Goal: Information Seeking & Learning: Check status

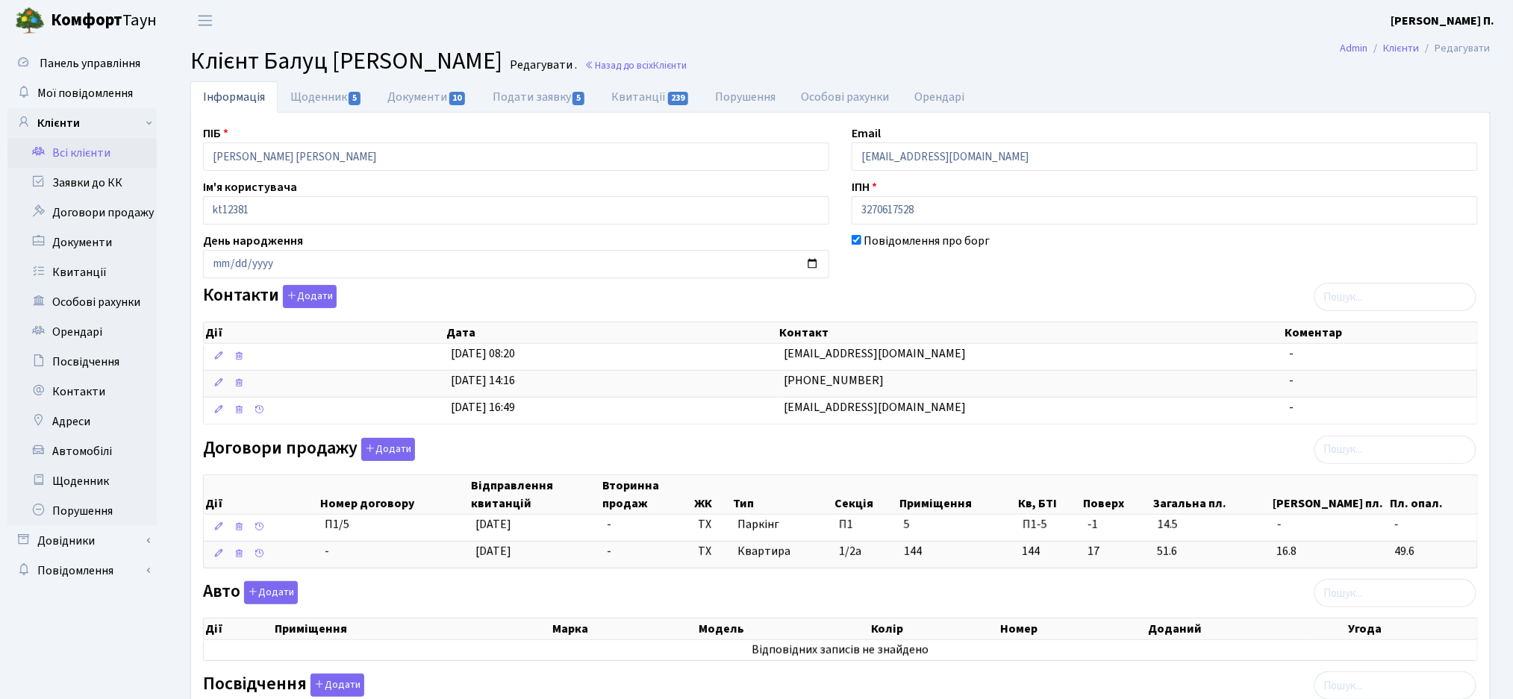
click at [67, 156] on link "Всі клієнти" at bounding box center [81, 153] width 149 height 30
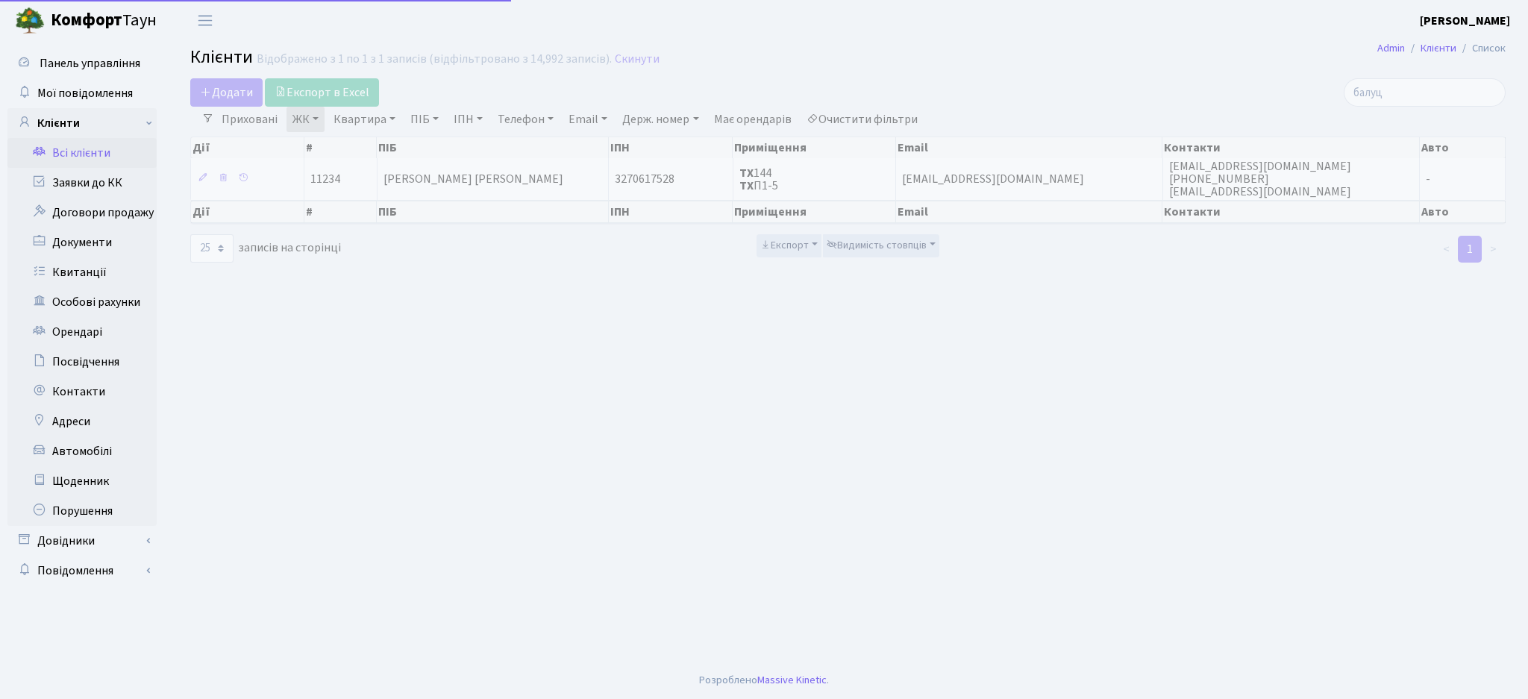
select select "25"
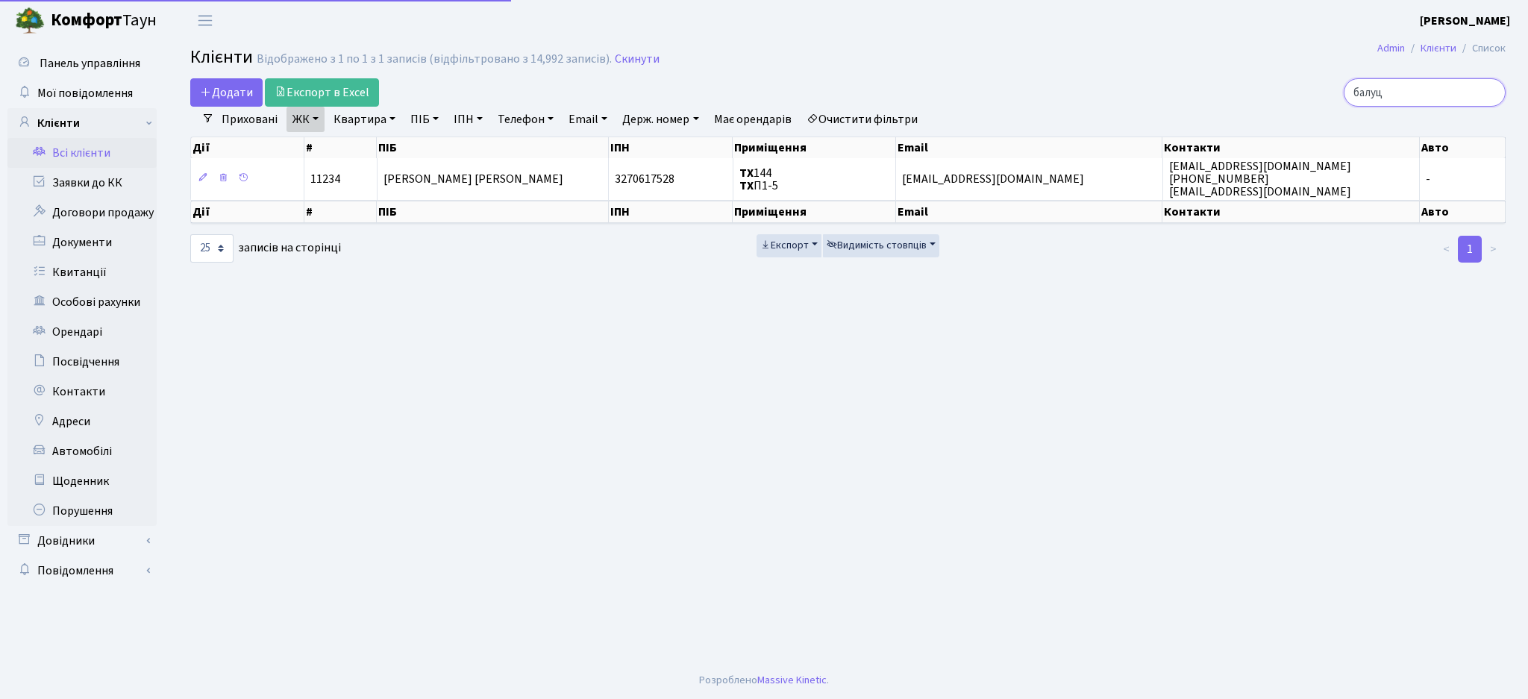
click at [1409, 92] on input "балуц" at bounding box center [1425, 92] width 162 height 28
drag, startPoint x: 1416, startPoint y: 92, endPoint x: 1326, endPoint y: 103, distance: 91.0
click at [1327, 102] on div "балуц" at bounding box center [1294, 92] width 424 height 28
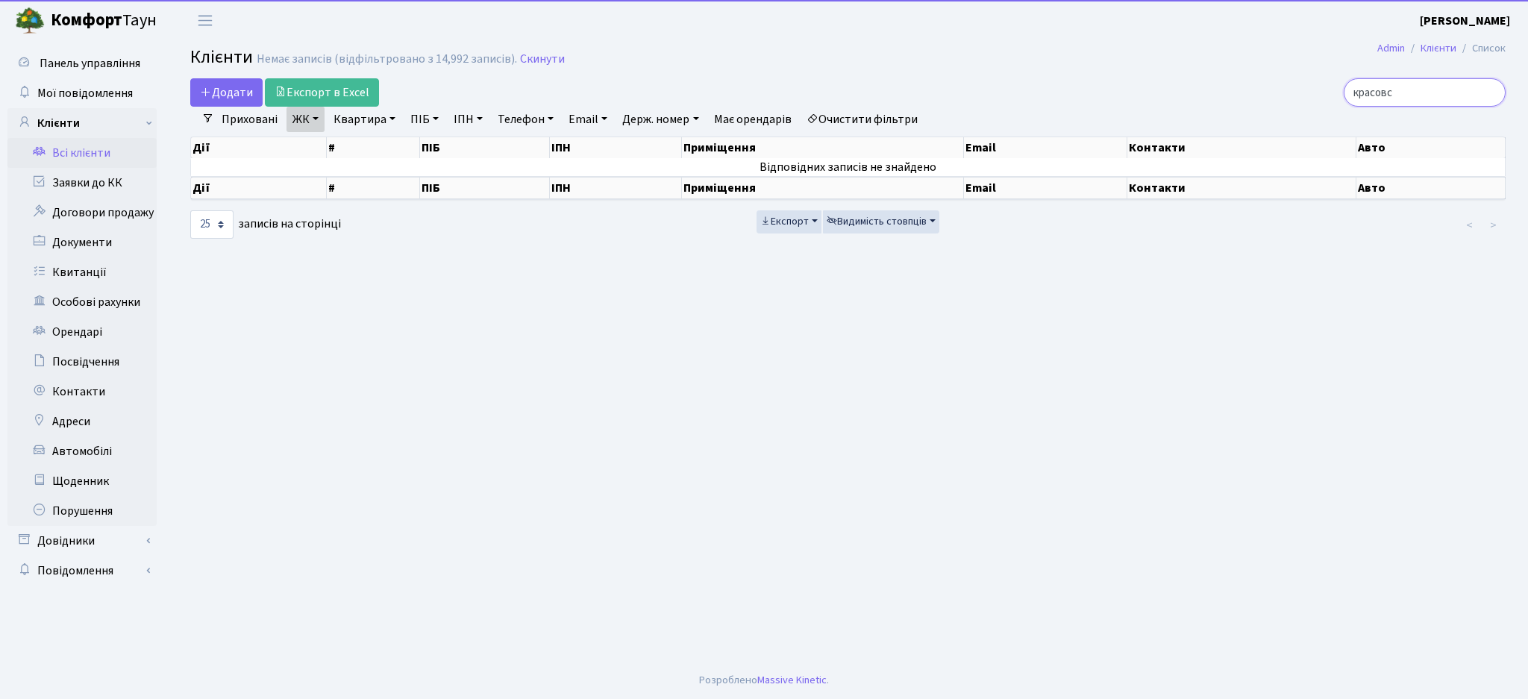
type input "красовс"
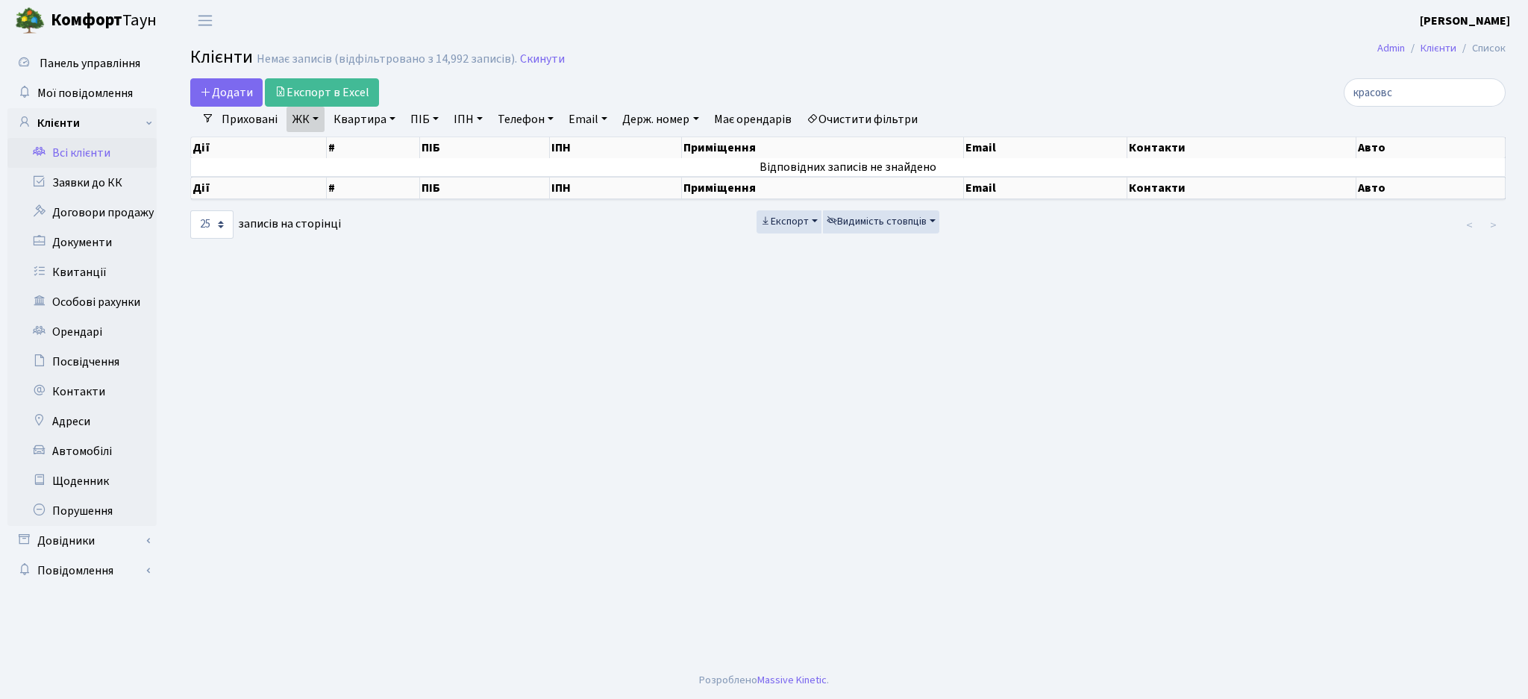
click at [866, 115] on link "Очистити фільтри" at bounding box center [862, 119] width 123 height 25
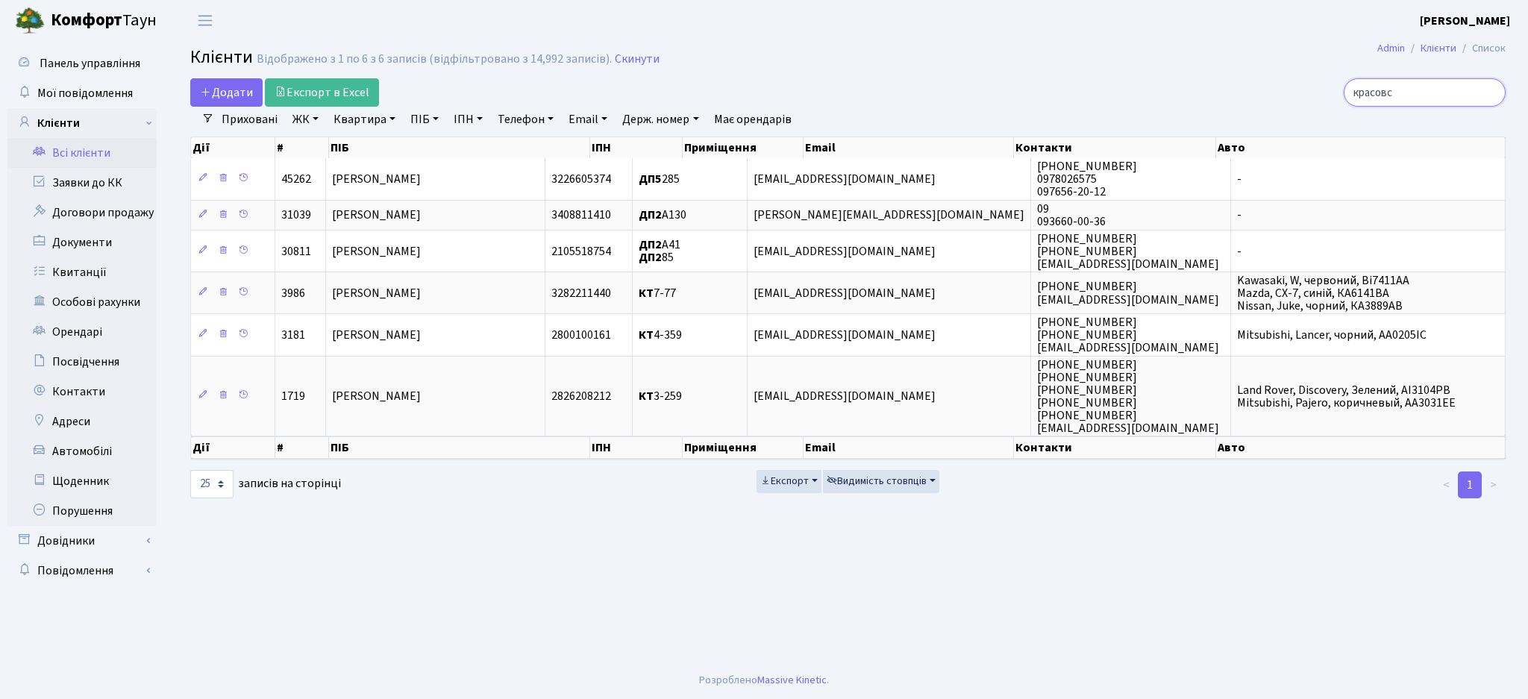
click at [1424, 95] on input "красовс" at bounding box center [1425, 92] width 162 height 28
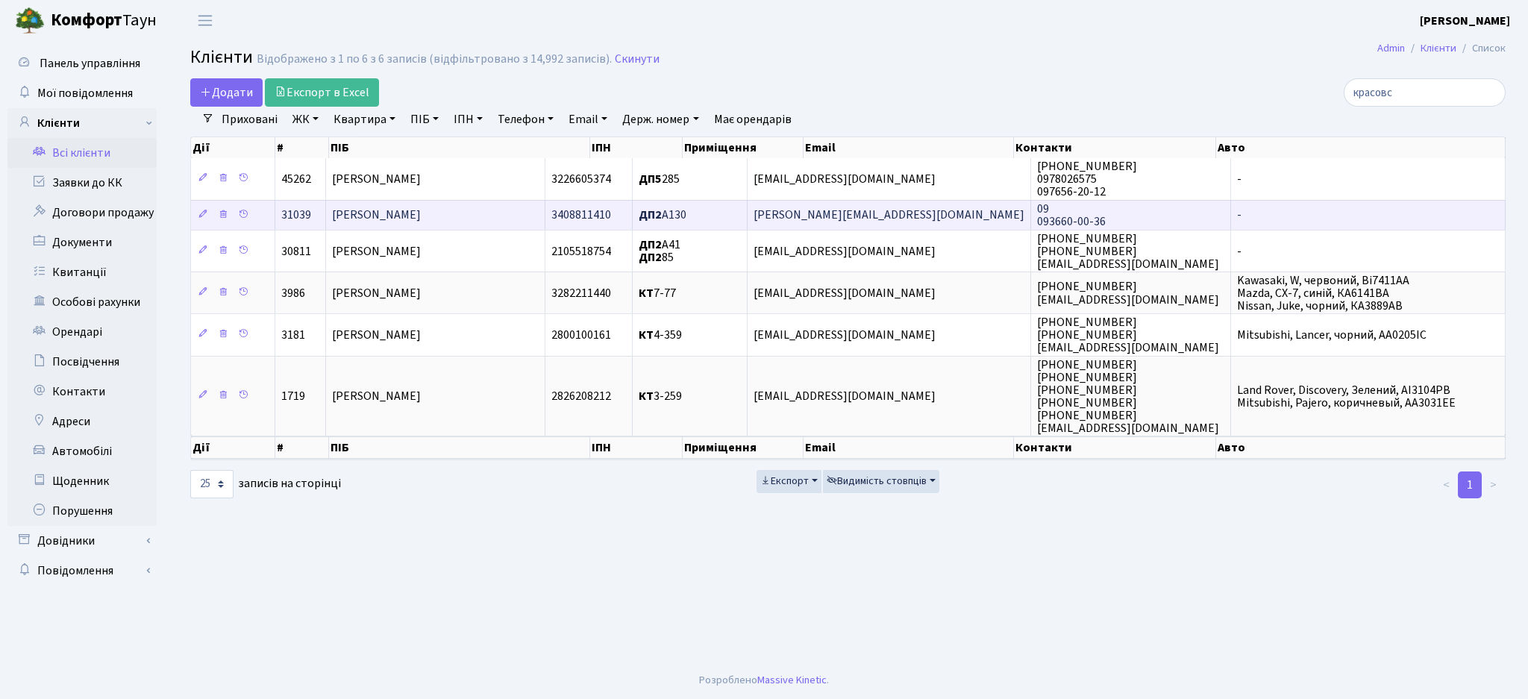
click at [421, 211] on span "Красовський Іван Юрійович" at bounding box center [376, 215] width 89 height 16
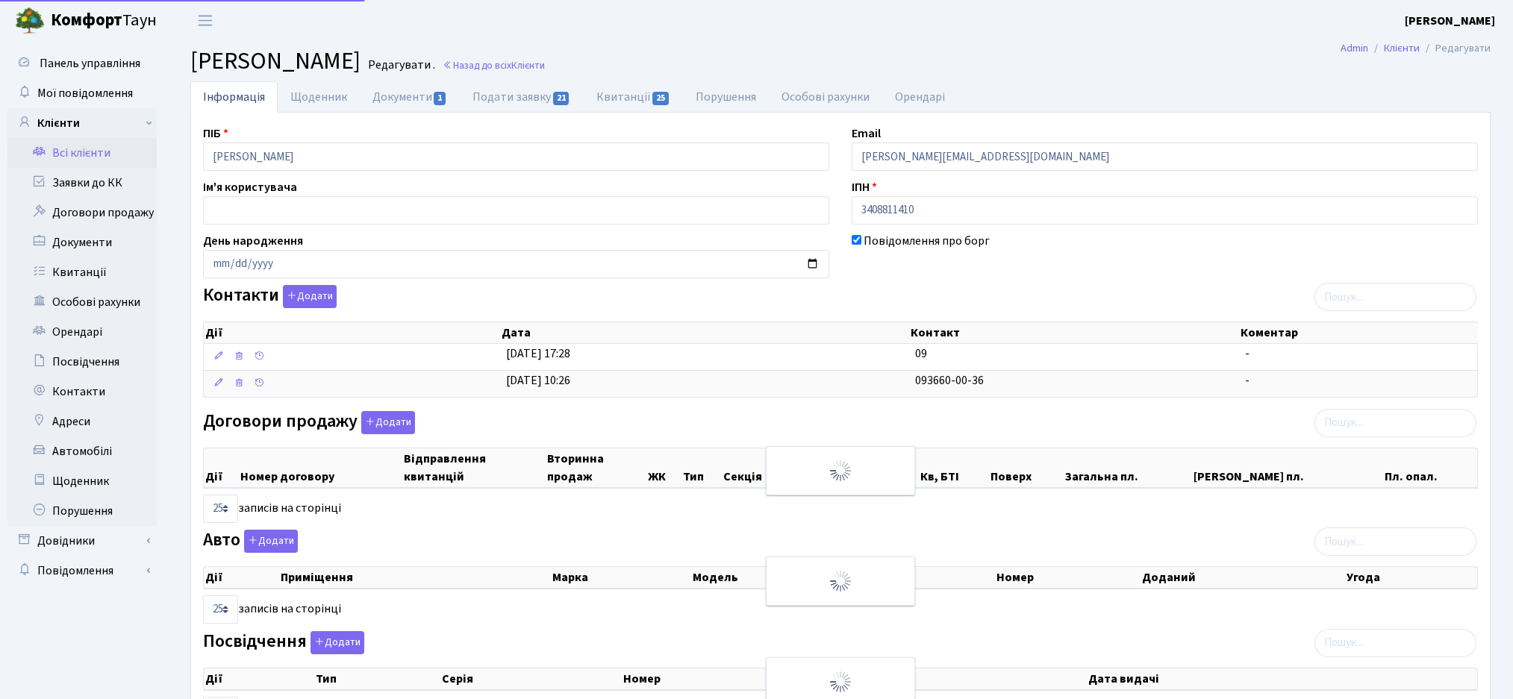
select select "25"
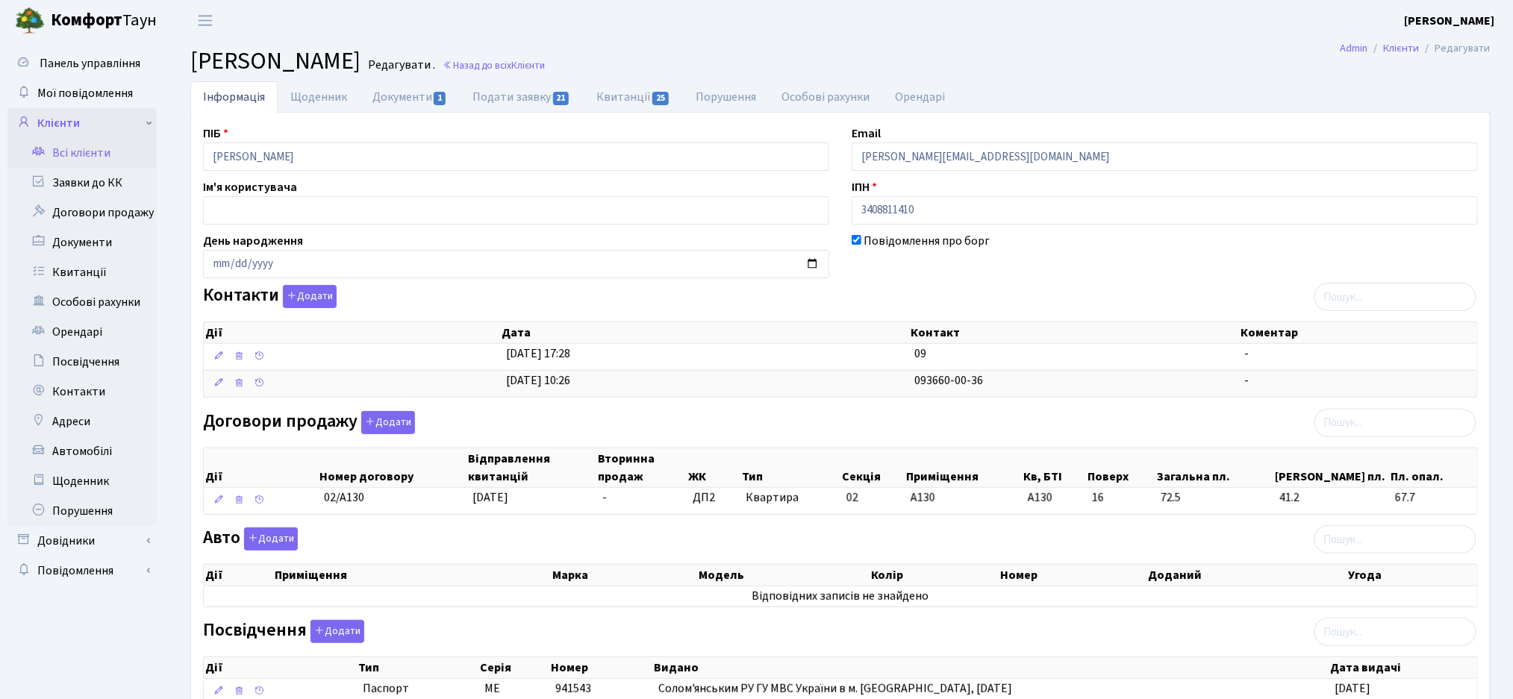
click at [102, 136] on link "Клієнти" at bounding box center [81, 123] width 149 height 30
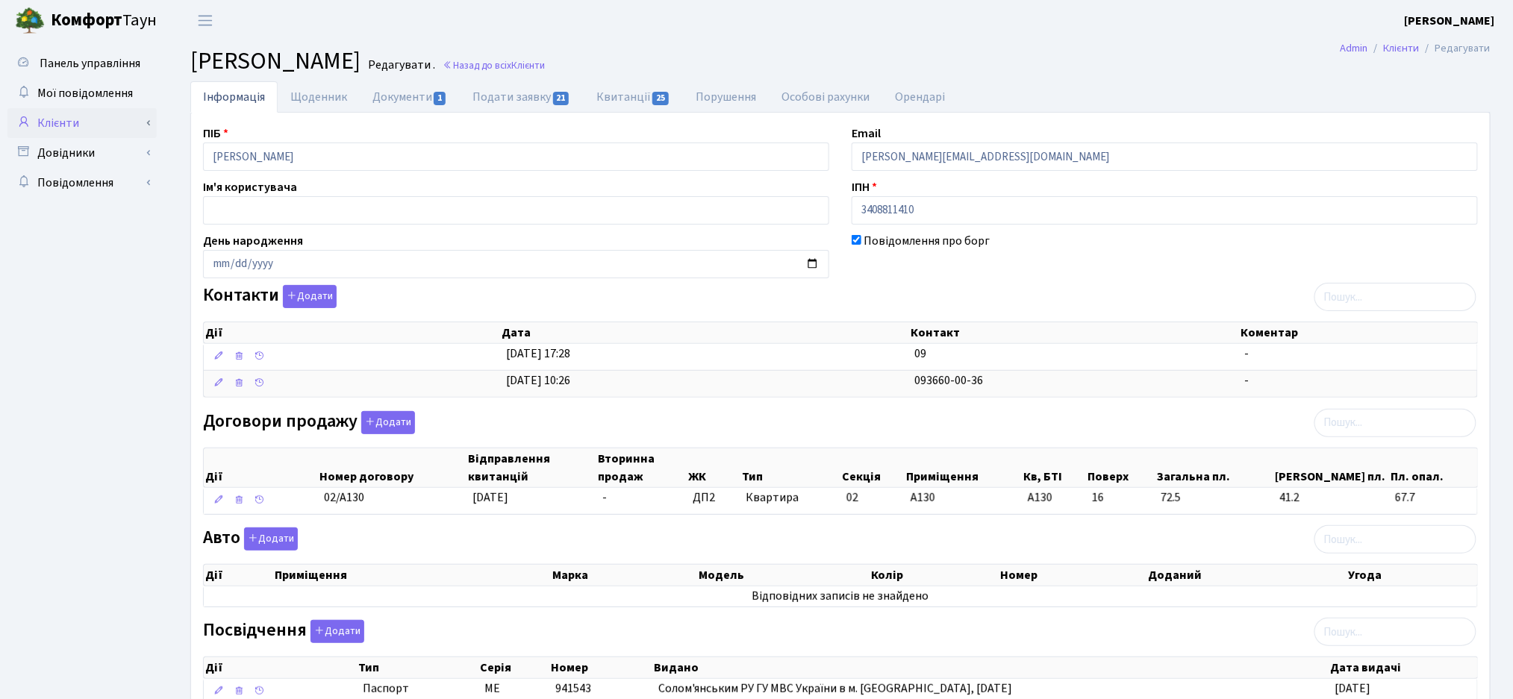
click at [98, 119] on link "Клієнти" at bounding box center [81, 123] width 149 height 30
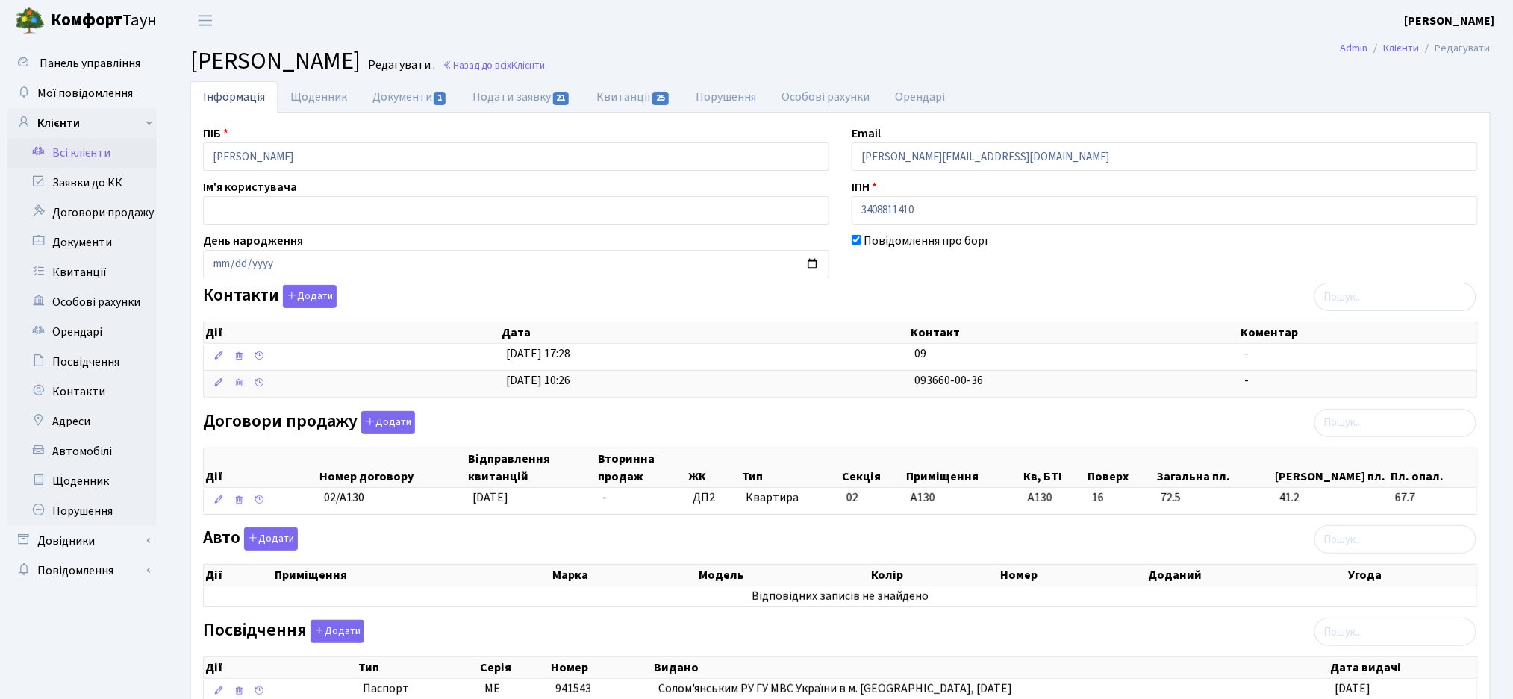
click at [94, 157] on link "Всі клієнти" at bounding box center [81, 153] width 149 height 30
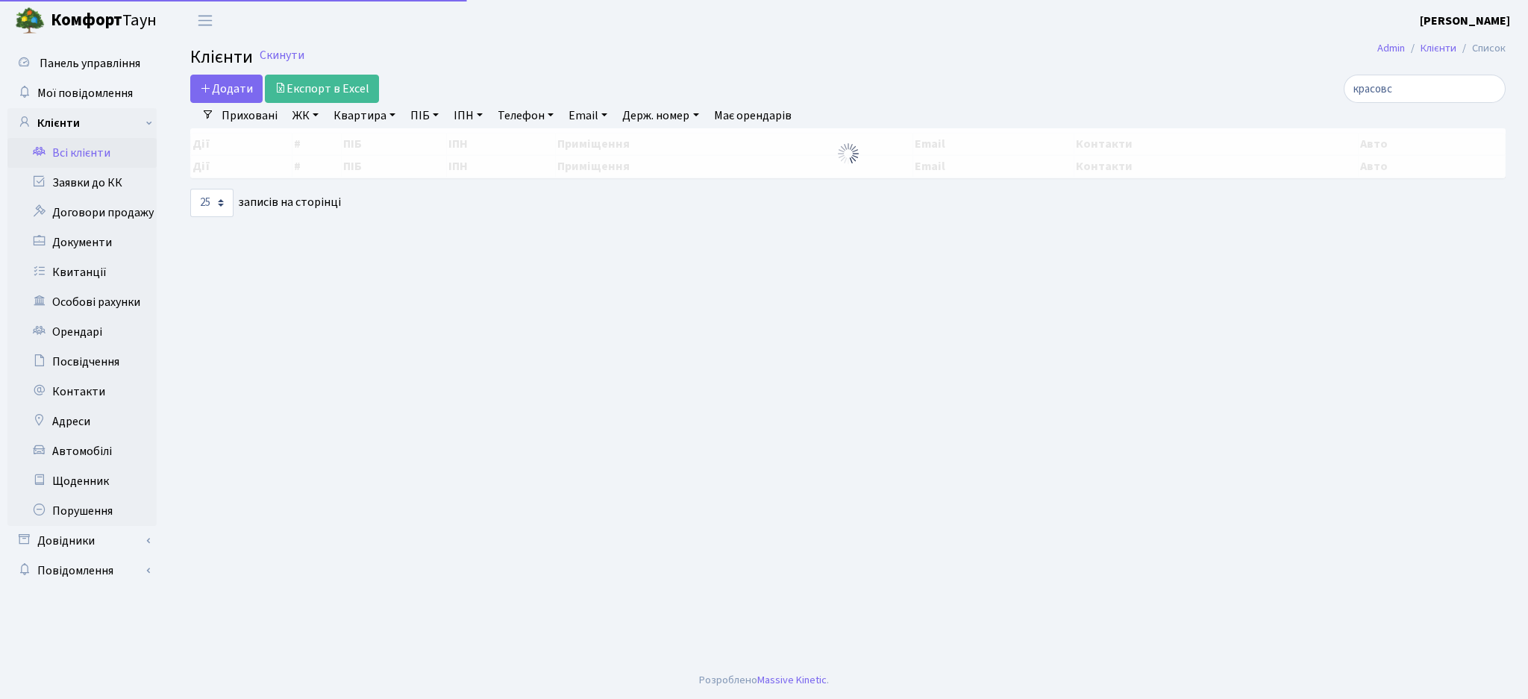
select select "25"
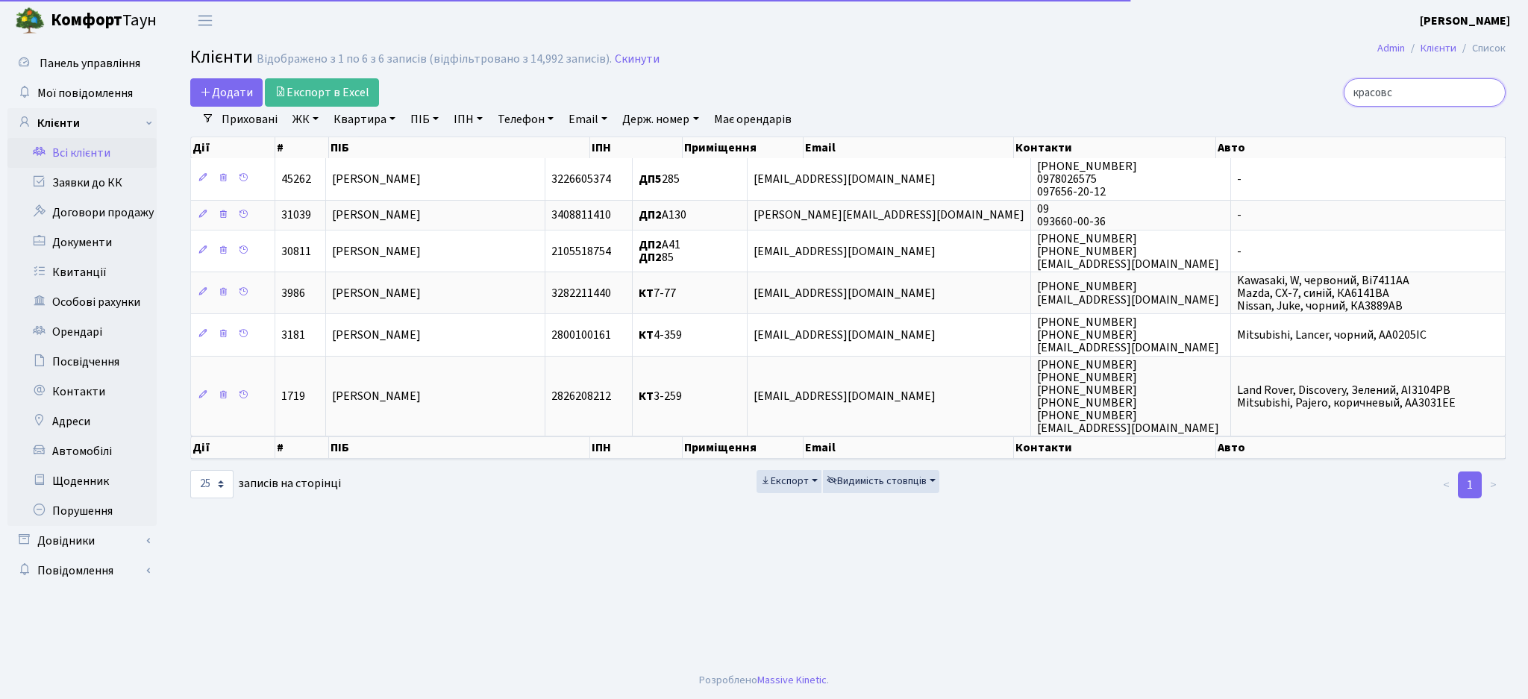
drag, startPoint x: 1358, startPoint y: 90, endPoint x: 1135, endPoint y: 96, distance: 223.2
click at [1131, 101] on div "красовс" at bounding box center [1294, 92] width 424 height 28
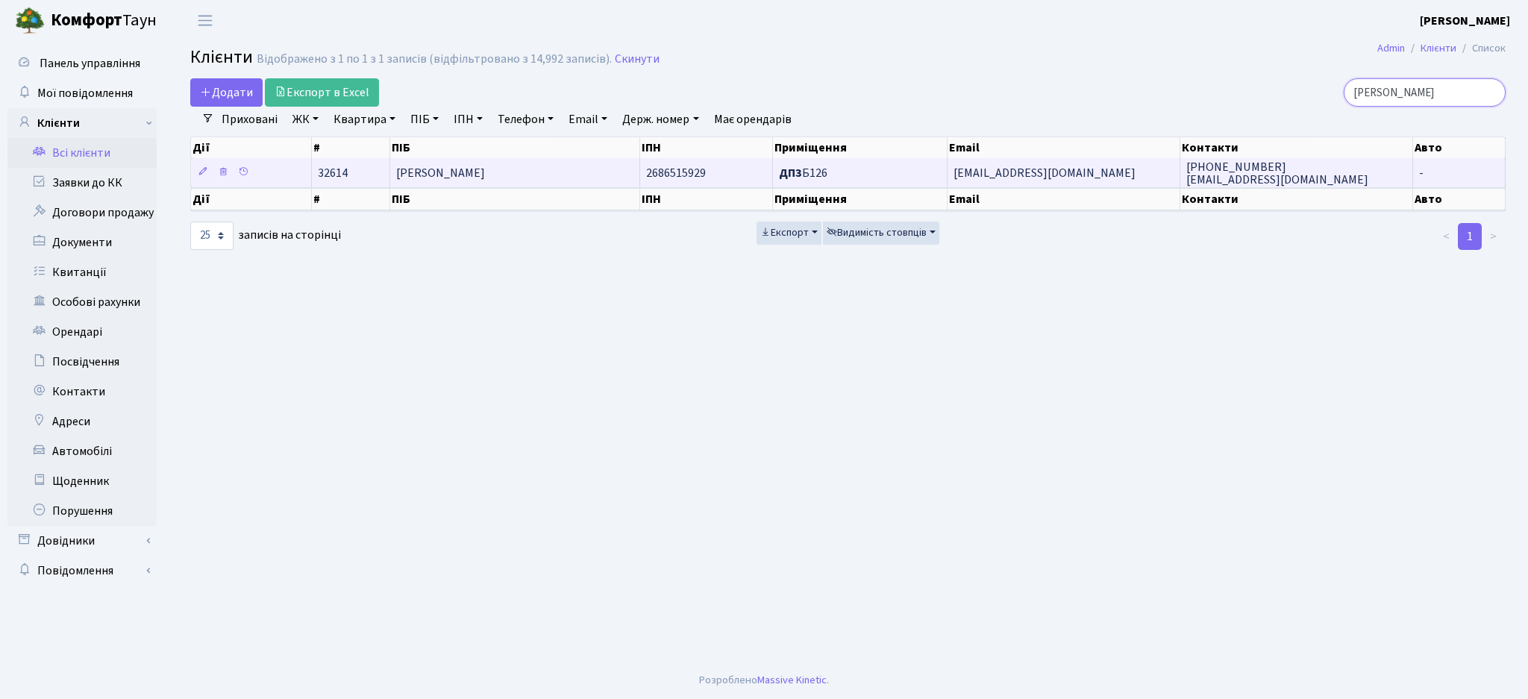
type input "[PERSON_NAME]"
click at [590, 162] on td "[PERSON_NAME]" at bounding box center [514, 172] width 249 height 29
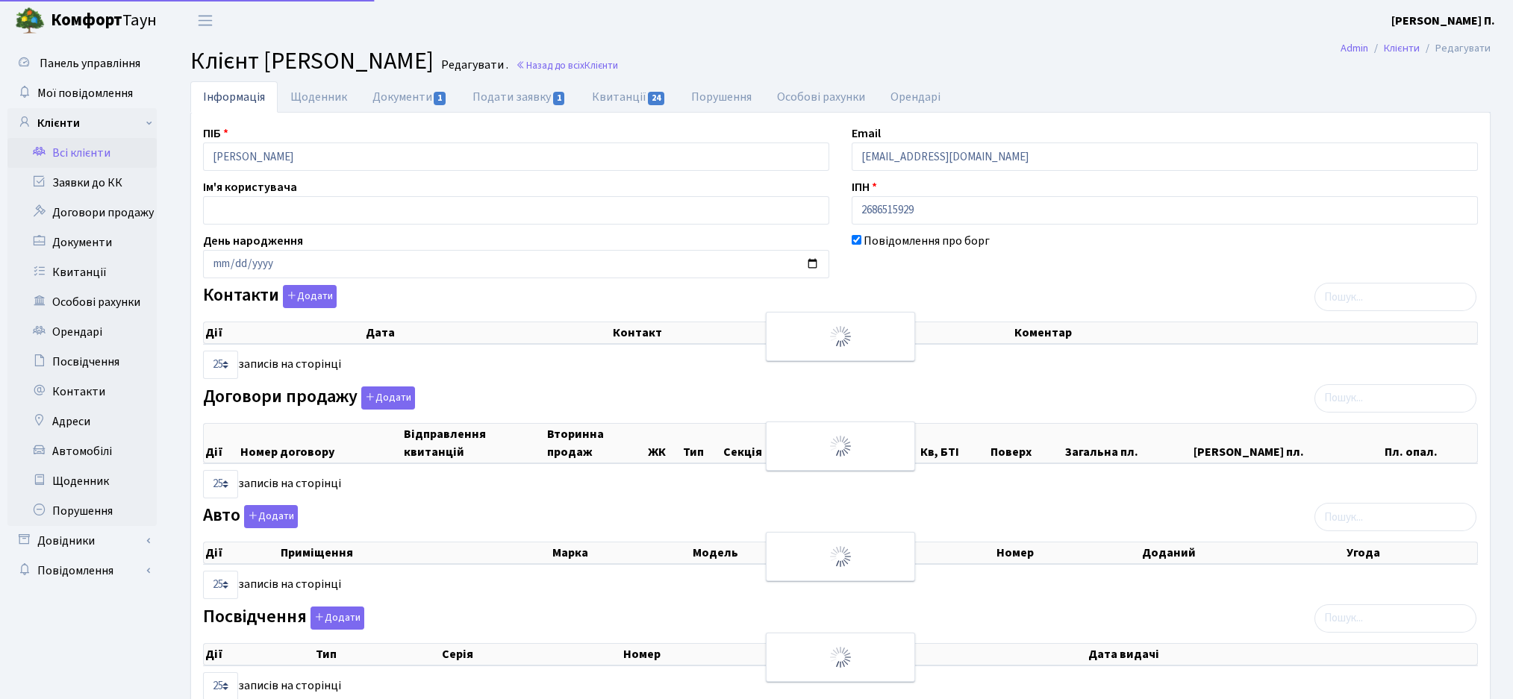
select select "25"
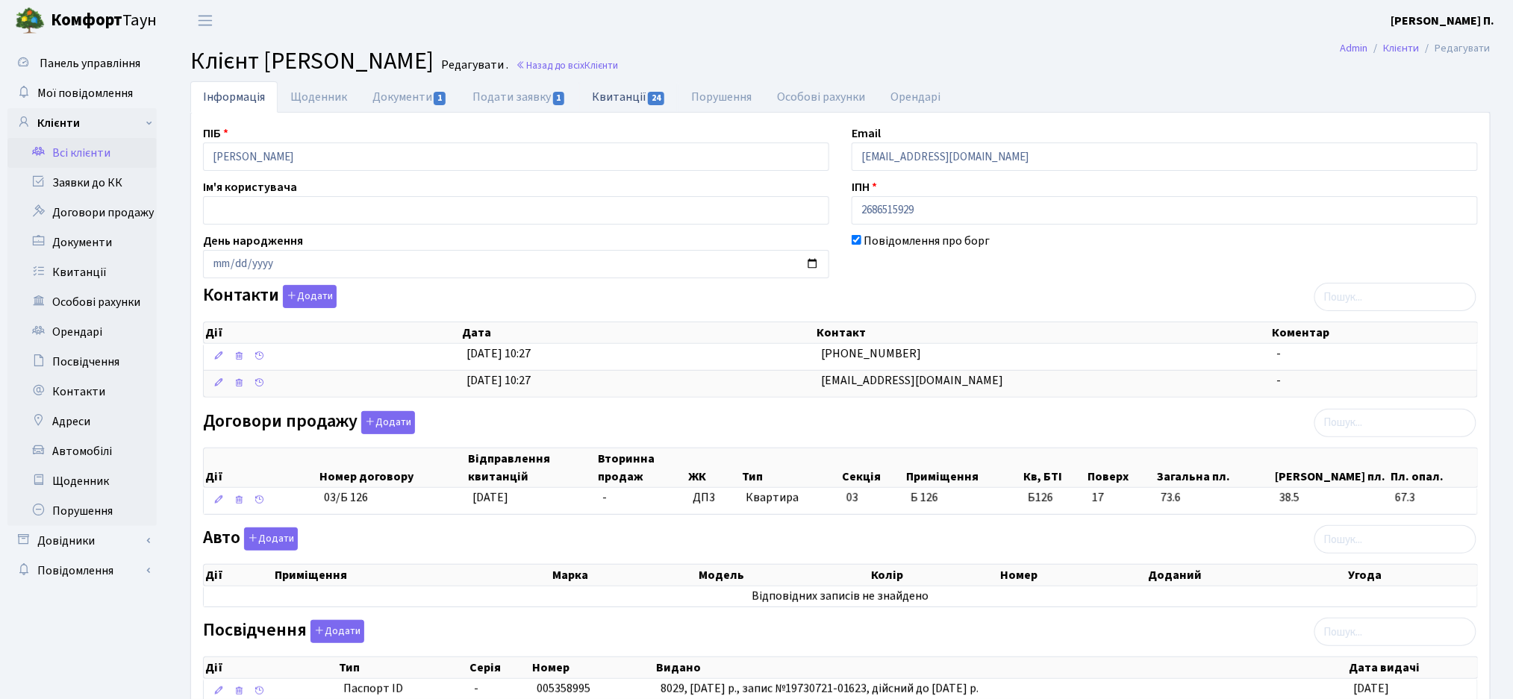
click at [631, 83] on link "Квитанції 24" at bounding box center [628, 96] width 99 height 31
select select "25"
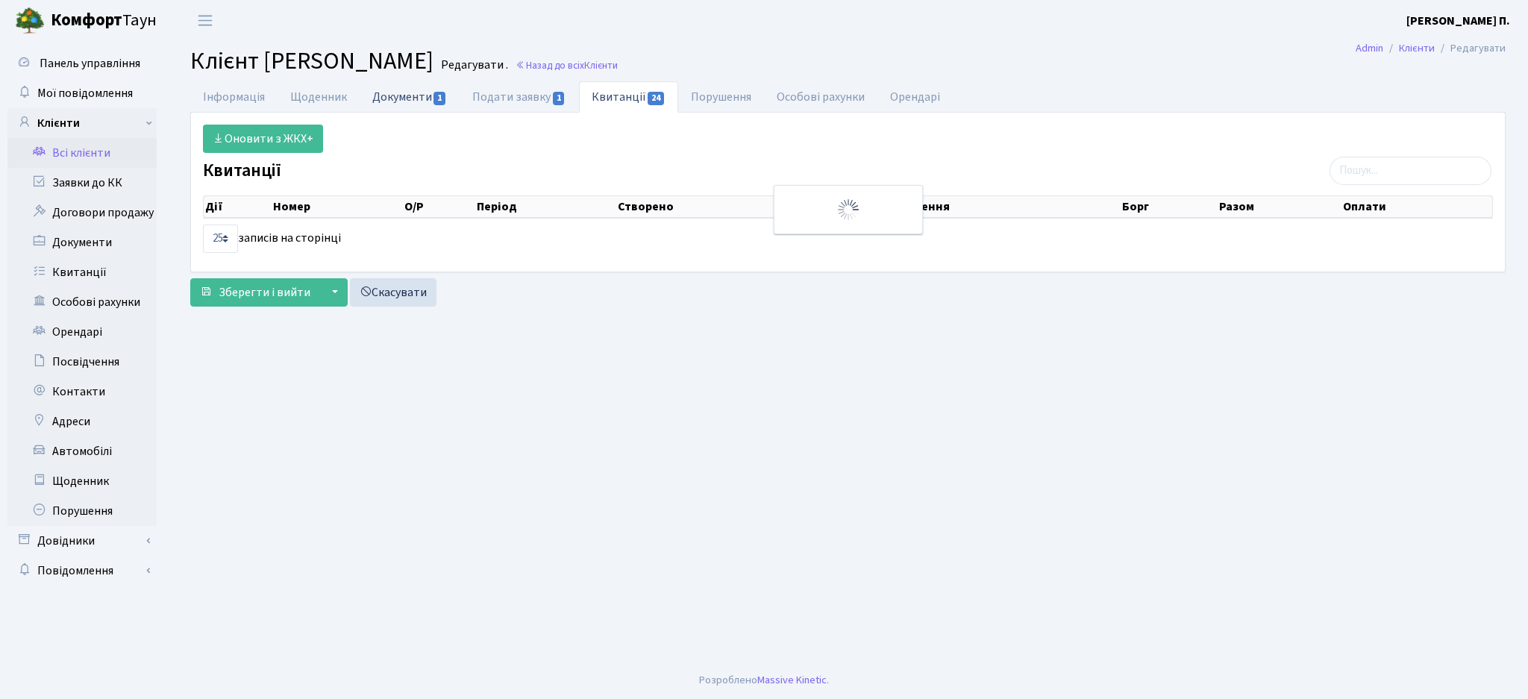
click at [379, 104] on link "Документи 1" at bounding box center [410, 96] width 100 height 31
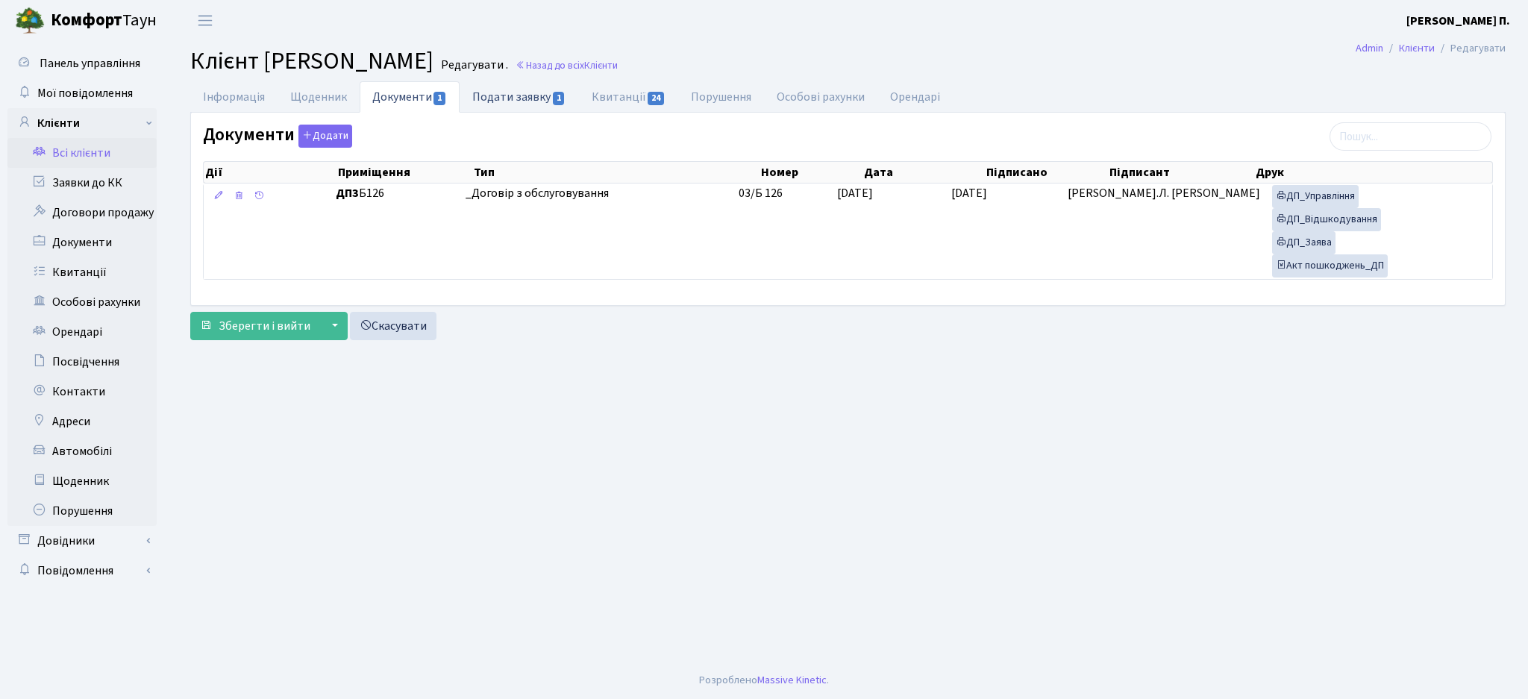
click at [536, 105] on link "Подати заявку 1" at bounding box center [519, 96] width 119 height 31
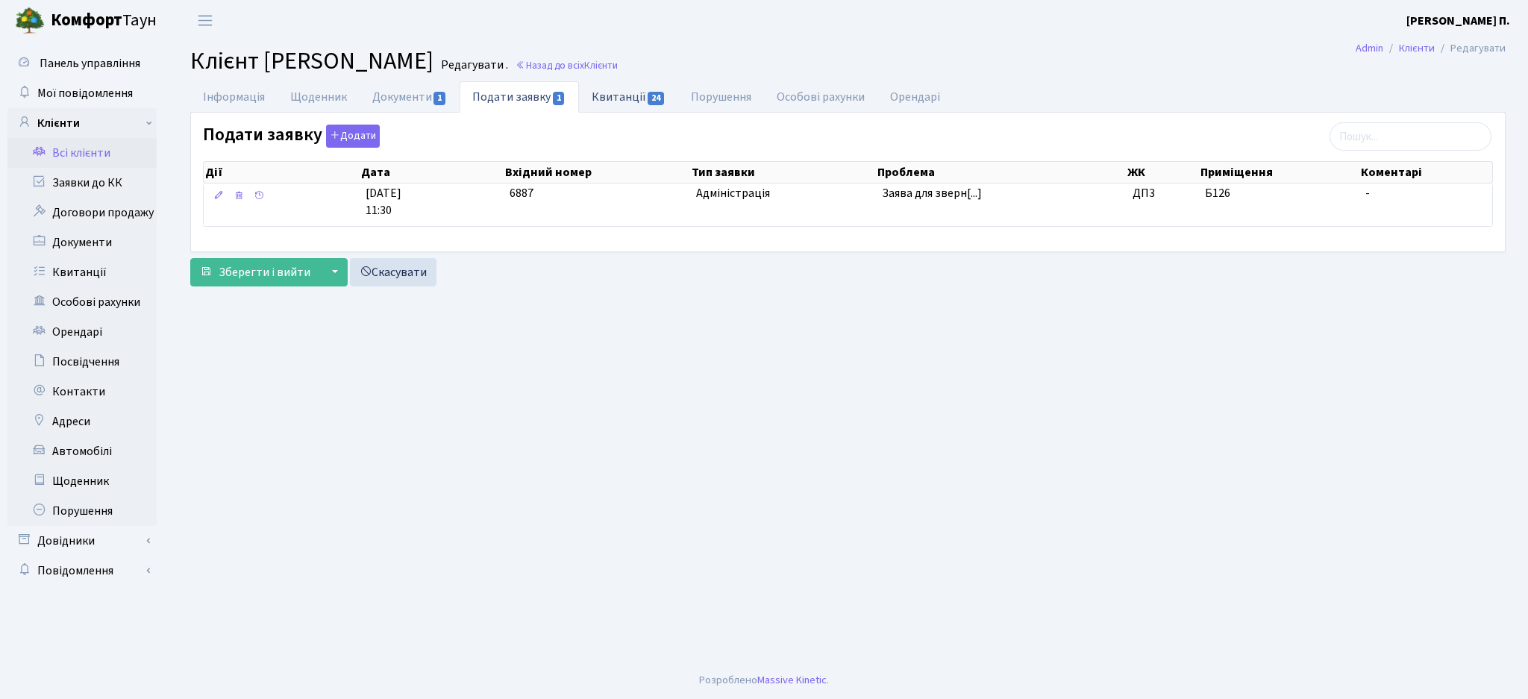
click at [611, 94] on link "Квитанції 24" at bounding box center [628, 96] width 99 height 31
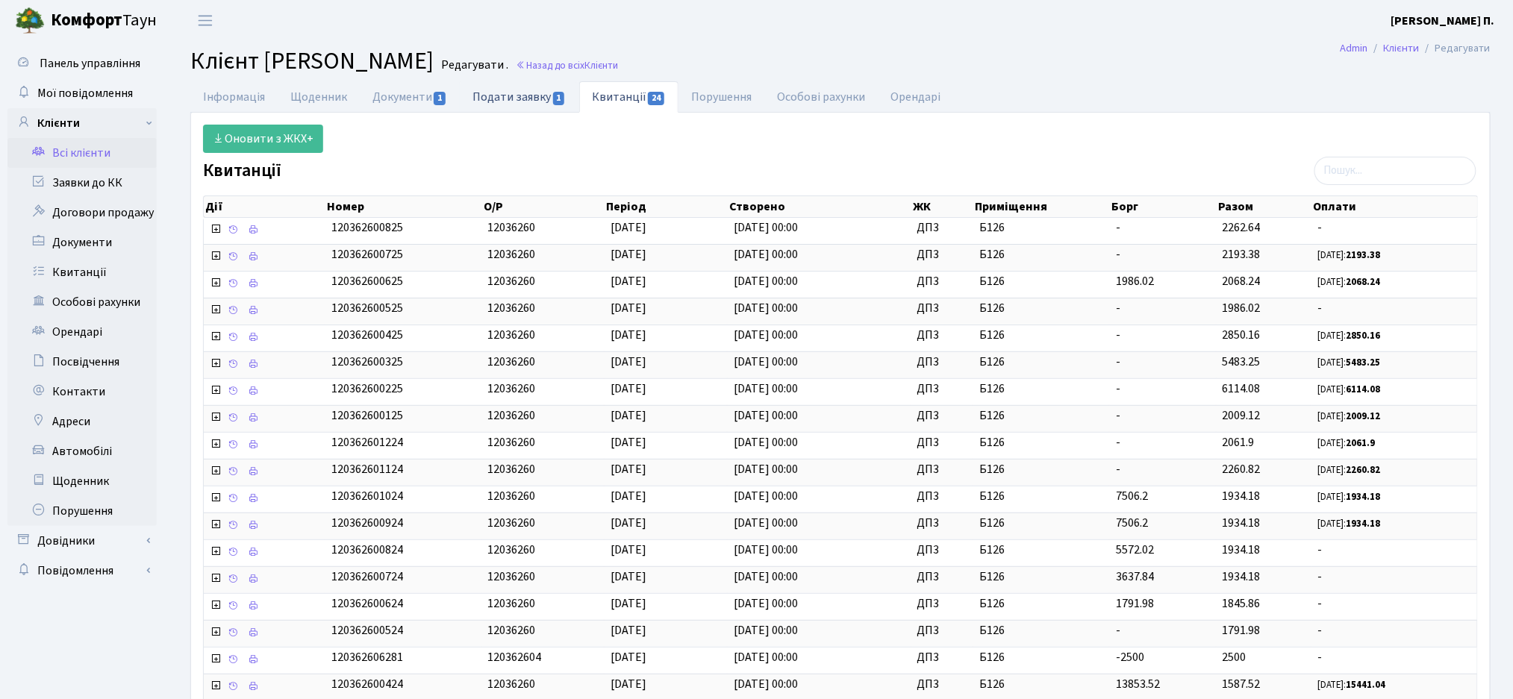
click at [497, 99] on link "Подати заявку 1" at bounding box center [519, 96] width 119 height 31
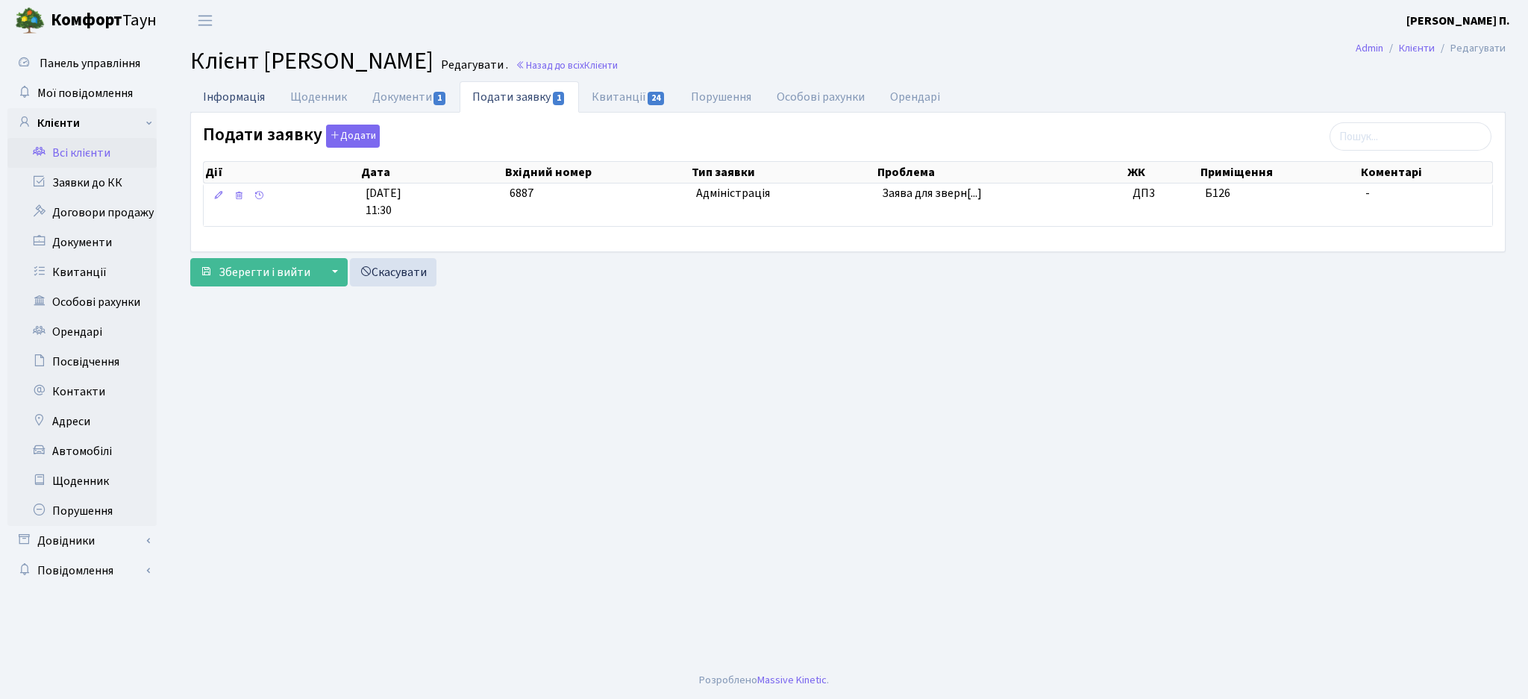
click at [230, 97] on link "Інформація" at bounding box center [233, 96] width 87 height 31
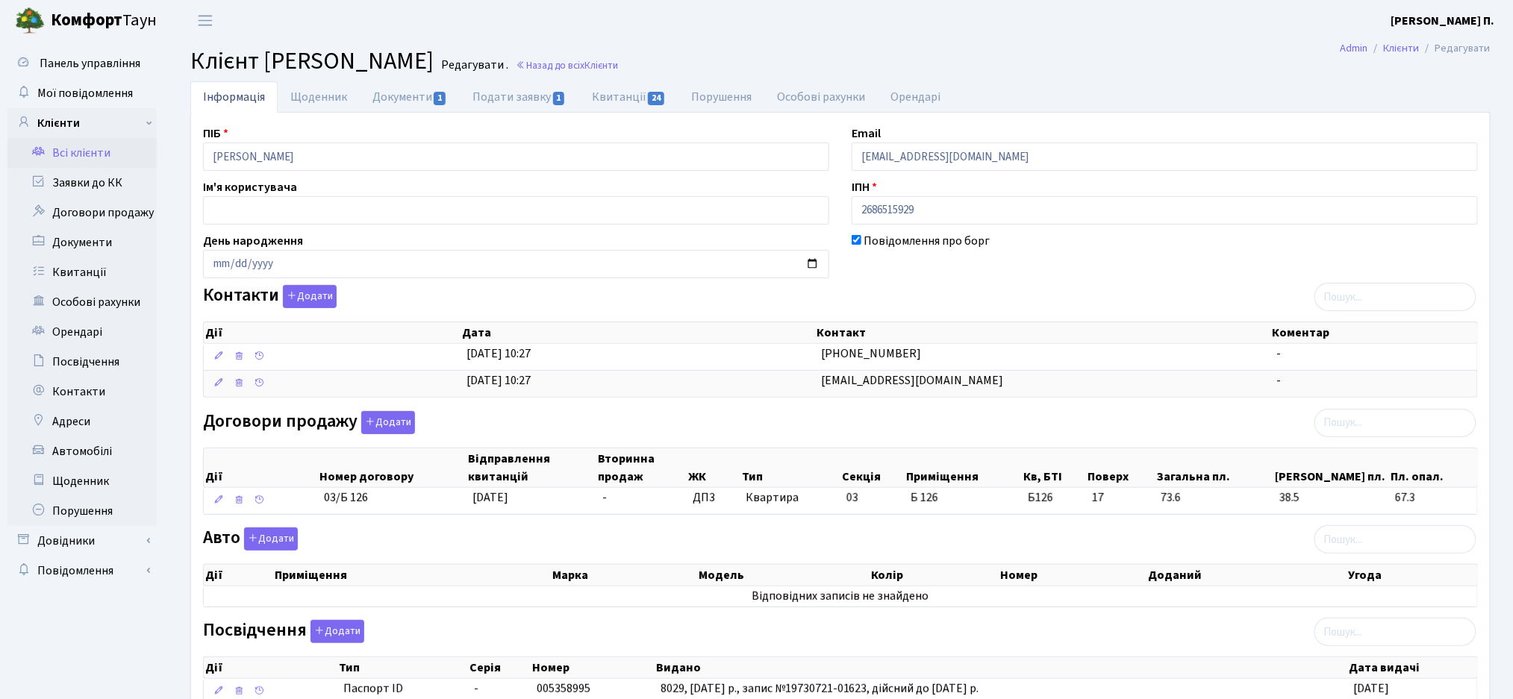
click at [66, 159] on link "Всі клієнти" at bounding box center [81, 153] width 149 height 30
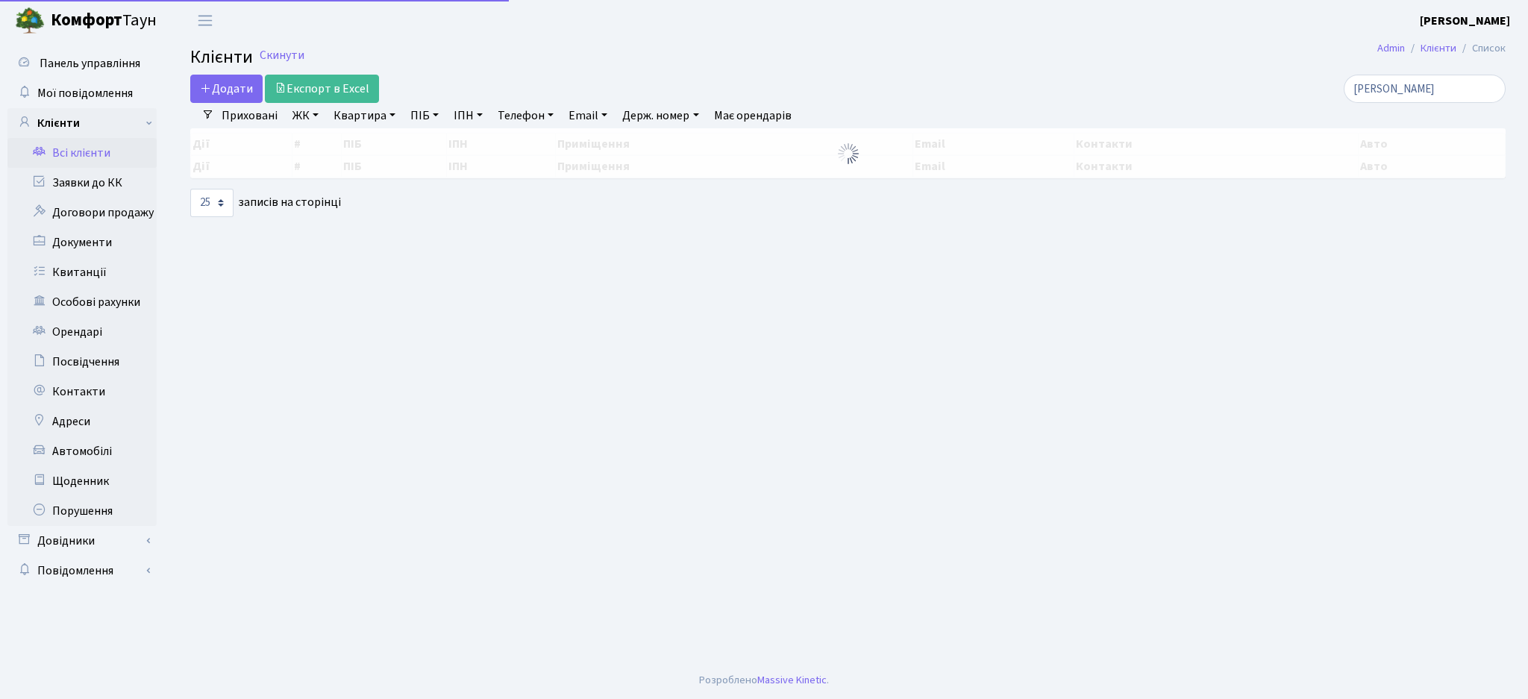
select select
select select "25"
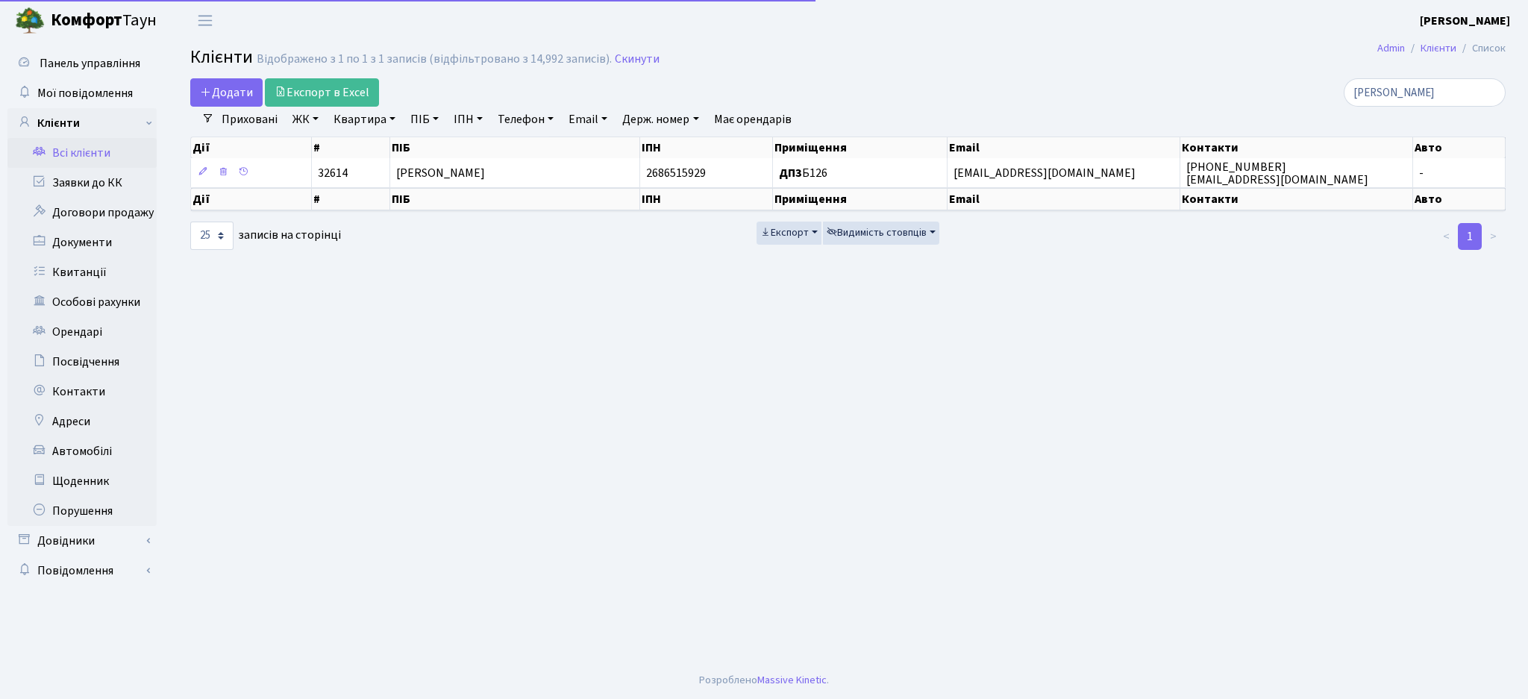
click at [304, 117] on link "ЖК" at bounding box center [306, 119] width 38 height 25
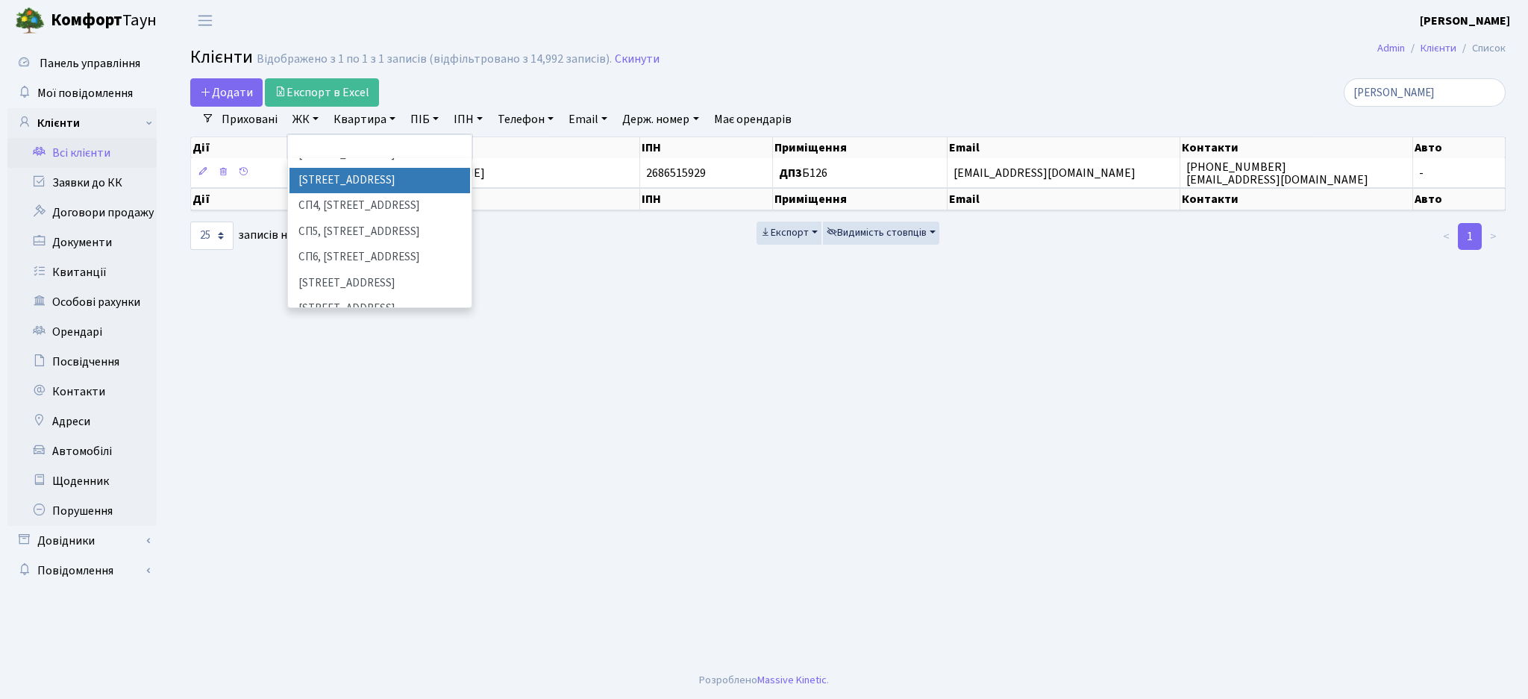
scroll to position [398, 0]
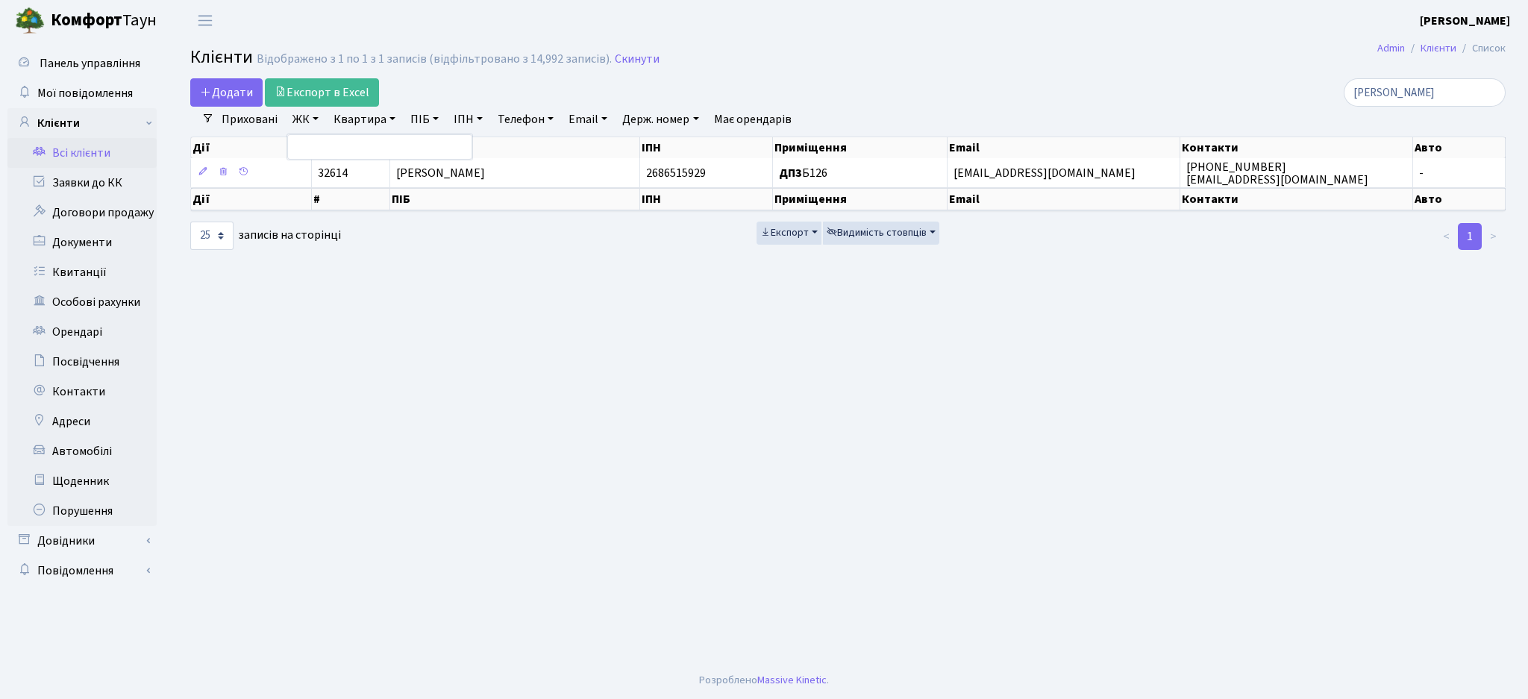
click at [60, 143] on link "Всі клієнти" at bounding box center [81, 153] width 149 height 30
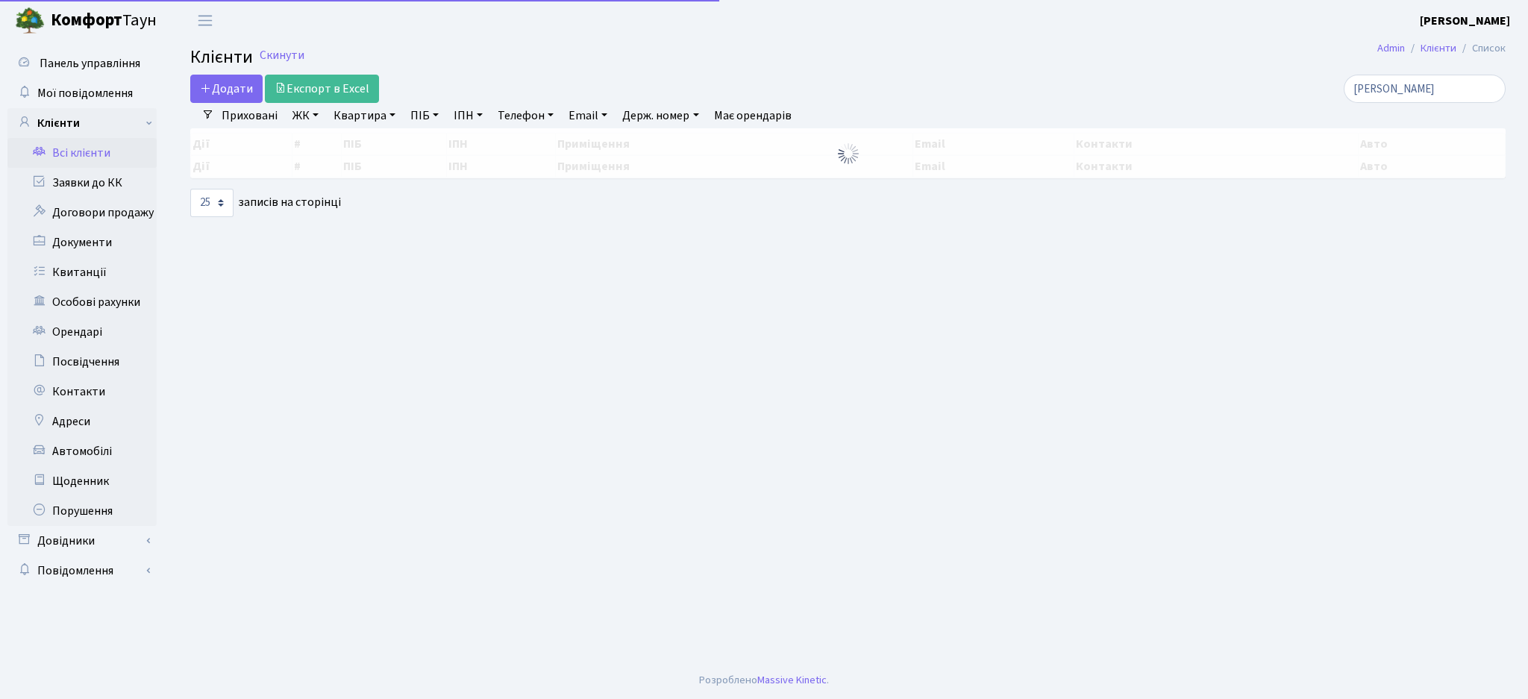
select select "25"
click at [62, 159] on link "Всі клієнти" at bounding box center [81, 153] width 149 height 30
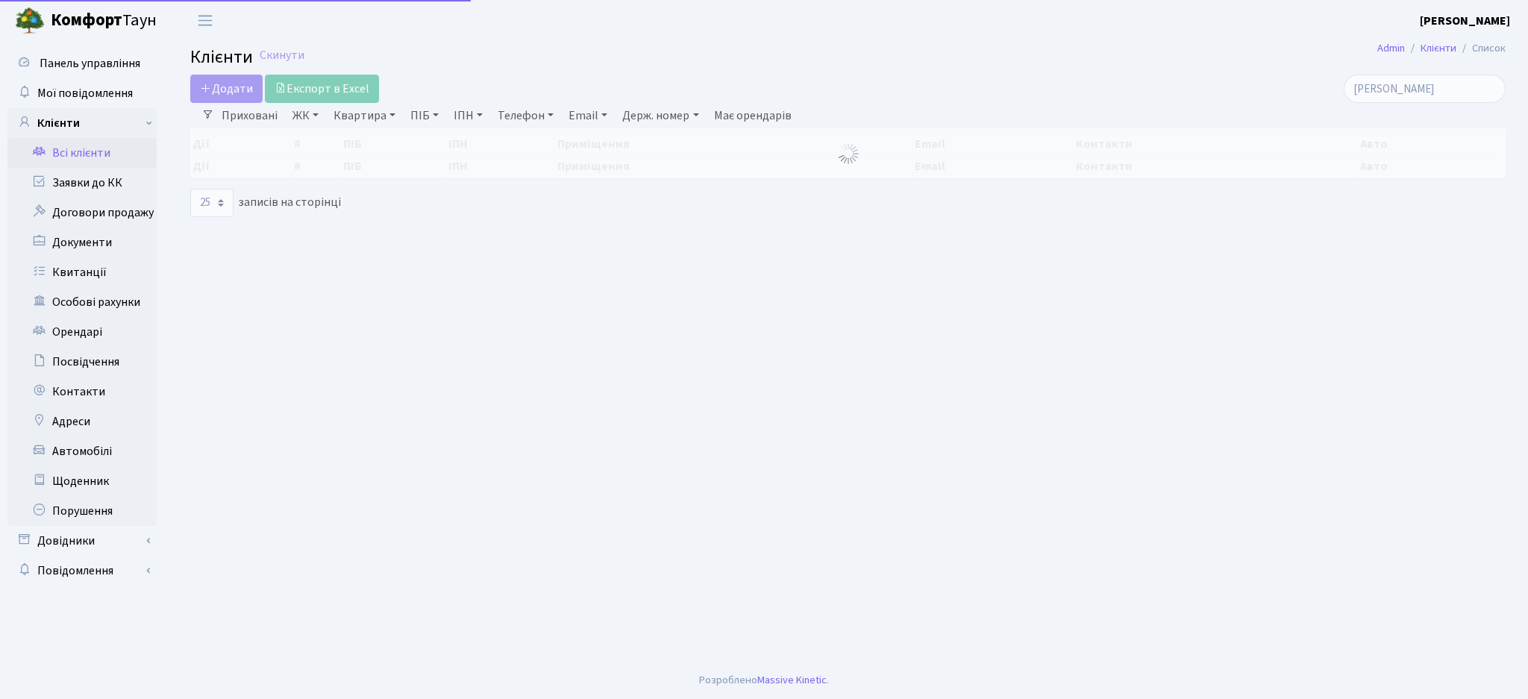
select select "25"
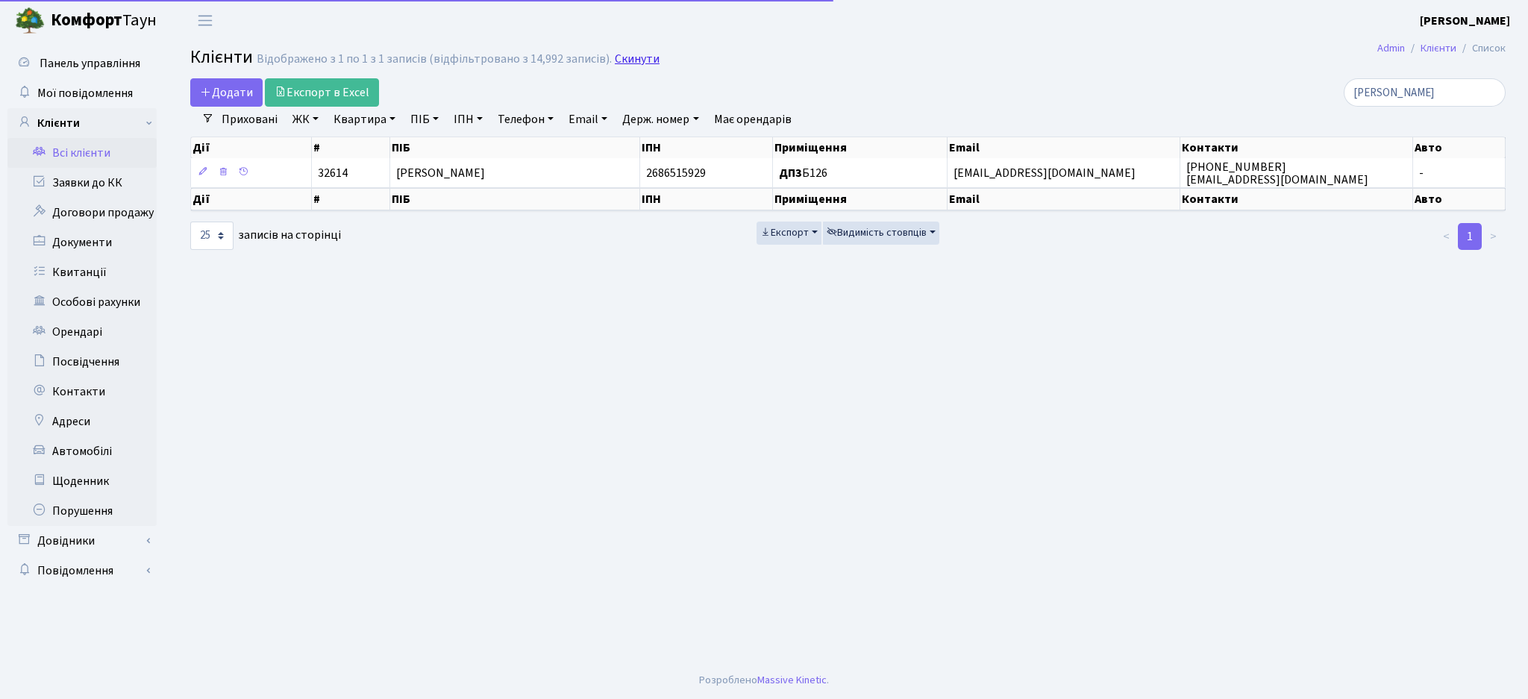
click at [640, 58] on link "Скинути" at bounding box center [637, 59] width 45 height 14
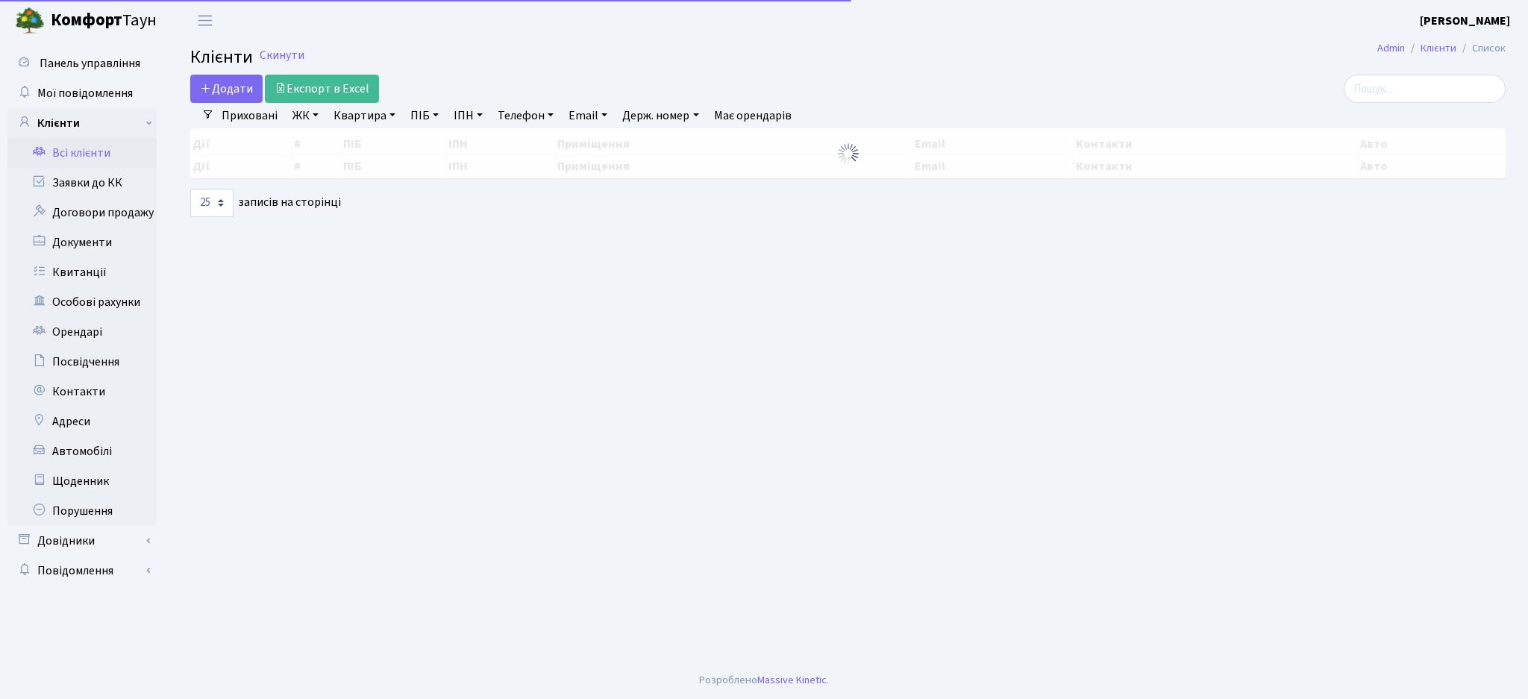
select select "25"
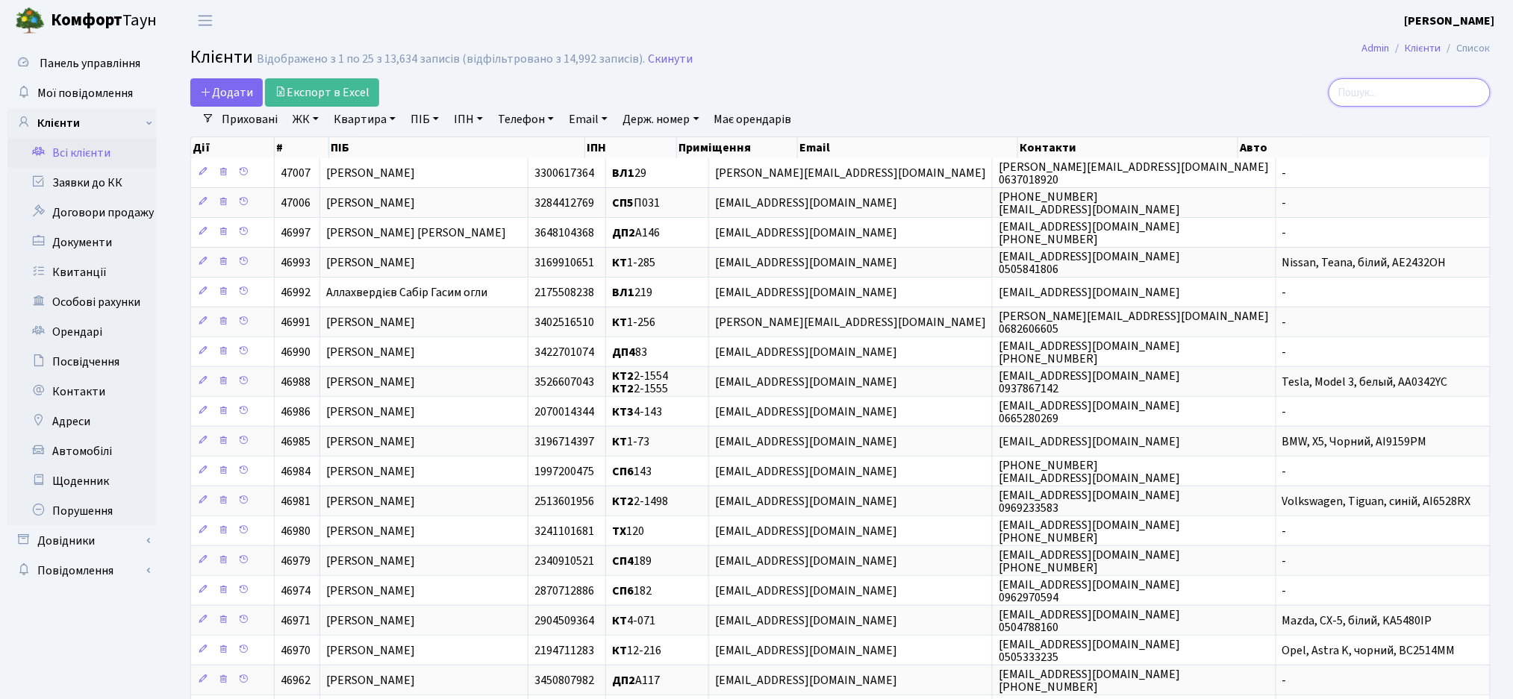
click at [1397, 88] on input "search" at bounding box center [1409, 92] width 162 height 28
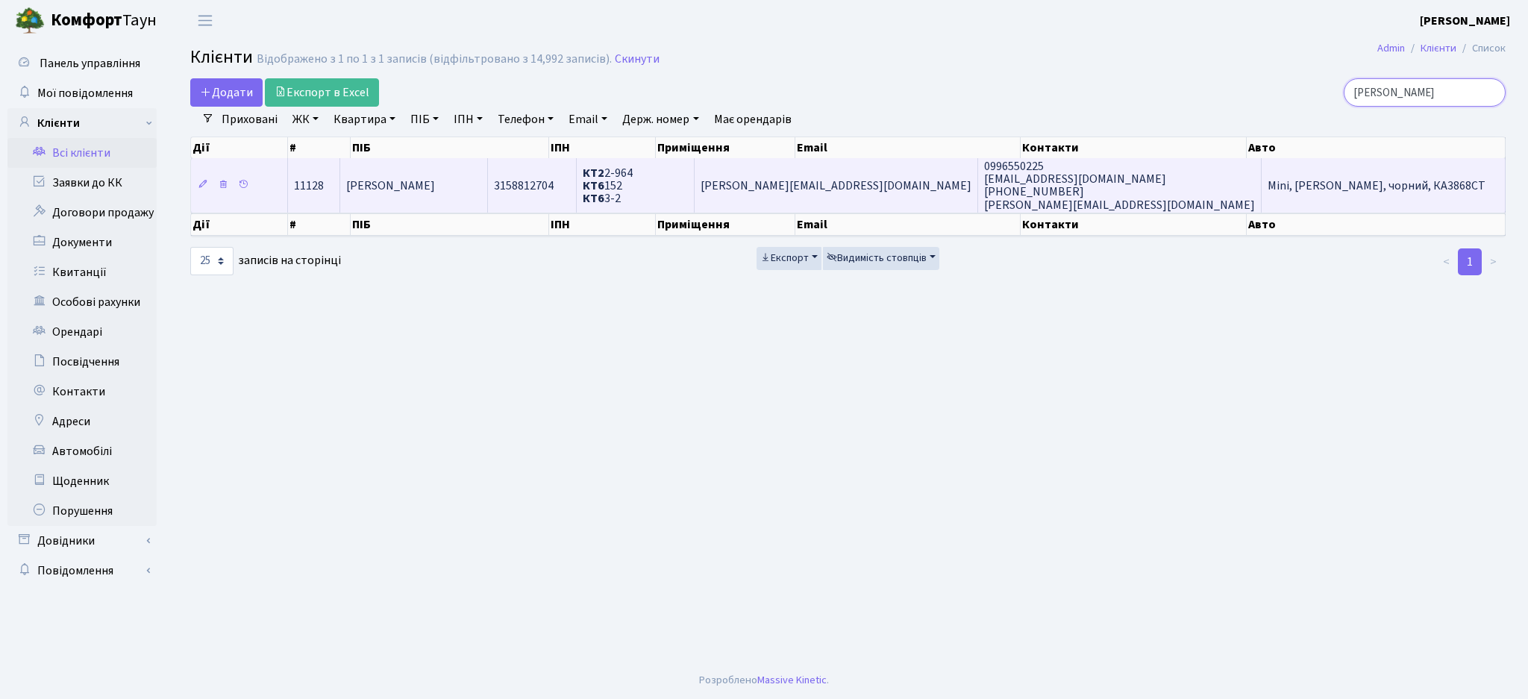
type input "дзюбін"
click at [694, 180] on td "КТ2 2-964 КТ6 152 КТ6 3-2" at bounding box center [635, 185] width 117 height 54
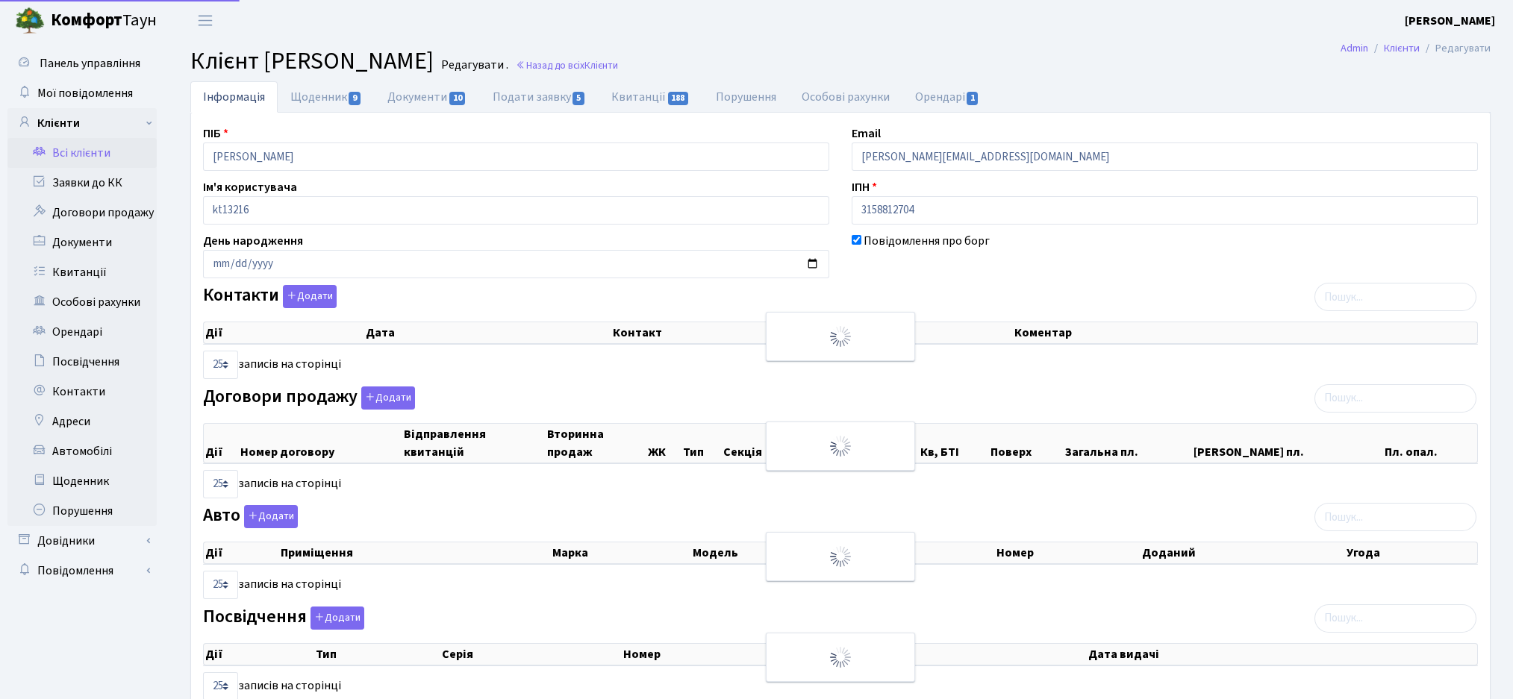
select select "25"
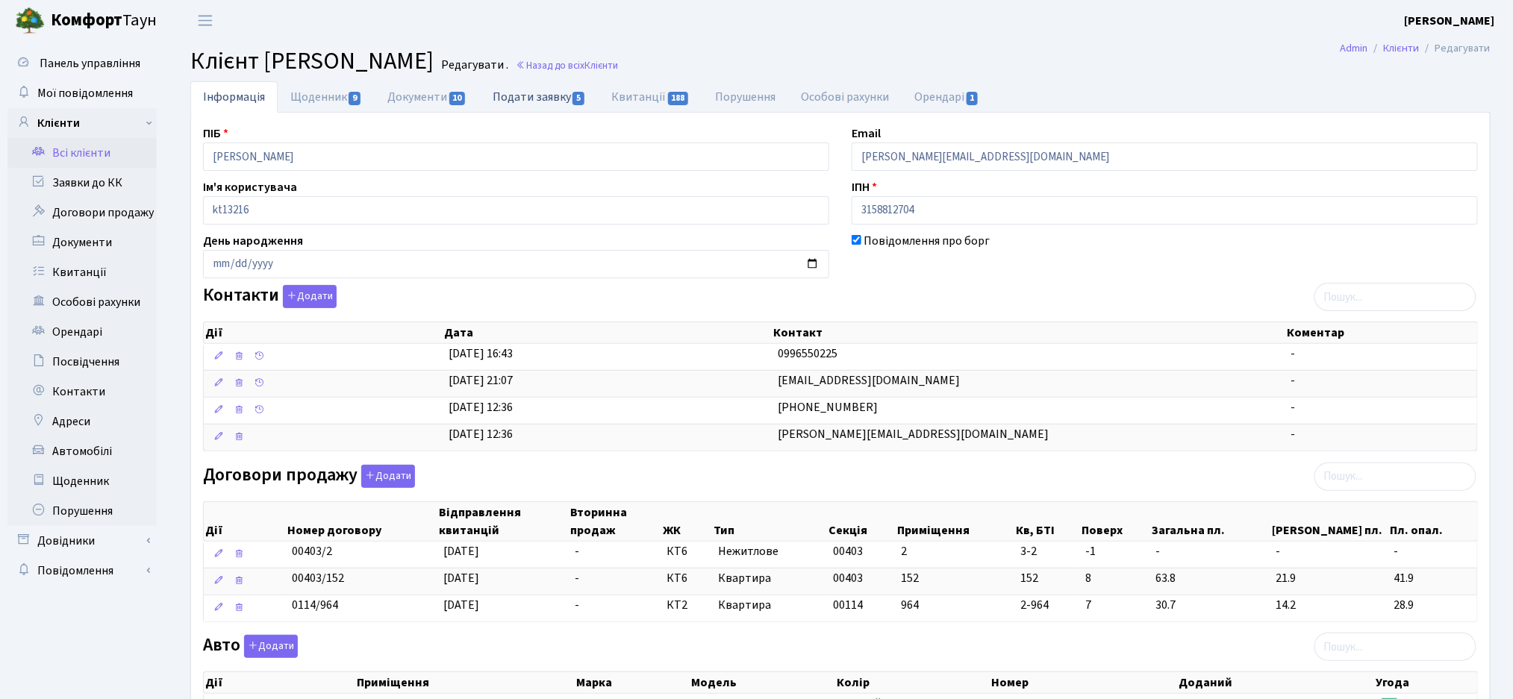
click at [563, 101] on link "Подати заявку 5" at bounding box center [539, 96] width 119 height 31
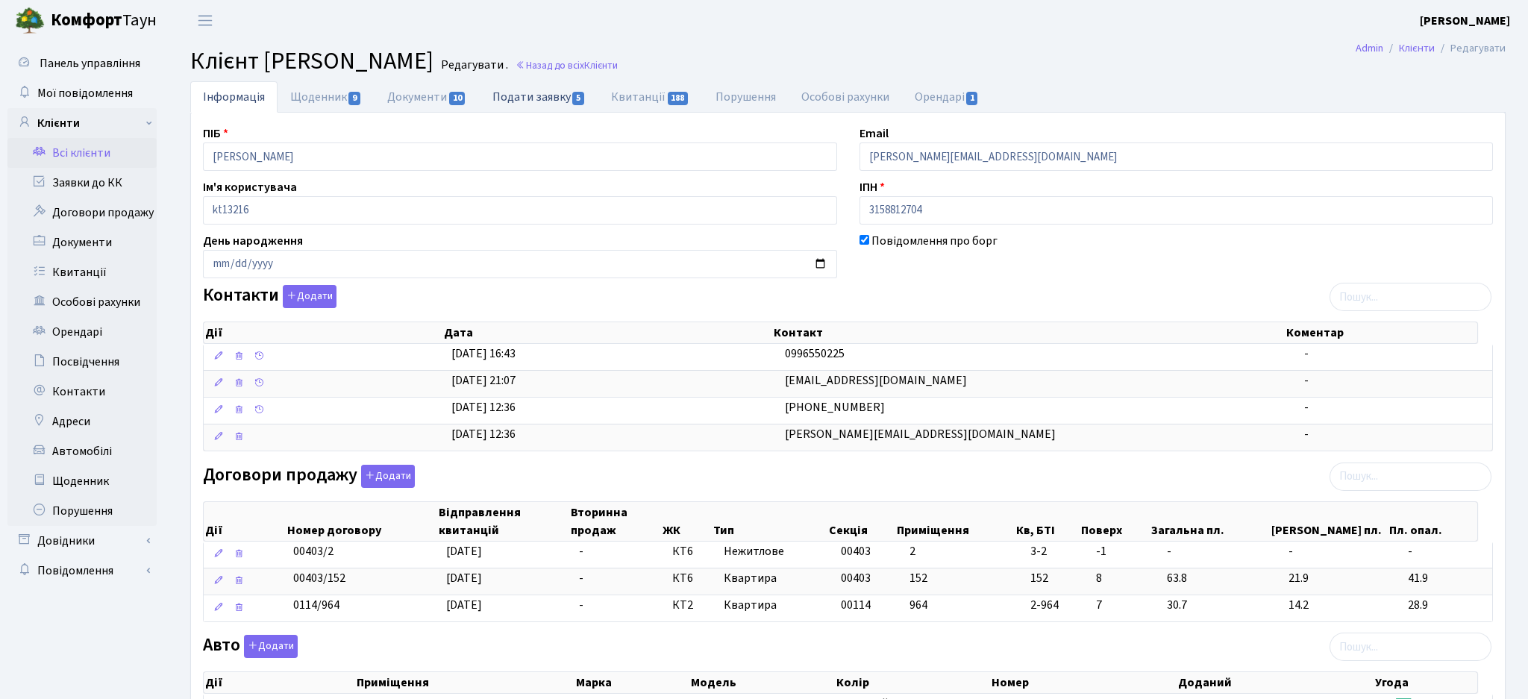
select select "25"
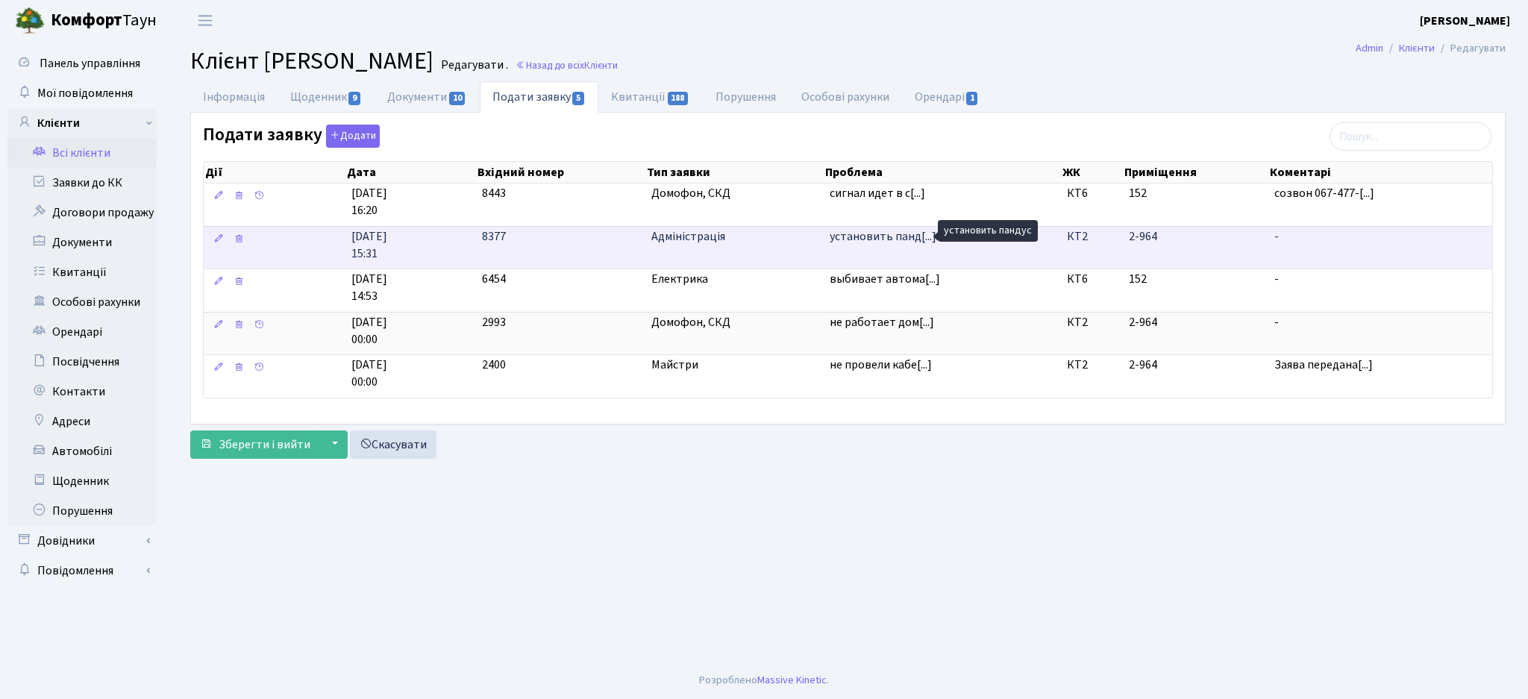
click at [863, 235] on span "установить панд[...]" at bounding box center [883, 236] width 107 height 16
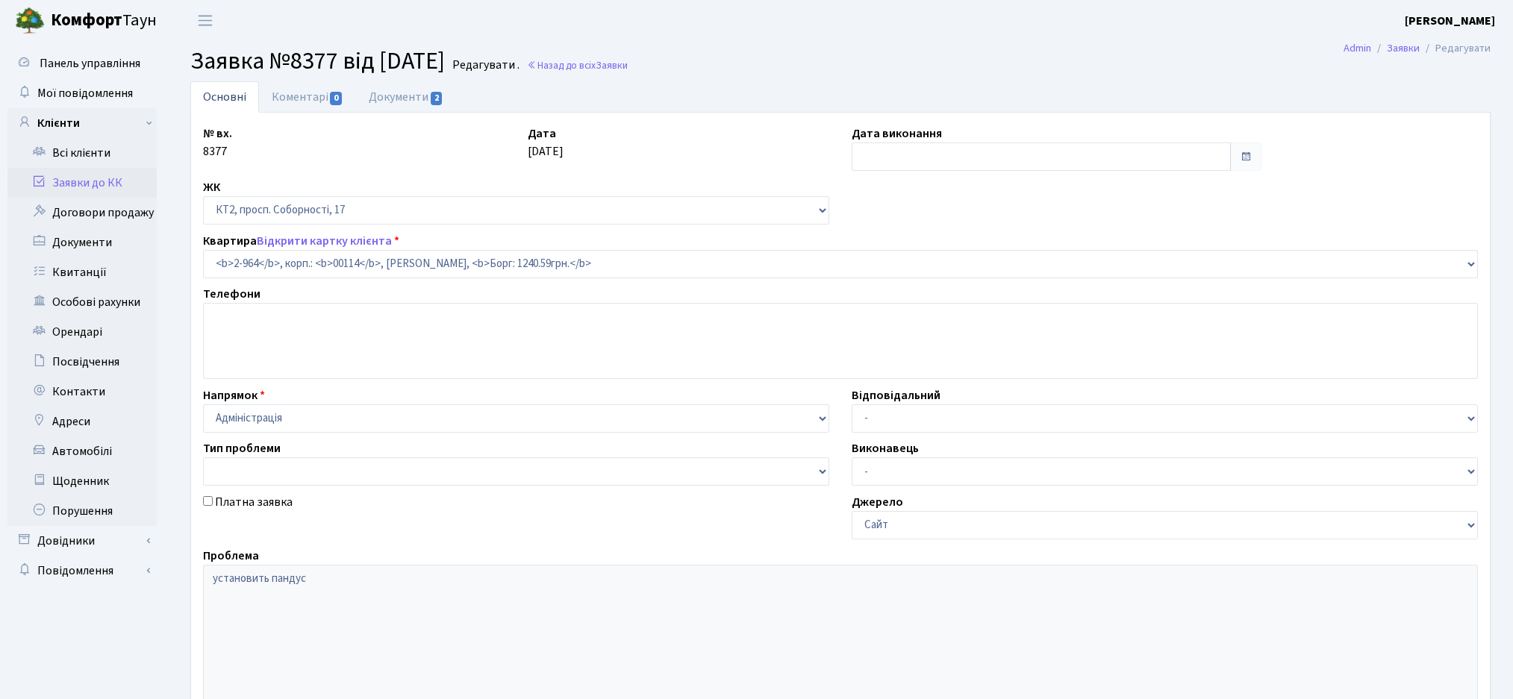
select select "16016"
type input "[DATE]"
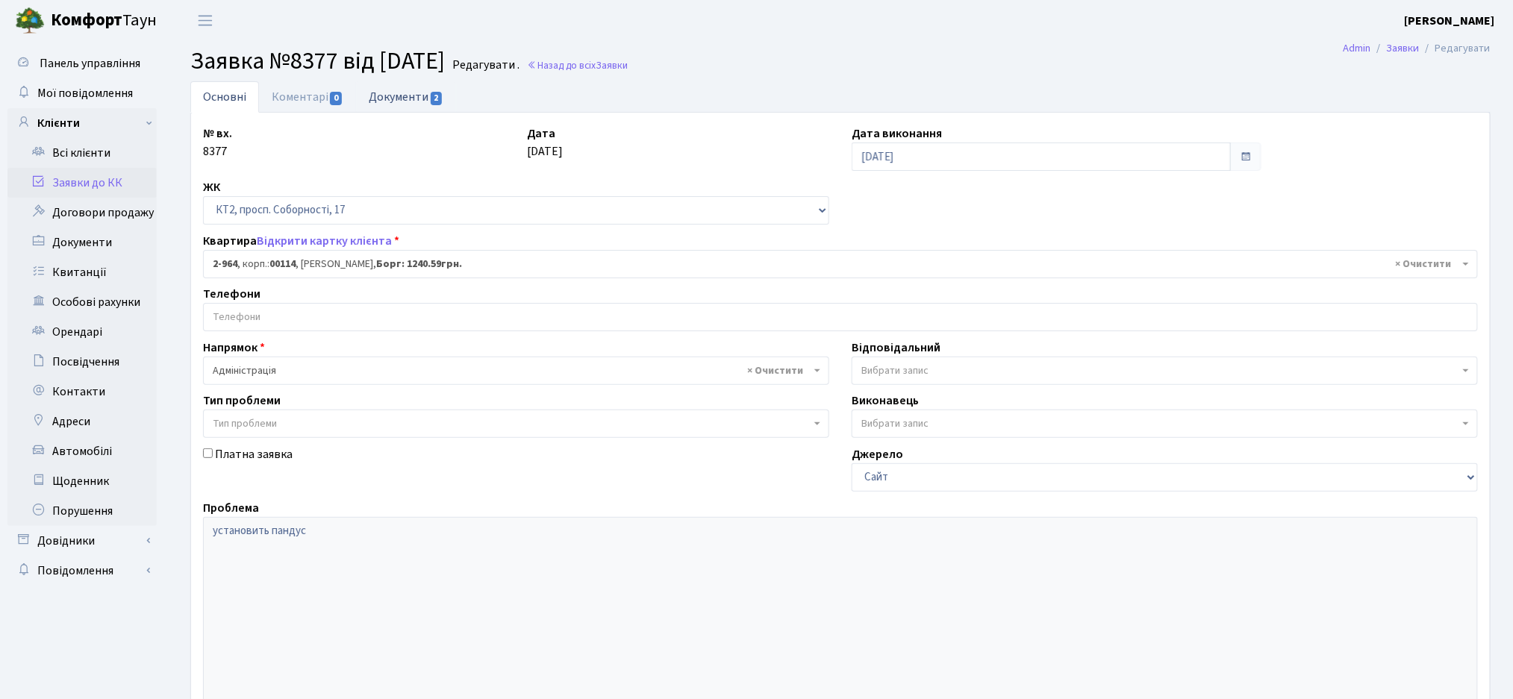
click at [394, 103] on link "Документи 2" at bounding box center [406, 96] width 100 height 31
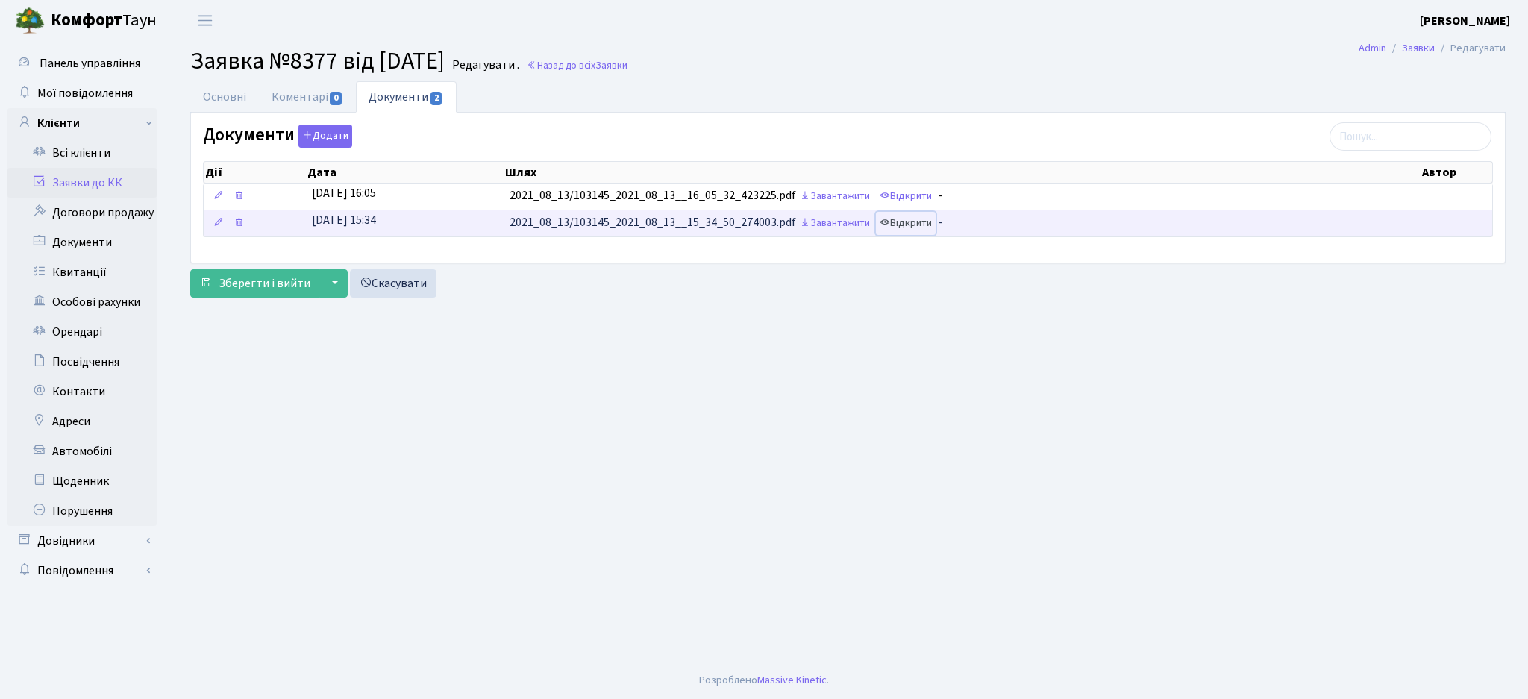
click at [929, 219] on link "Відкрити" at bounding box center [906, 223] width 60 height 23
click at [216, 99] on link "Основні" at bounding box center [224, 96] width 69 height 31
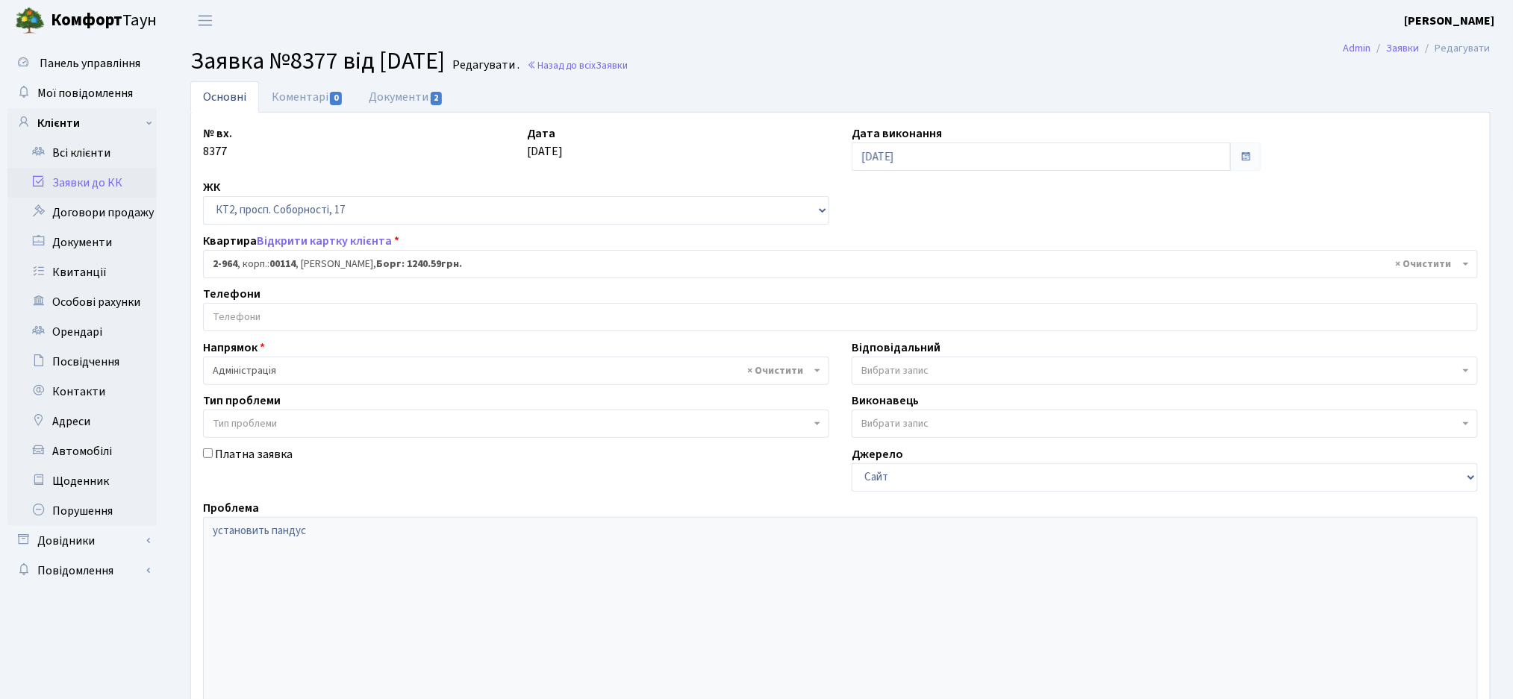
click at [113, 192] on link "Заявки до КК" at bounding box center [81, 183] width 149 height 30
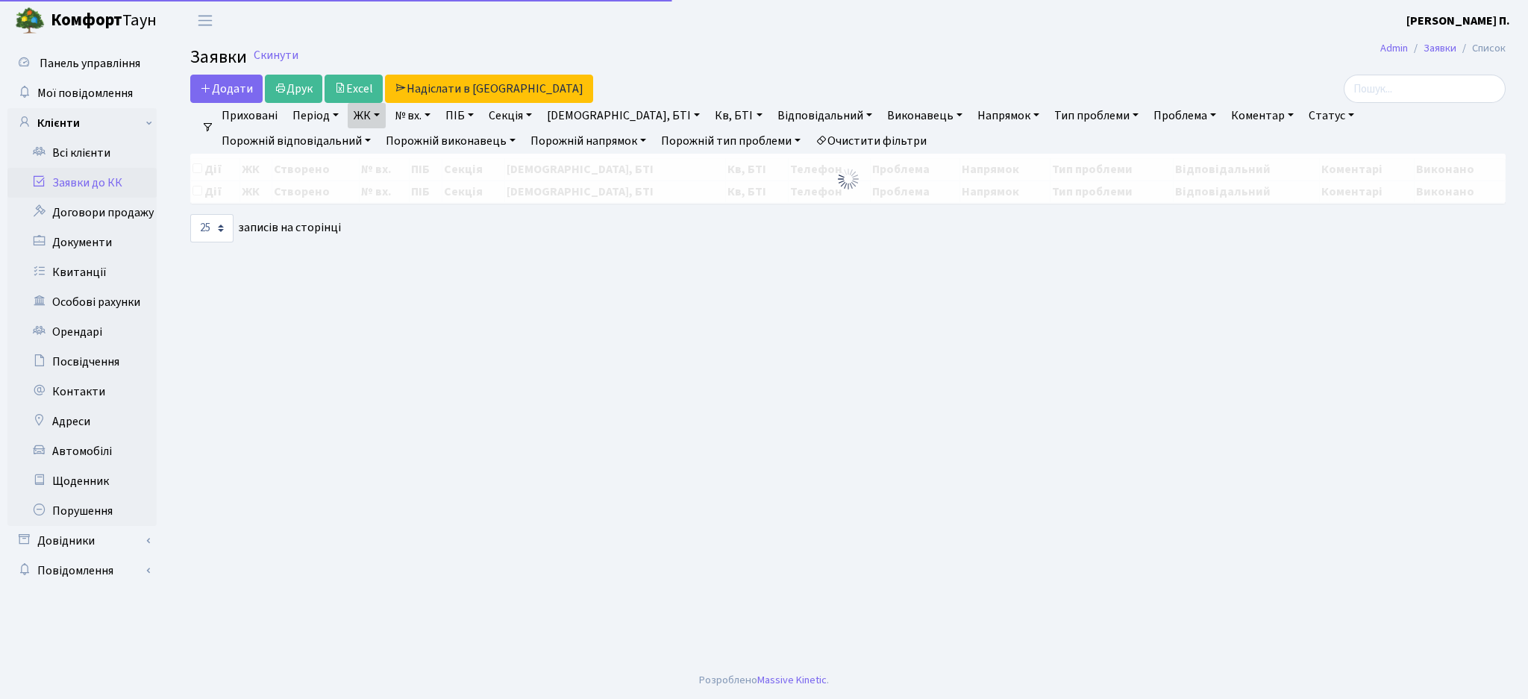
select select "25"
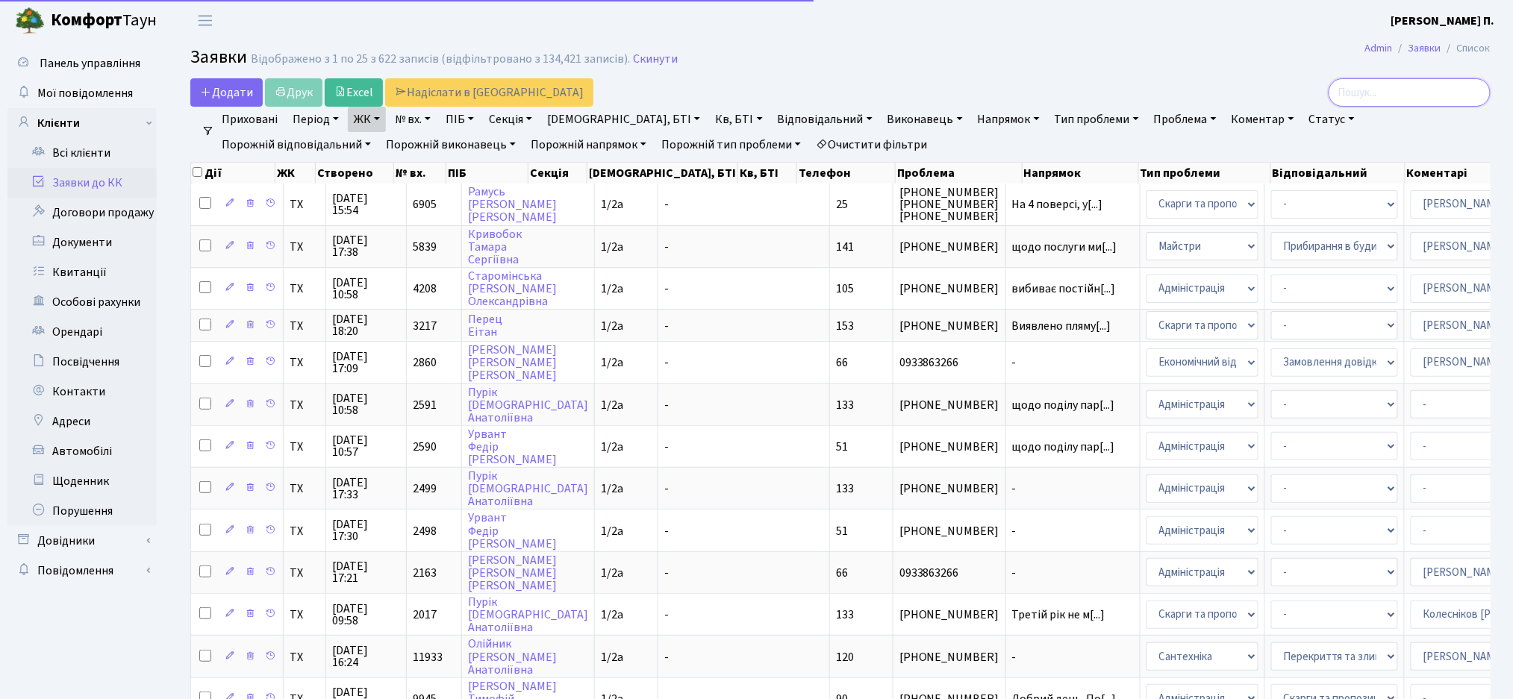
click at [1401, 96] on input "search" at bounding box center [1409, 92] width 162 height 28
type input "поліщук"
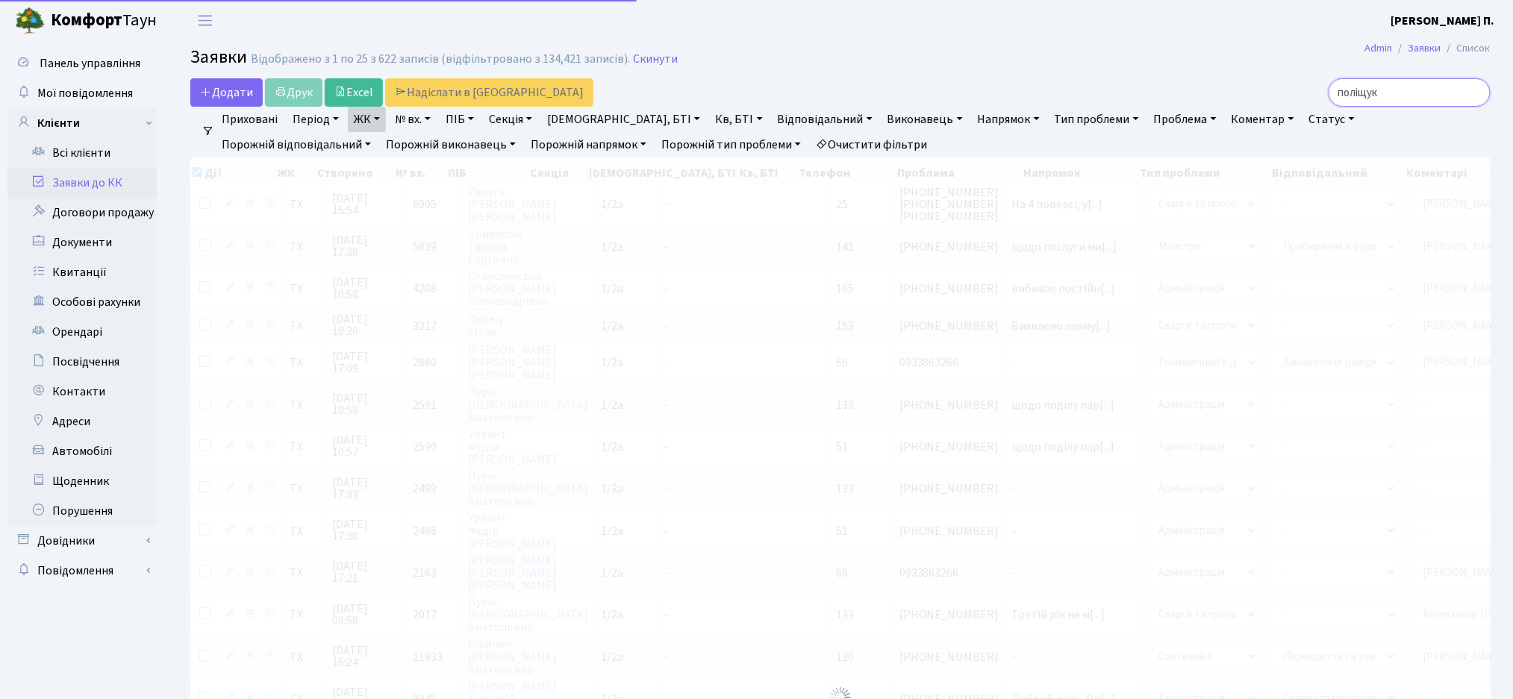
checkbox input "true"
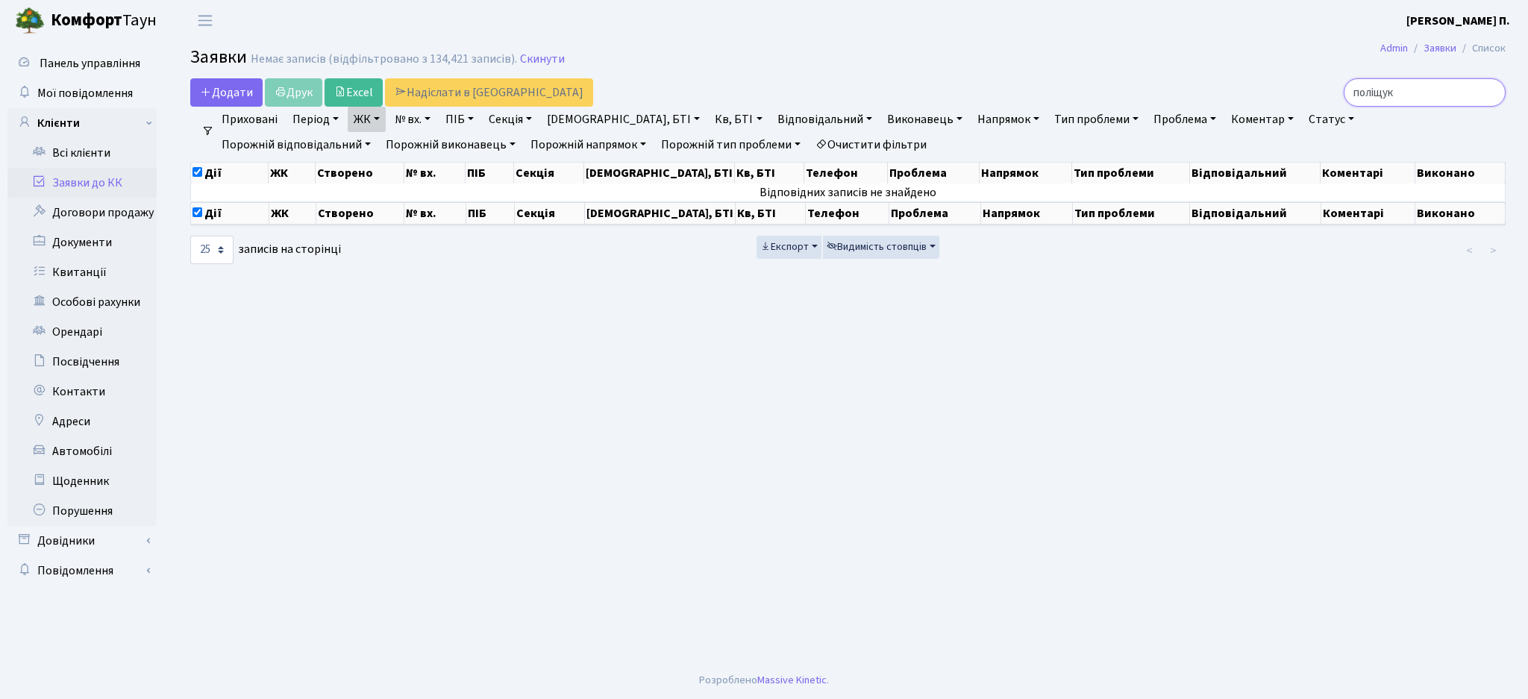
type input "поліщук"
click at [810, 143] on link "Очистити фільтри" at bounding box center [871, 144] width 123 height 25
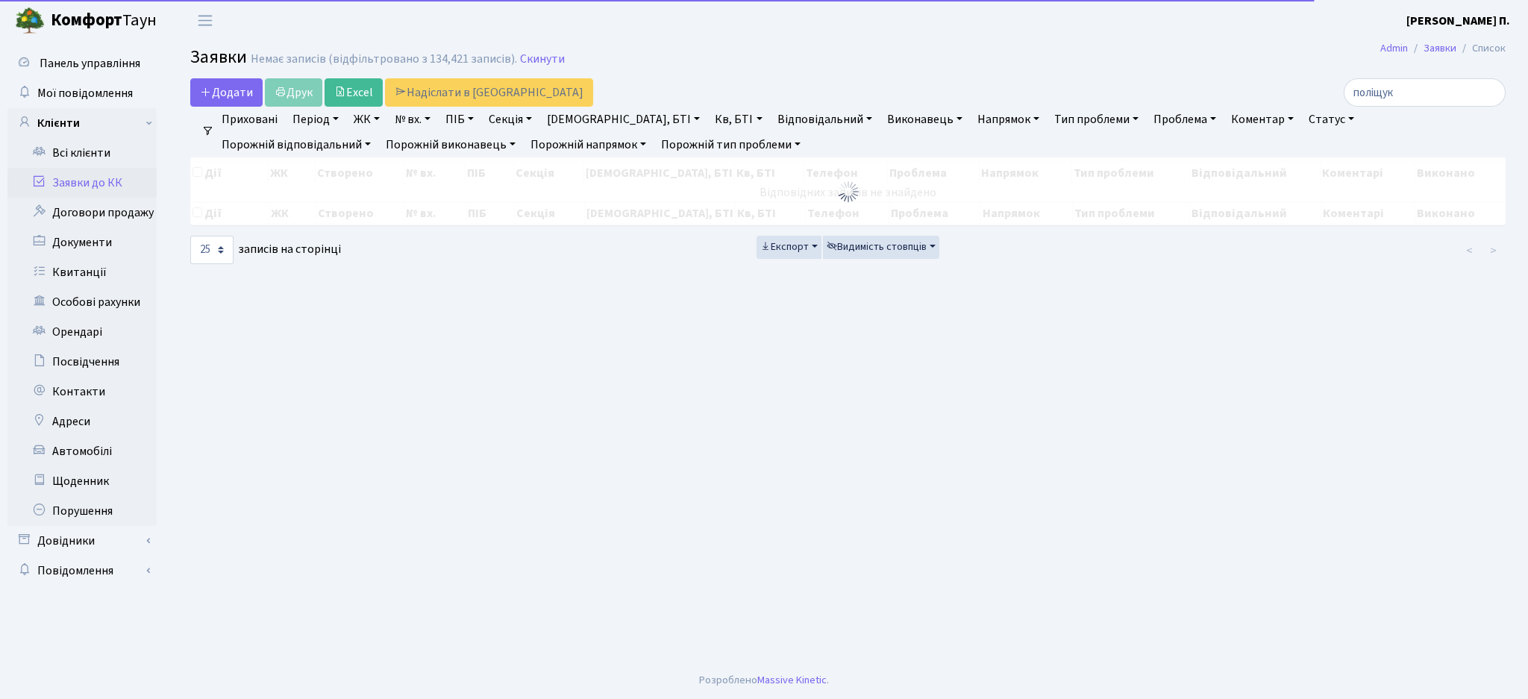
checkbox input "false"
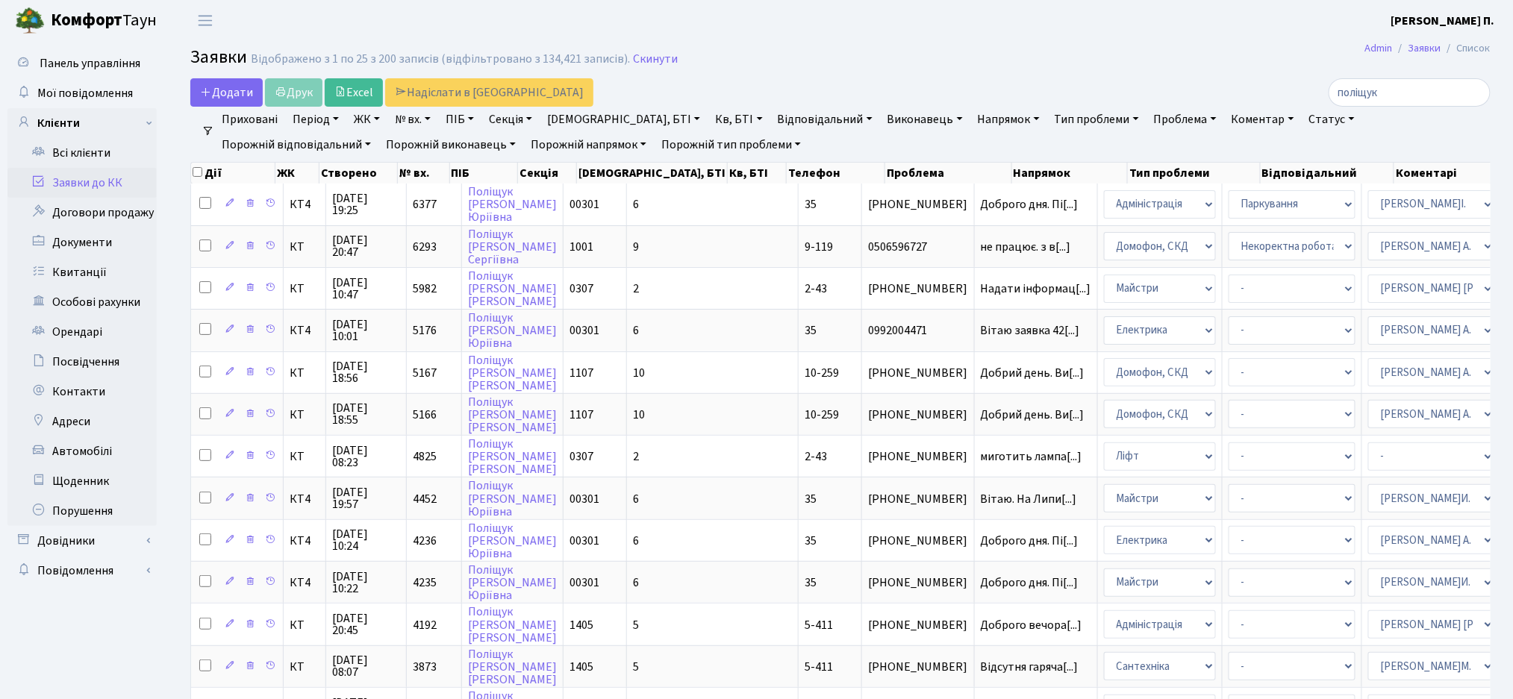
click at [749, 65] on h2 "Заявки Відображено з 1 по 25 з 200 записів (відфільтровано з 134,421 записів). …" at bounding box center [840, 59] width 1300 height 25
click at [70, 150] on link "Всі клієнти" at bounding box center [81, 153] width 149 height 30
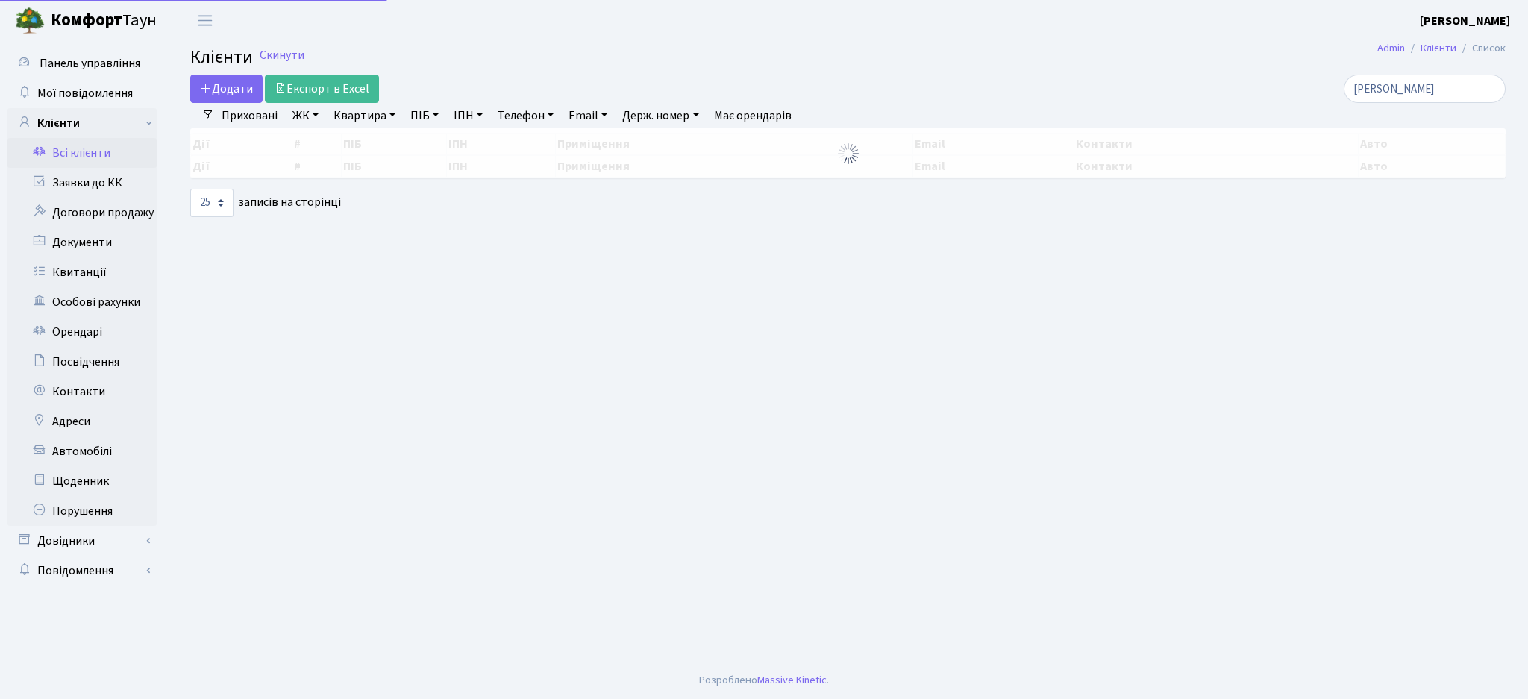
select select "25"
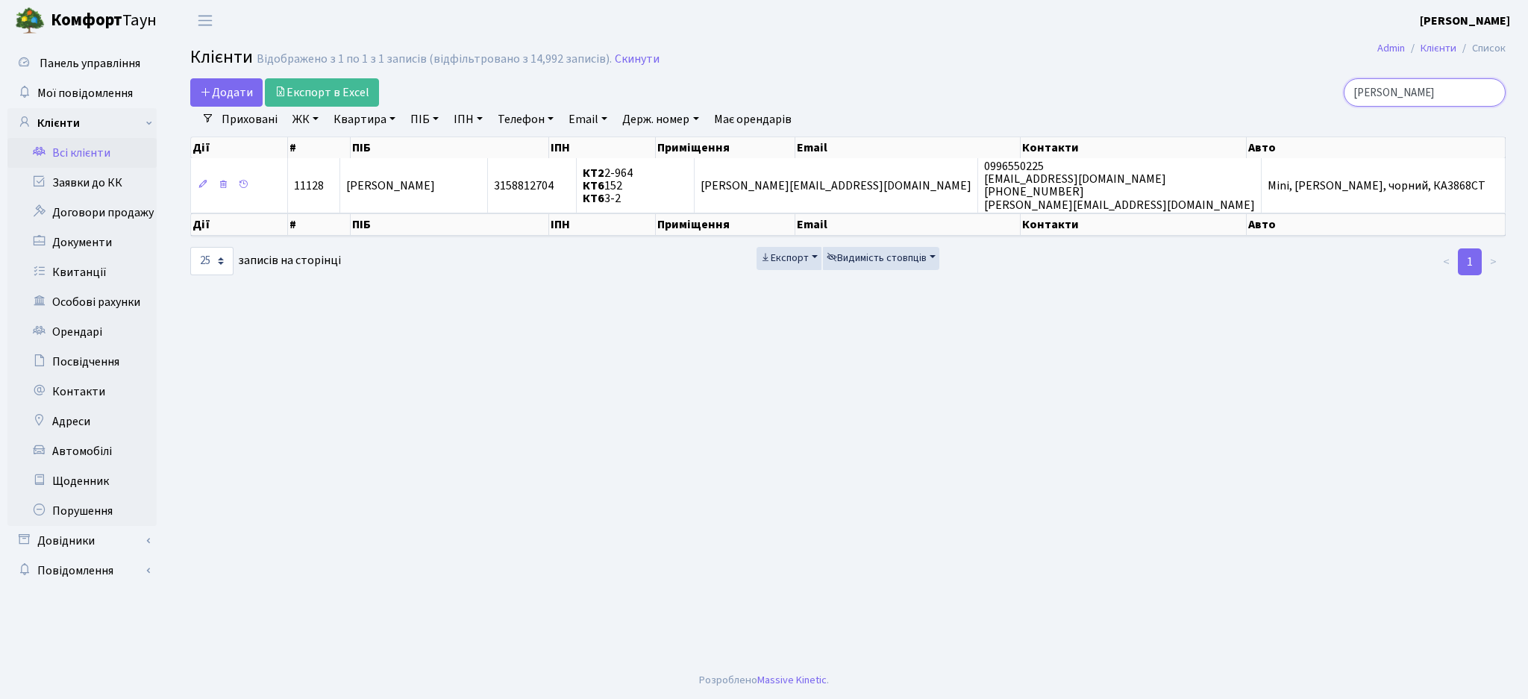
drag, startPoint x: 1429, startPoint y: 93, endPoint x: 1179, endPoint y: 101, distance: 250.1
click at [1190, 94] on div "[PERSON_NAME]" at bounding box center [1294, 92] width 424 height 28
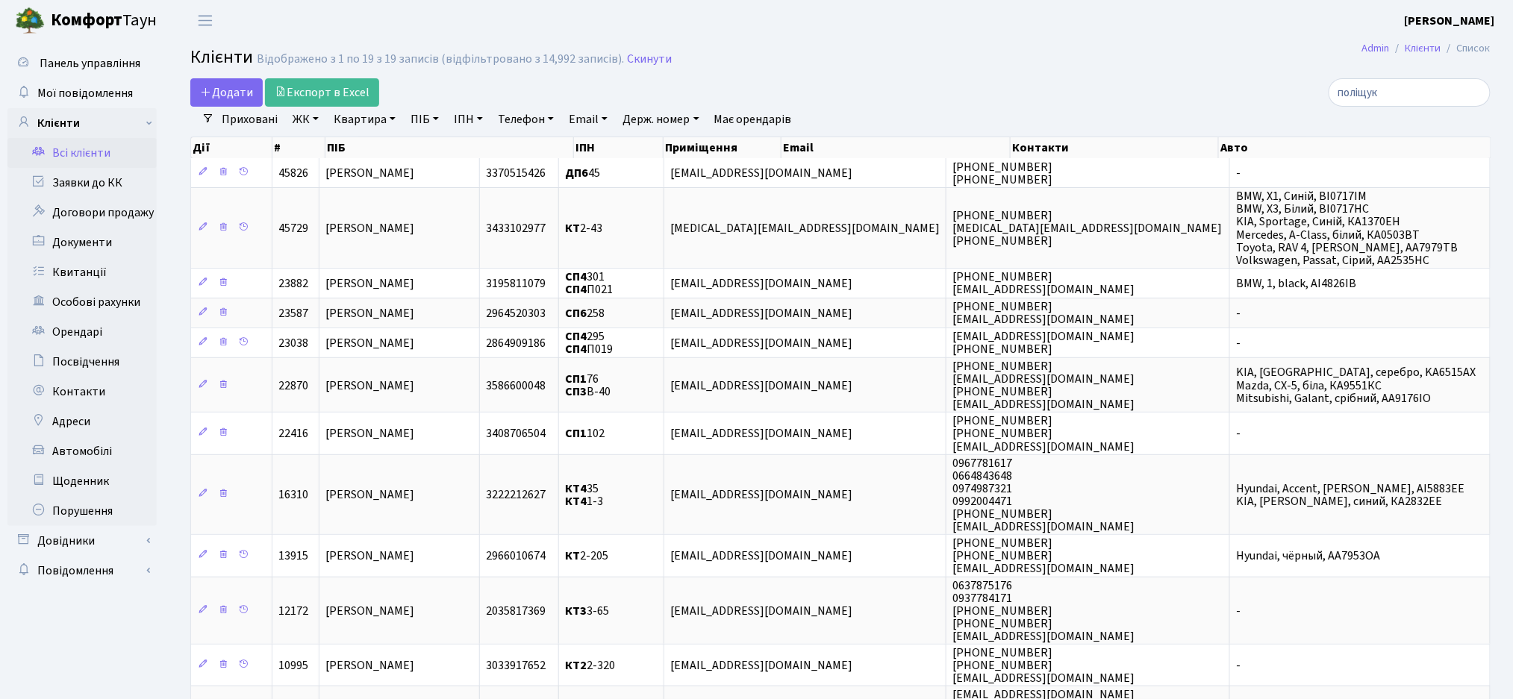
click at [297, 121] on link "ЖК" at bounding box center [306, 119] width 38 height 25
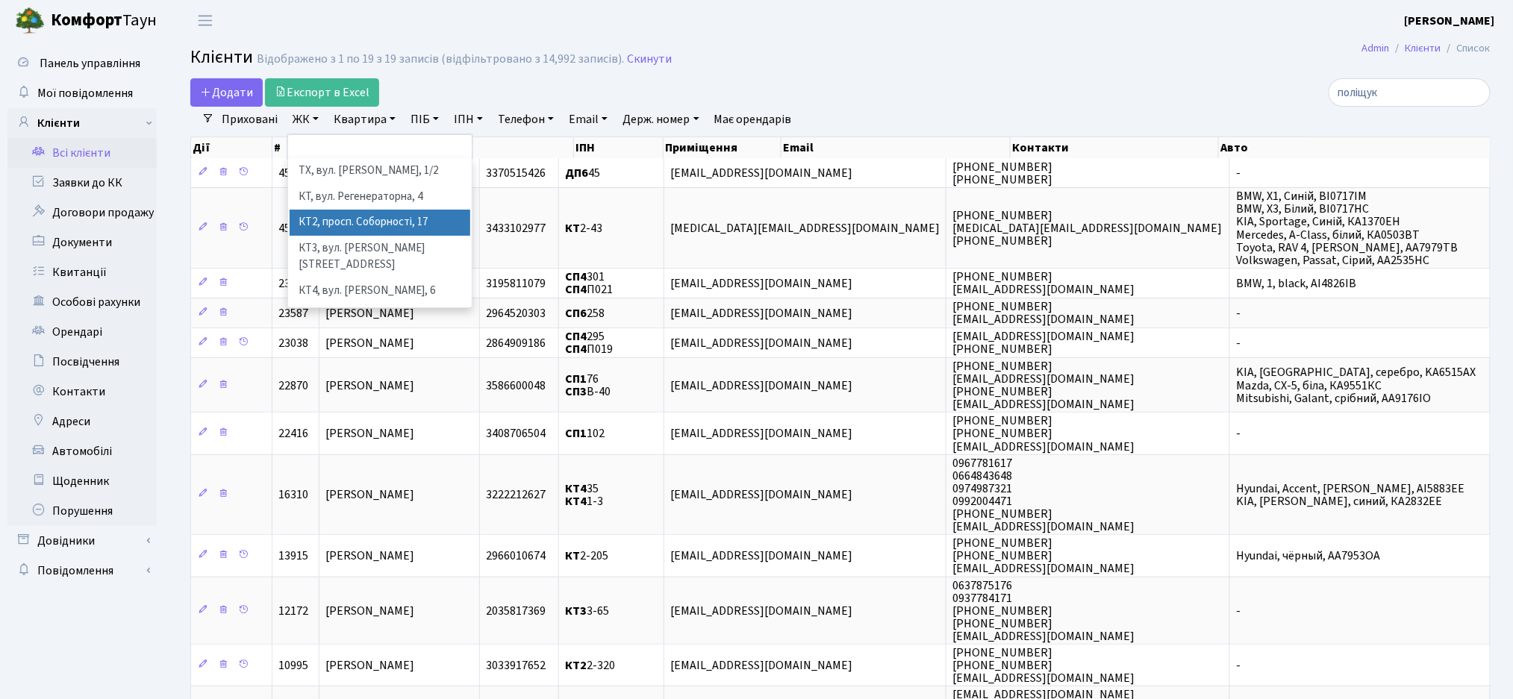
click at [323, 223] on li "КТ2, просп. Соборності, 17" at bounding box center [380, 223] width 181 height 26
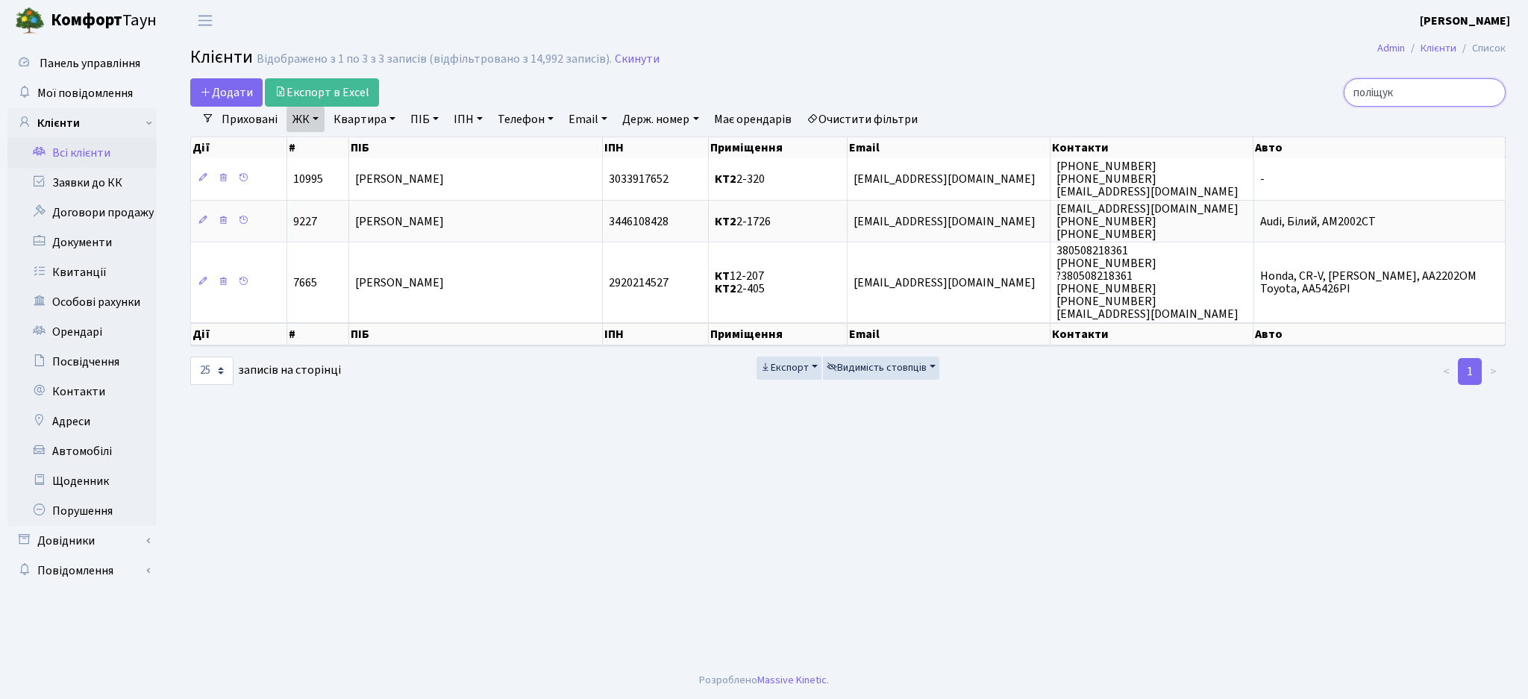
drag, startPoint x: 1366, startPoint y: 93, endPoint x: 1313, endPoint y: 97, distance: 53.2
click at [1313, 97] on div "поліщук" at bounding box center [1294, 92] width 424 height 28
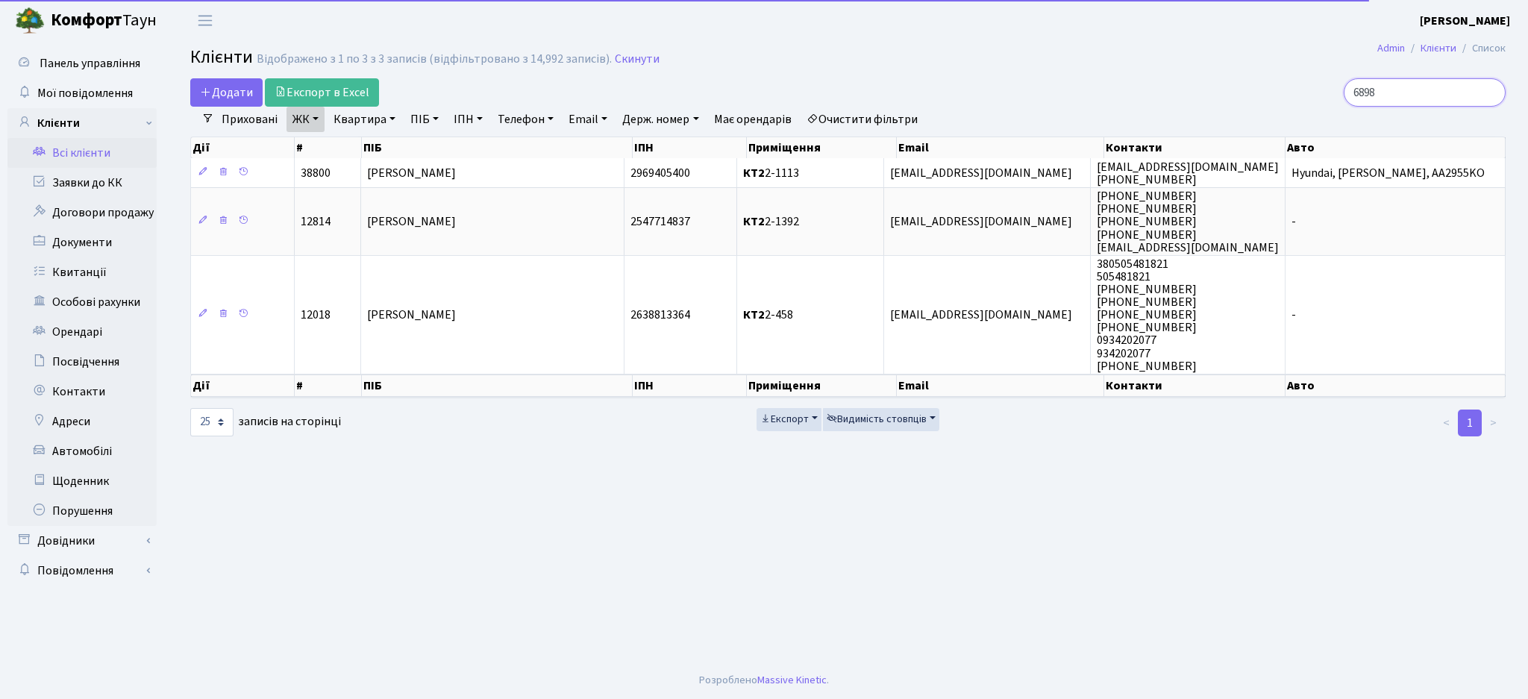
type input "6898"
click at [878, 121] on link "Очистити фільтри" at bounding box center [862, 119] width 123 height 25
select select
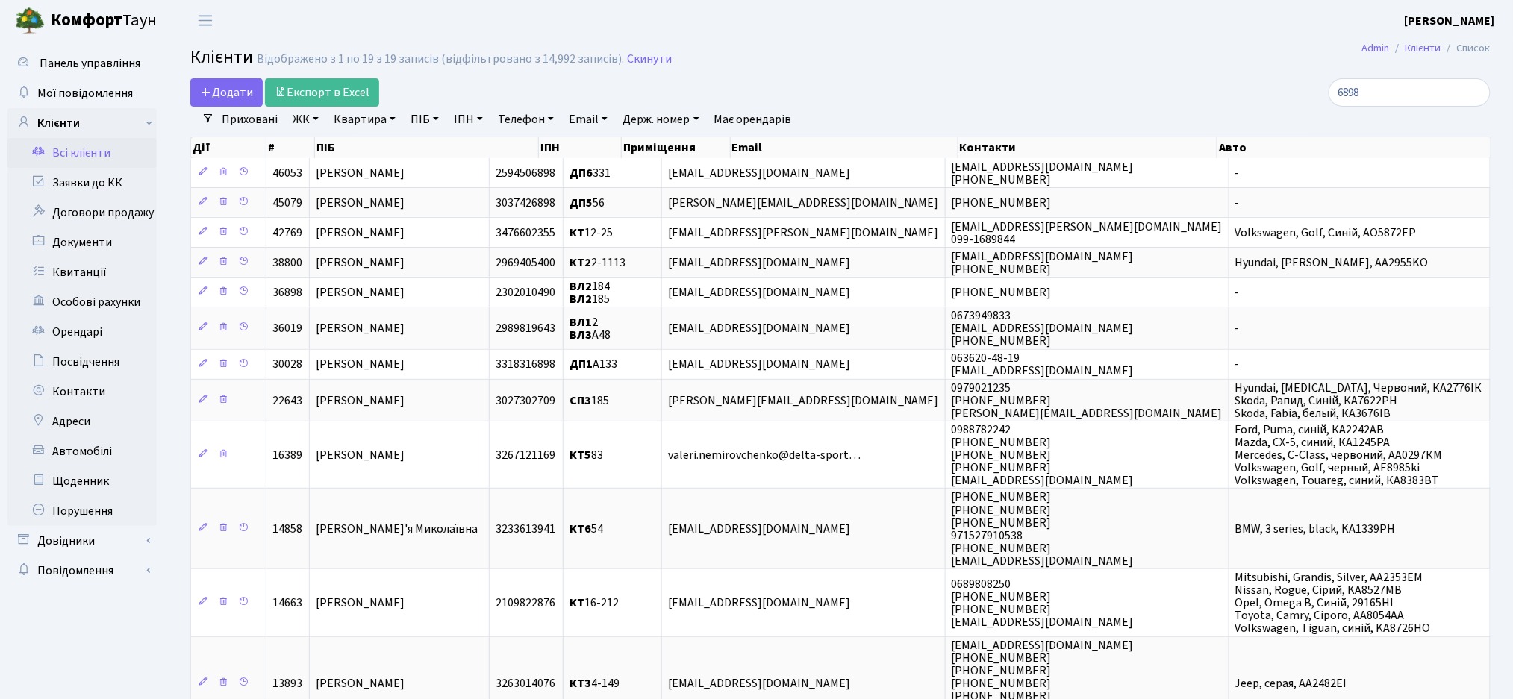
click at [293, 116] on link "ЖК" at bounding box center [306, 119] width 38 height 25
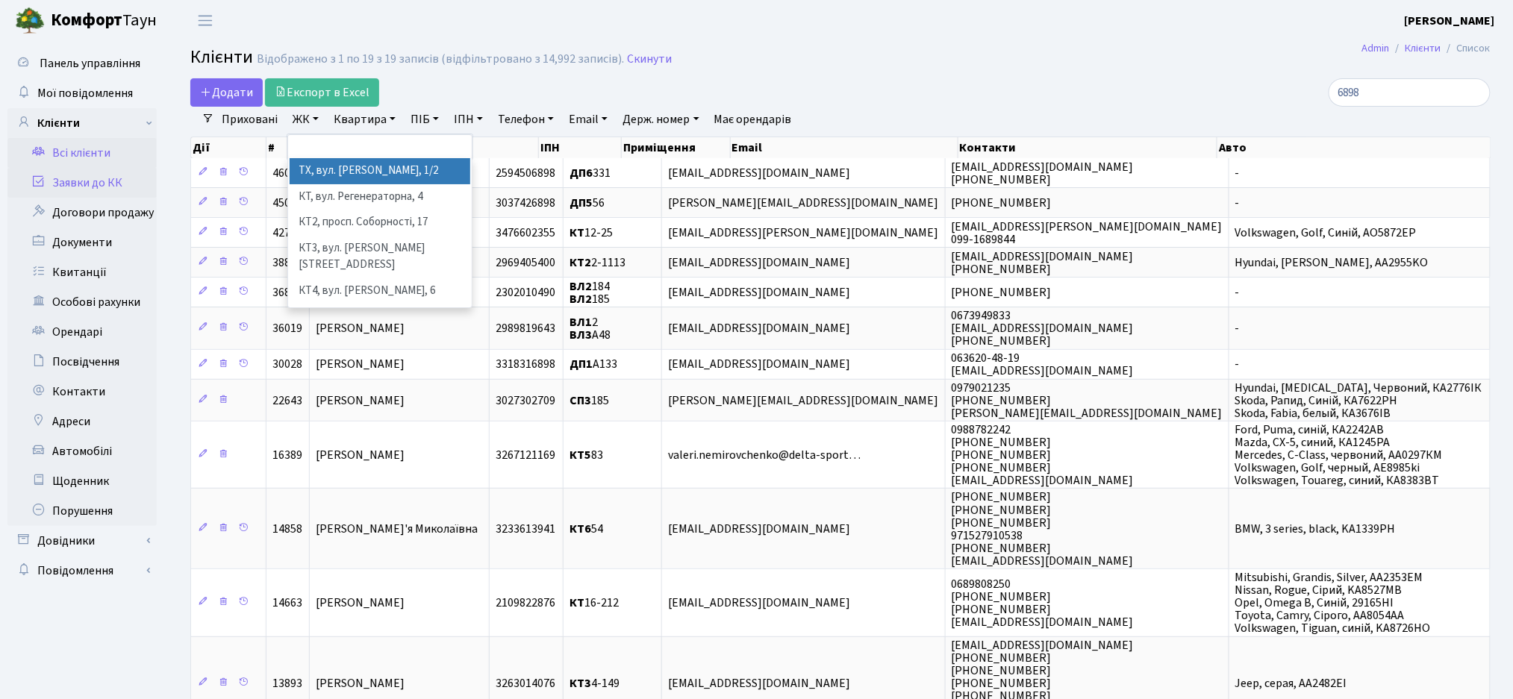
click at [43, 180] on icon at bounding box center [38, 181] width 15 height 14
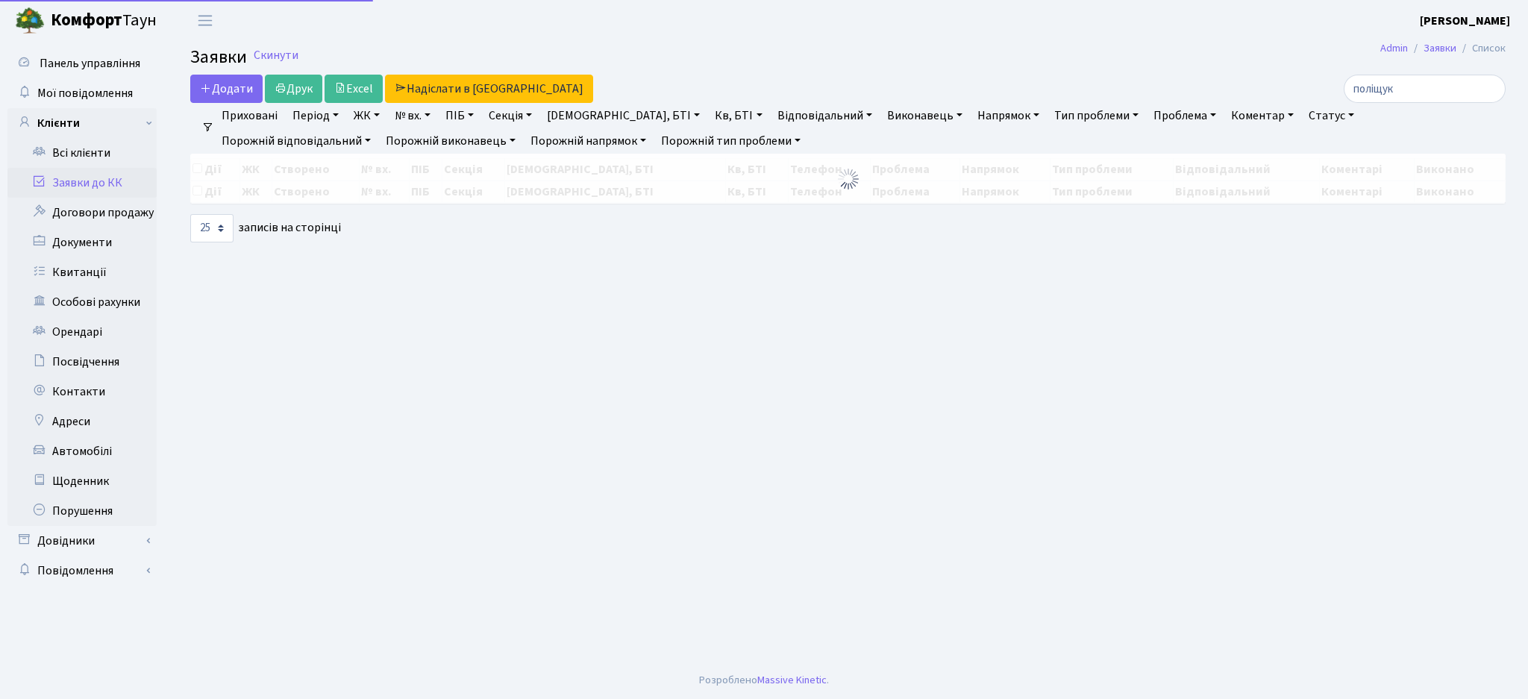
select select "25"
drag, startPoint x: 1428, startPoint y: 89, endPoint x: 1298, endPoint y: 90, distance: 129.9
click at [1298, 90] on div "поліщук" at bounding box center [1294, 89] width 424 height 28
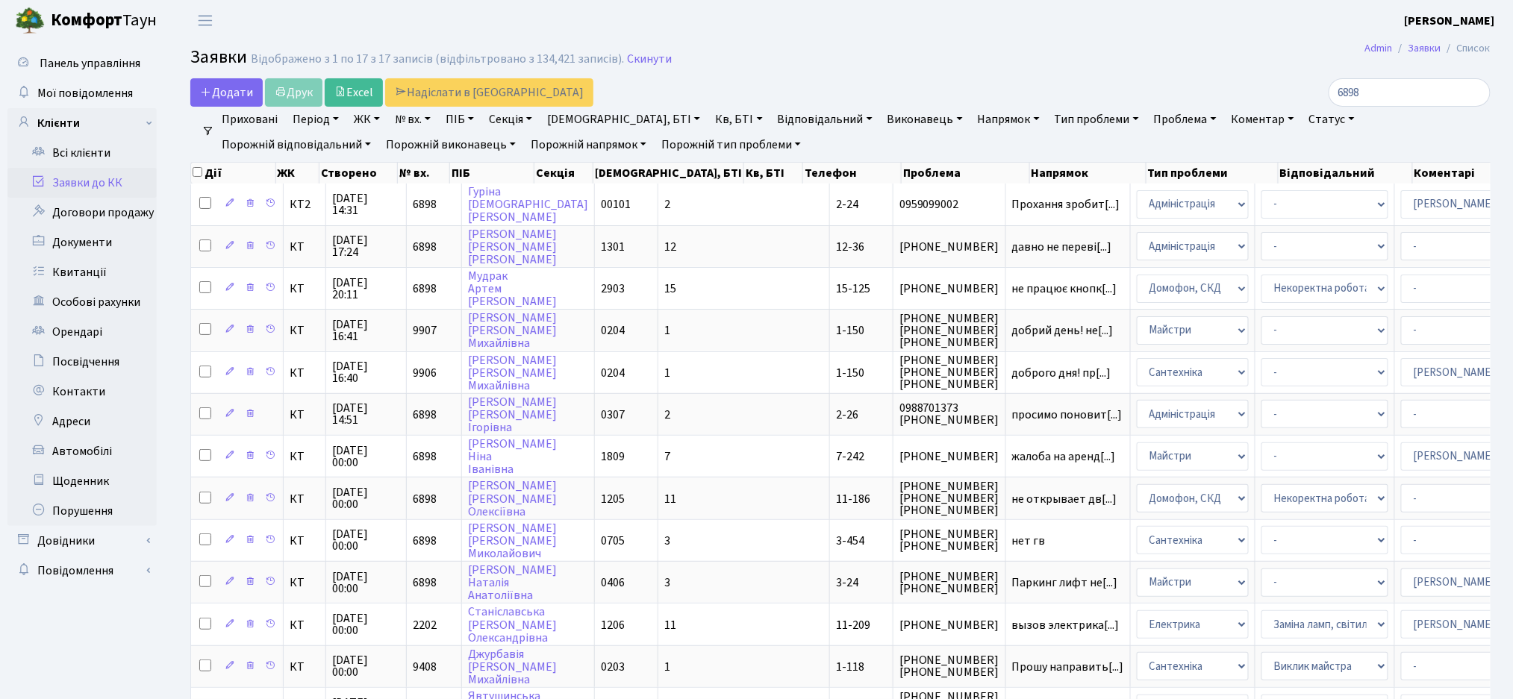
click at [1181, 61] on h2 "Заявки Відображено з 1 по 17 з 17 записів (відфільтровано з 134,421 записів). С…" at bounding box center [840, 59] width 1300 height 25
click at [1406, 94] on input "6898" at bounding box center [1409, 92] width 162 height 28
type input "6898"
click at [850, 67] on h2 "Заявки Відображено з 1 по 17 з 17 записів (відфільтровано з 134,421 записів). С…" at bounding box center [840, 59] width 1300 height 25
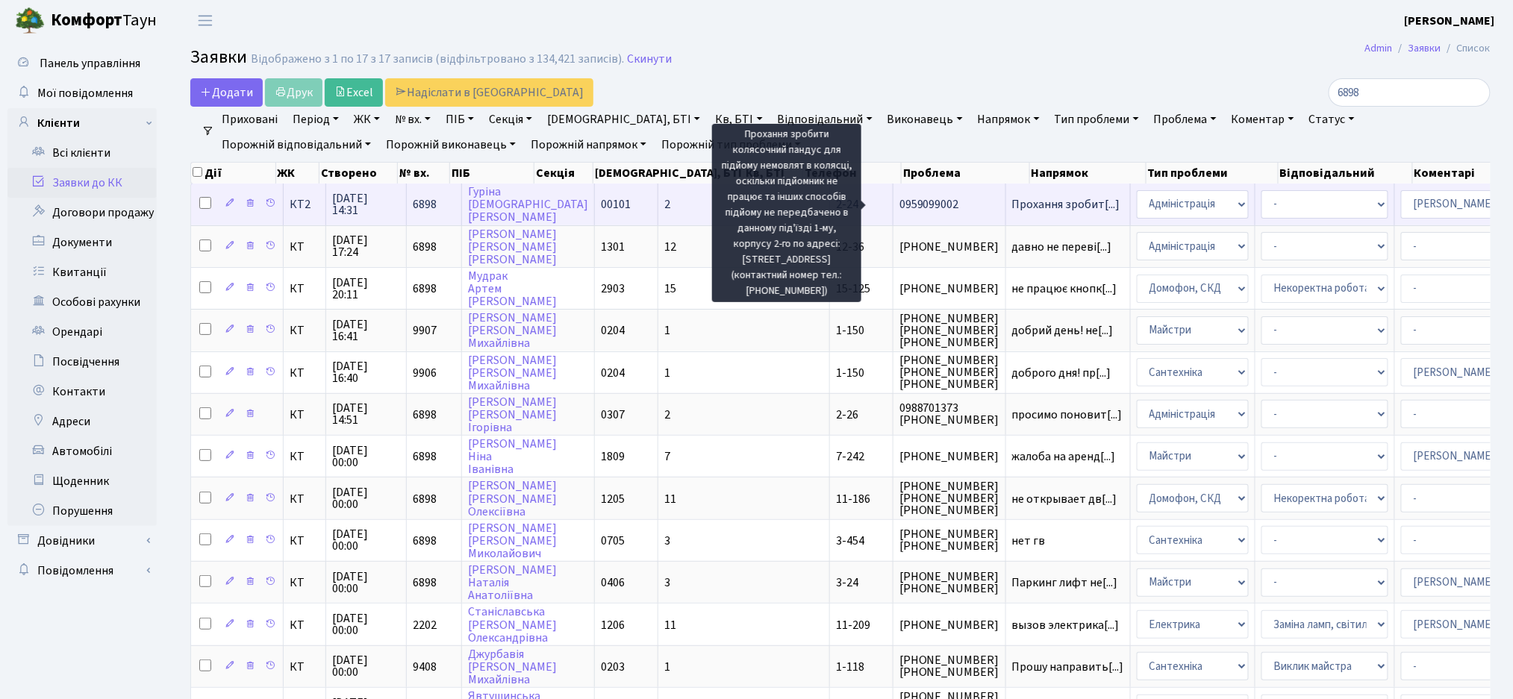
click at [1012, 209] on span "Прохання зробит[...]" at bounding box center [1066, 204] width 108 height 16
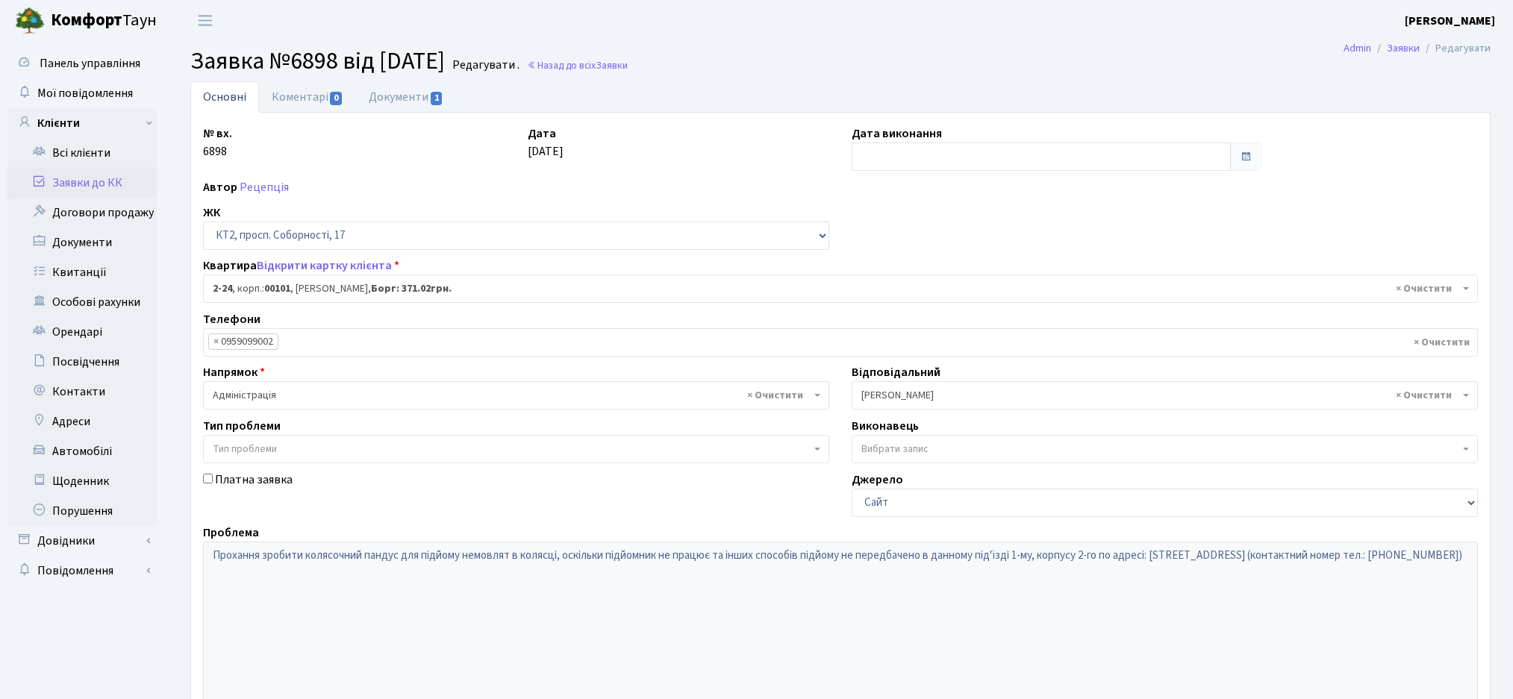
select select "15075"
click at [346, 269] on link "Відкрити картку клієнта" at bounding box center [324, 265] width 135 height 16
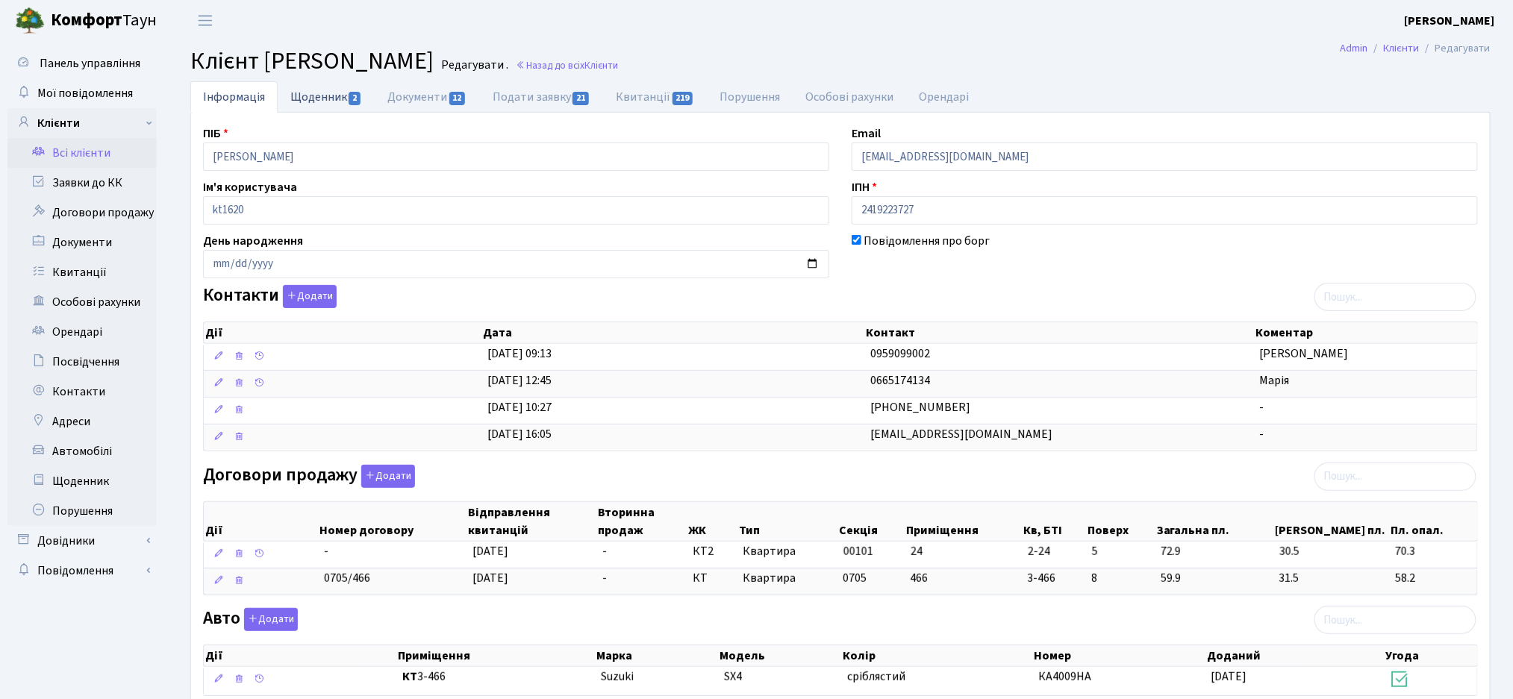
click at [298, 110] on link "Щоденник 2" at bounding box center [326, 96] width 97 height 31
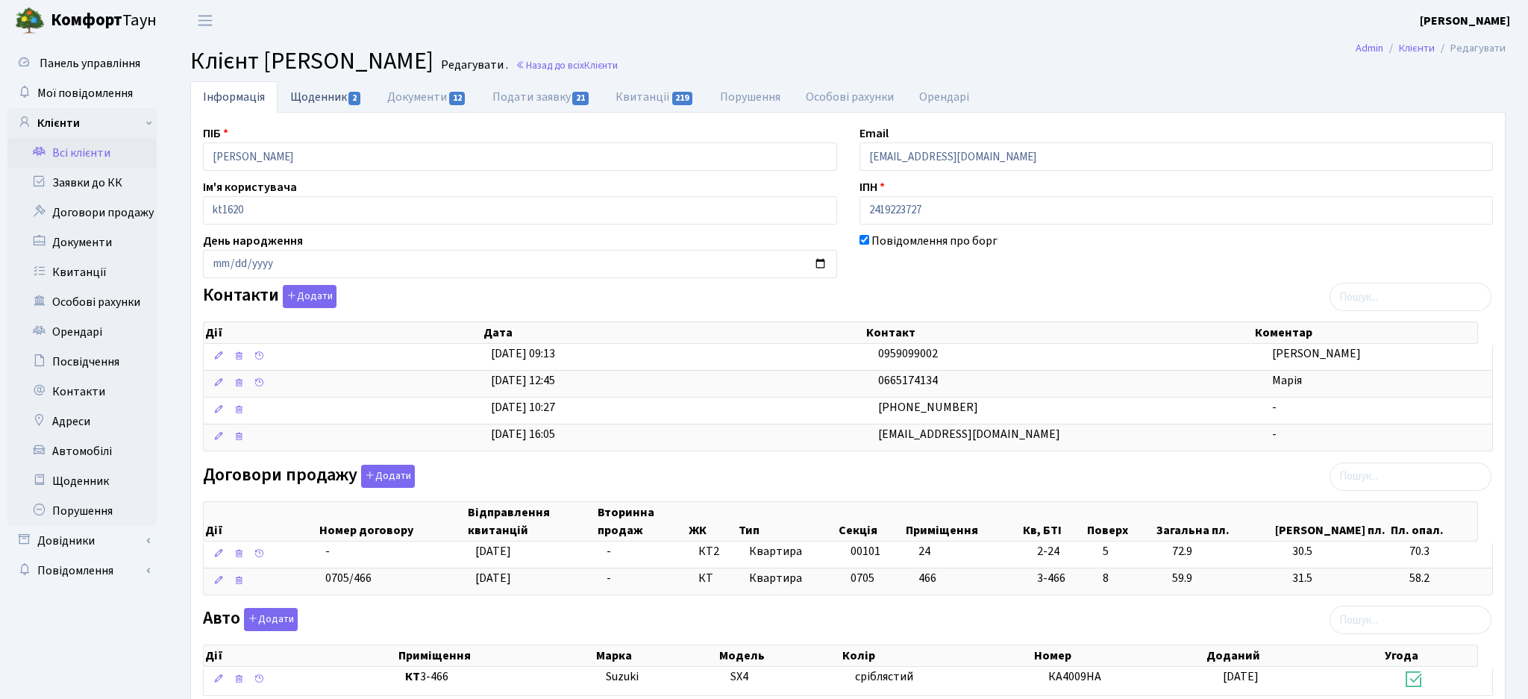
select select "25"
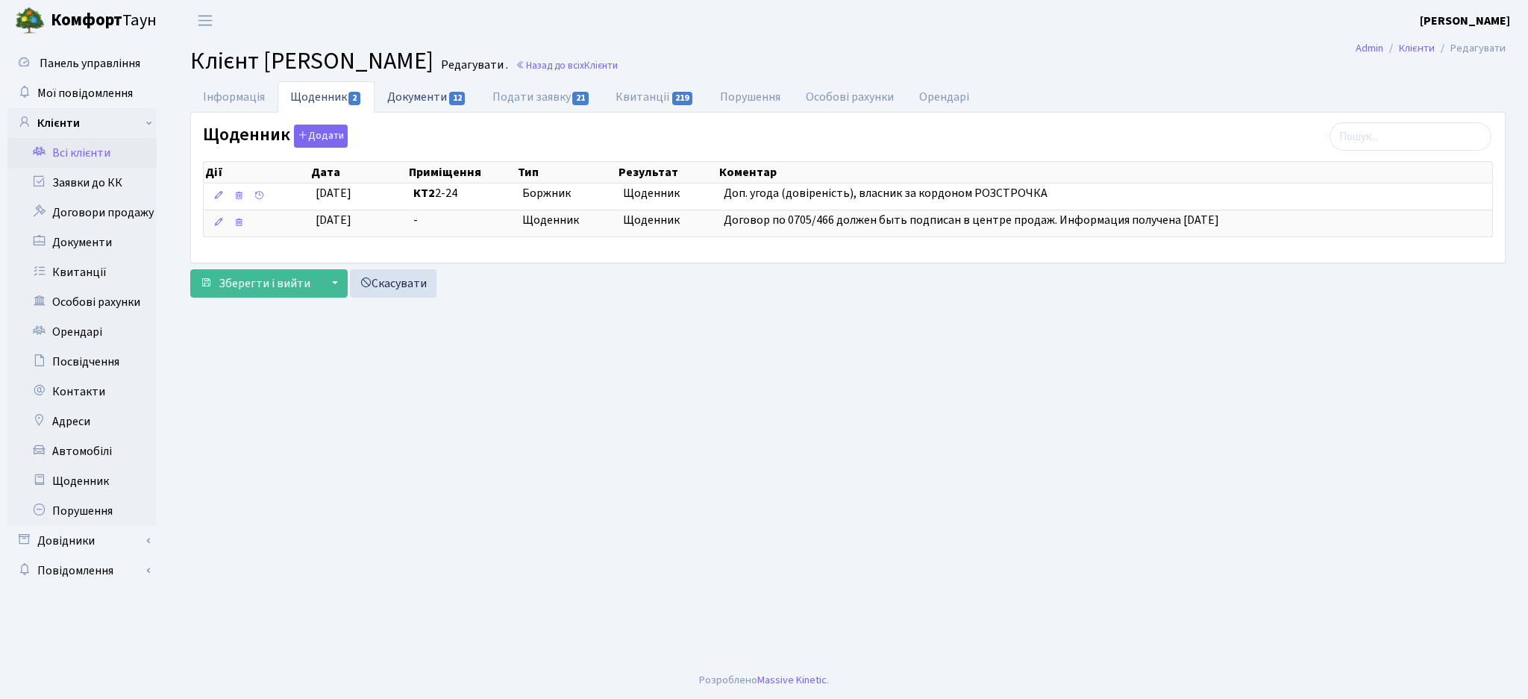
click at [445, 104] on link "Документи 12" at bounding box center [427, 96] width 104 height 31
select select "25"
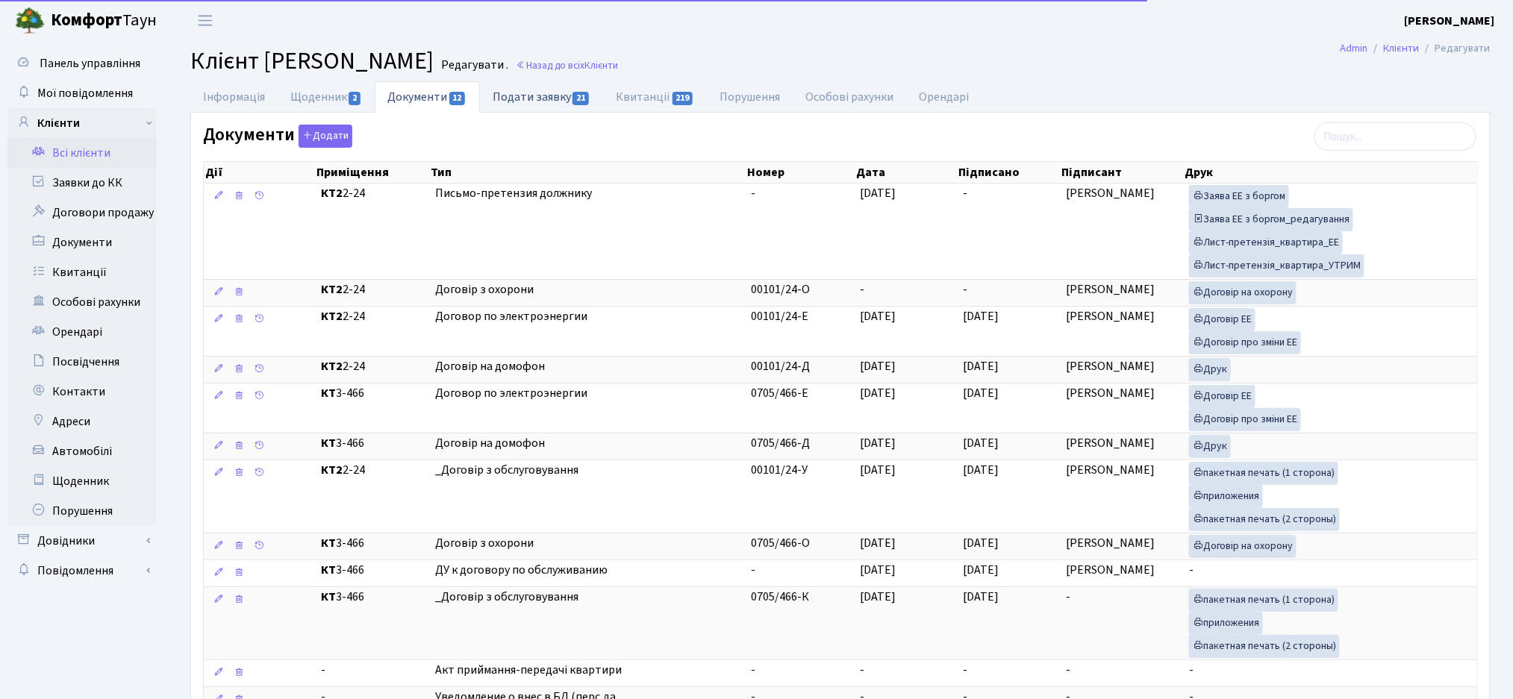
click at [543, 107] on link "Подати заявку 21" at bounding box center [541, 96] width 123 height 31
select select "25"
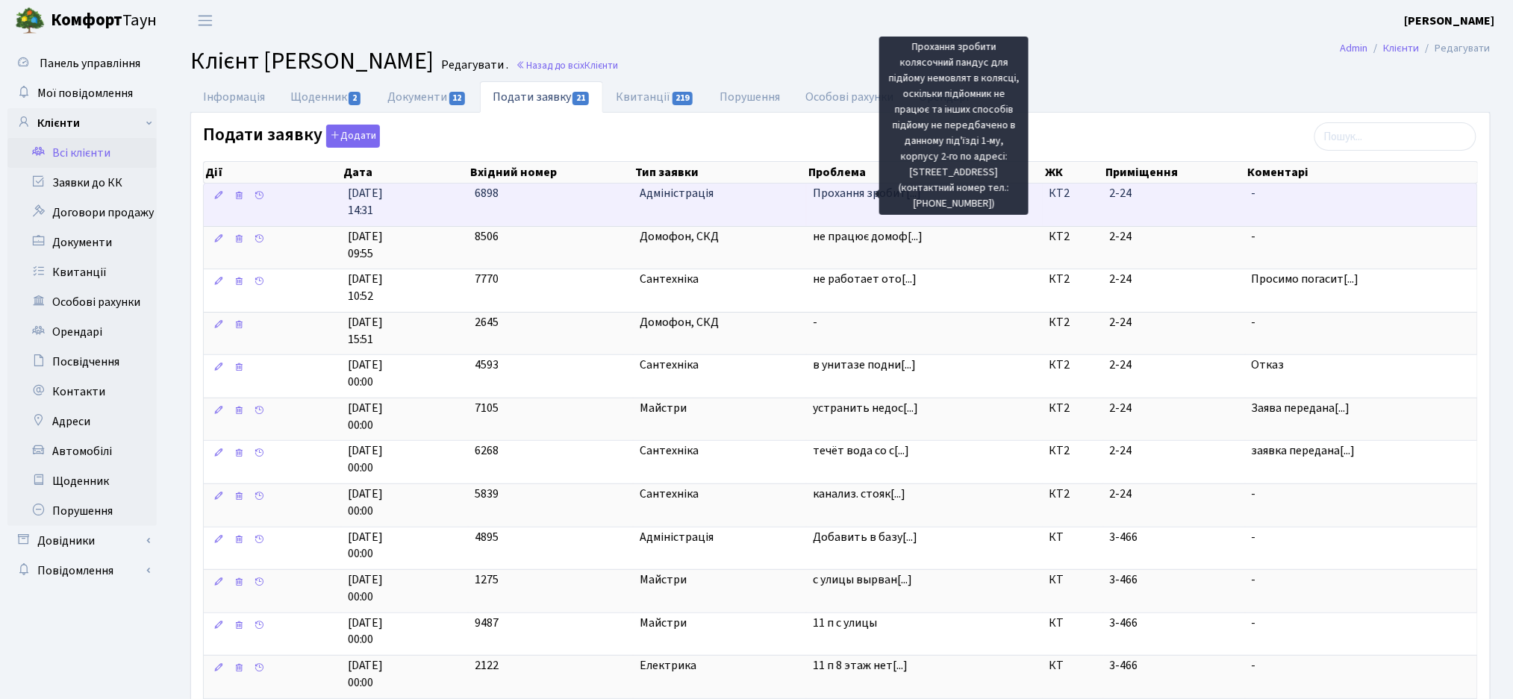
click at [867, 193] on span "Прохання зробит[...]" at bounding box center [867, 193] width 108 height 16
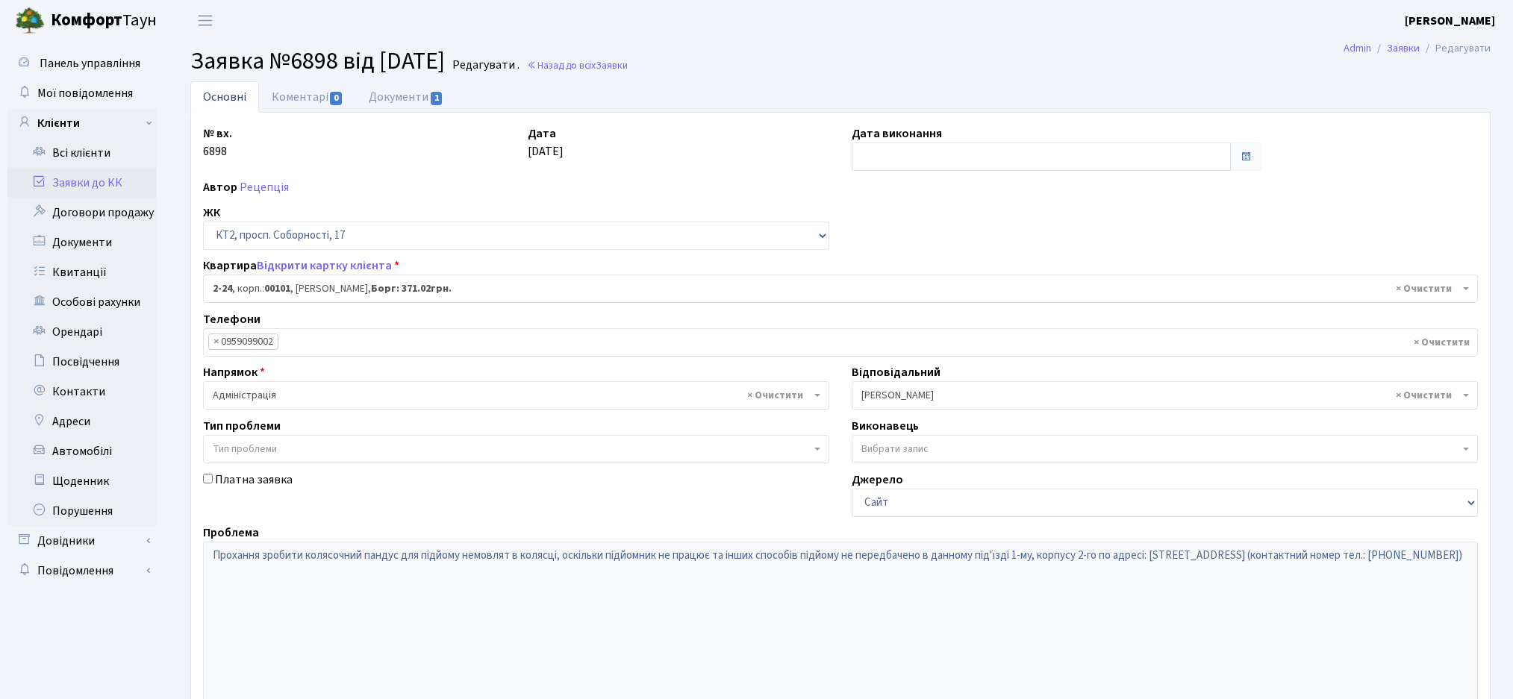
select select "15075"
click at [337, 263] on link "Відкрити картку клієнта" at bounding box center [324, 265] width 135 height 16
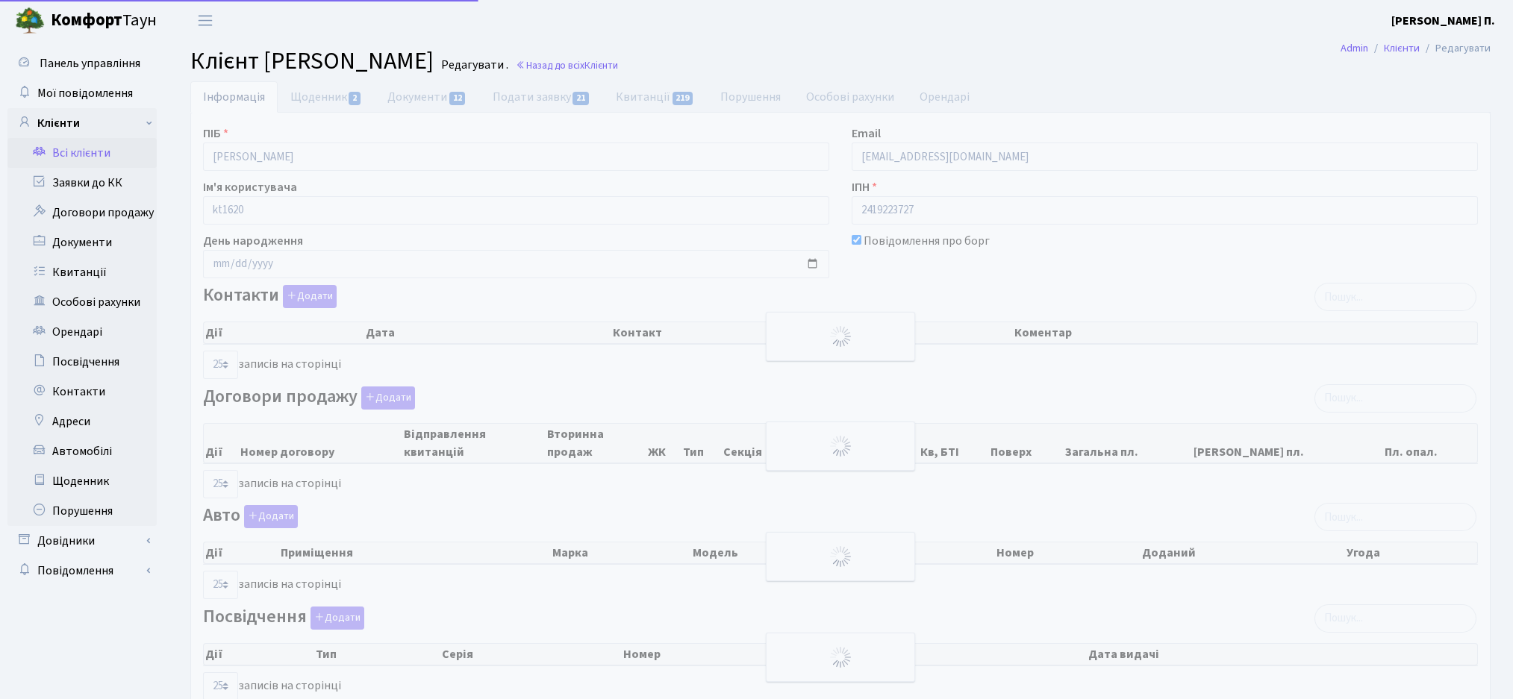
select select "25"
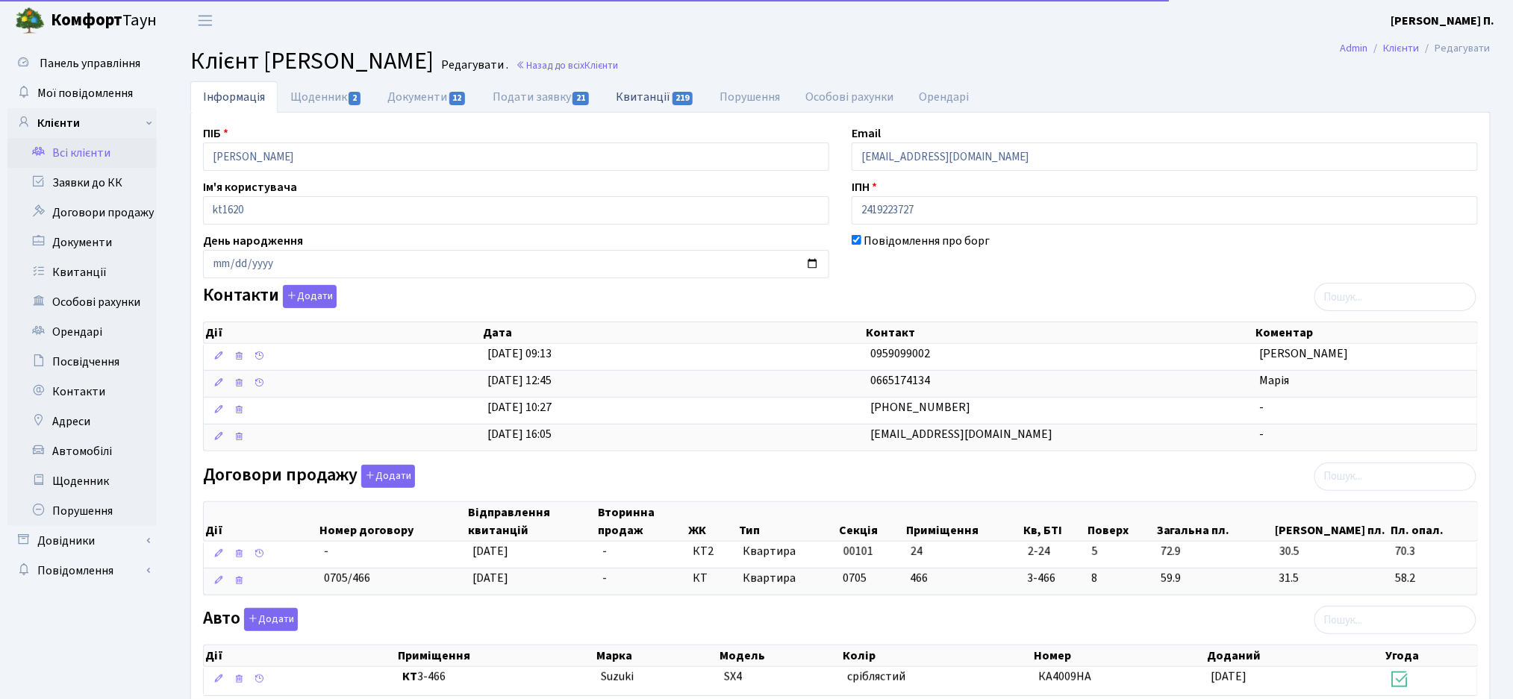
click at [618, 100] on link "Квитанції 219" at bounding box center [655, 96] width 104 height 31
select select "25"
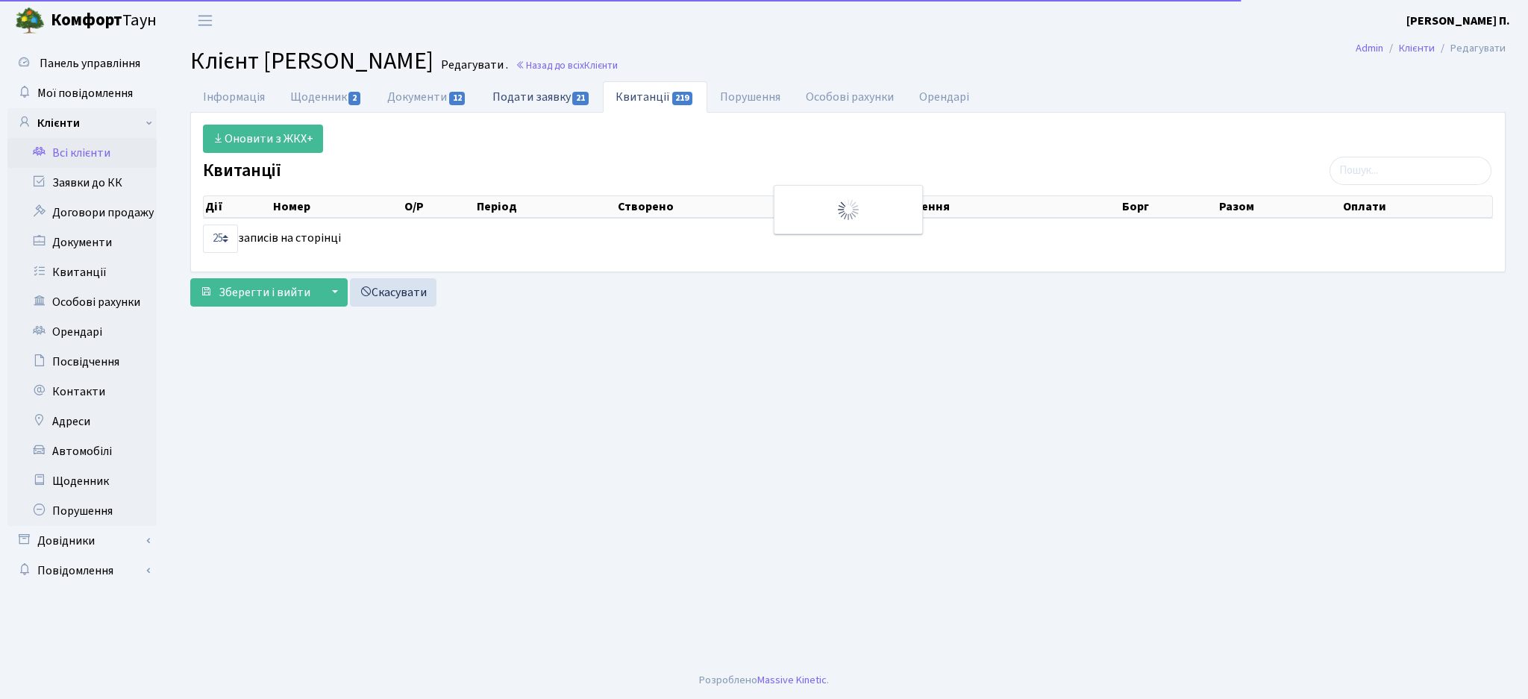
click at [571, 102] on link "Подати заявку 21" at bounding box center [541, 96] width 123 height 31
select select "25"
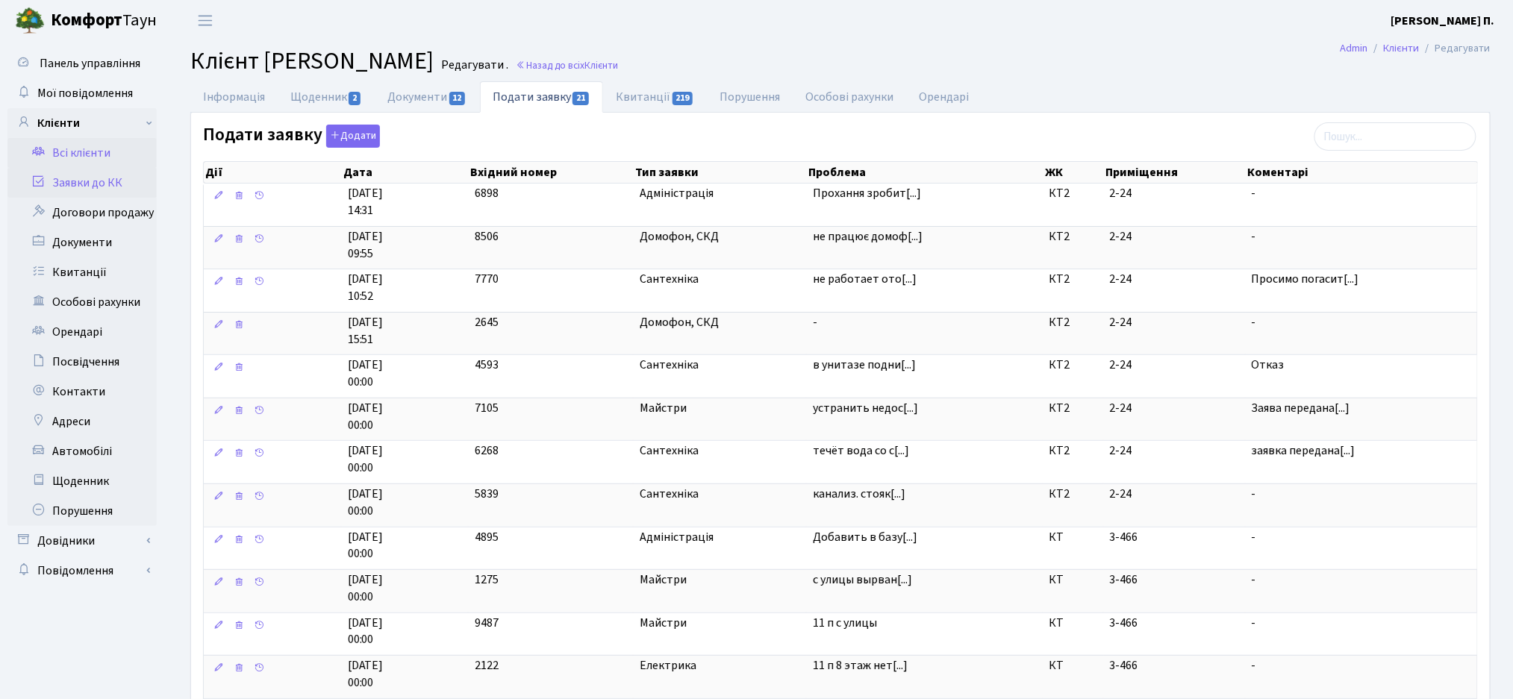
click at [66, 179] on link "Заявки до КК" at bounding box center [81, 183] width 149 height 30
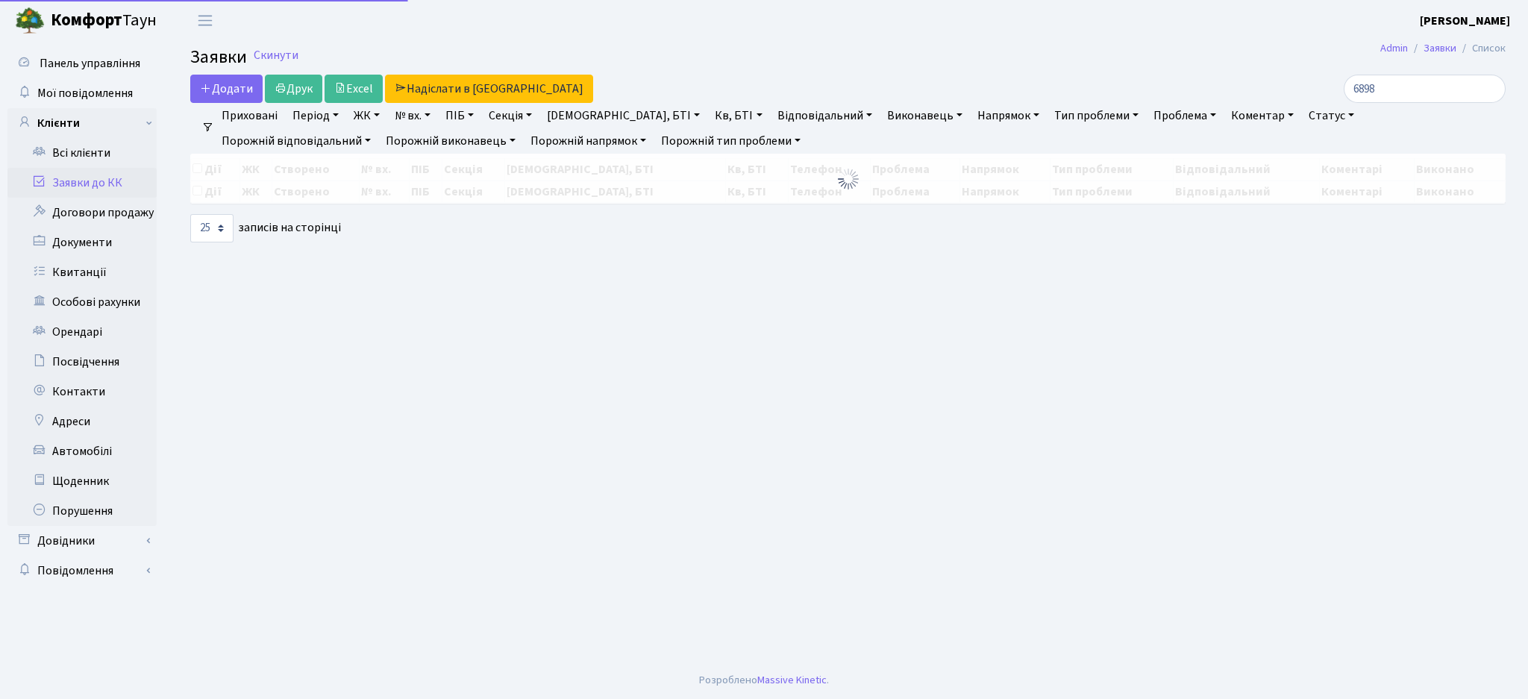
select select "25"
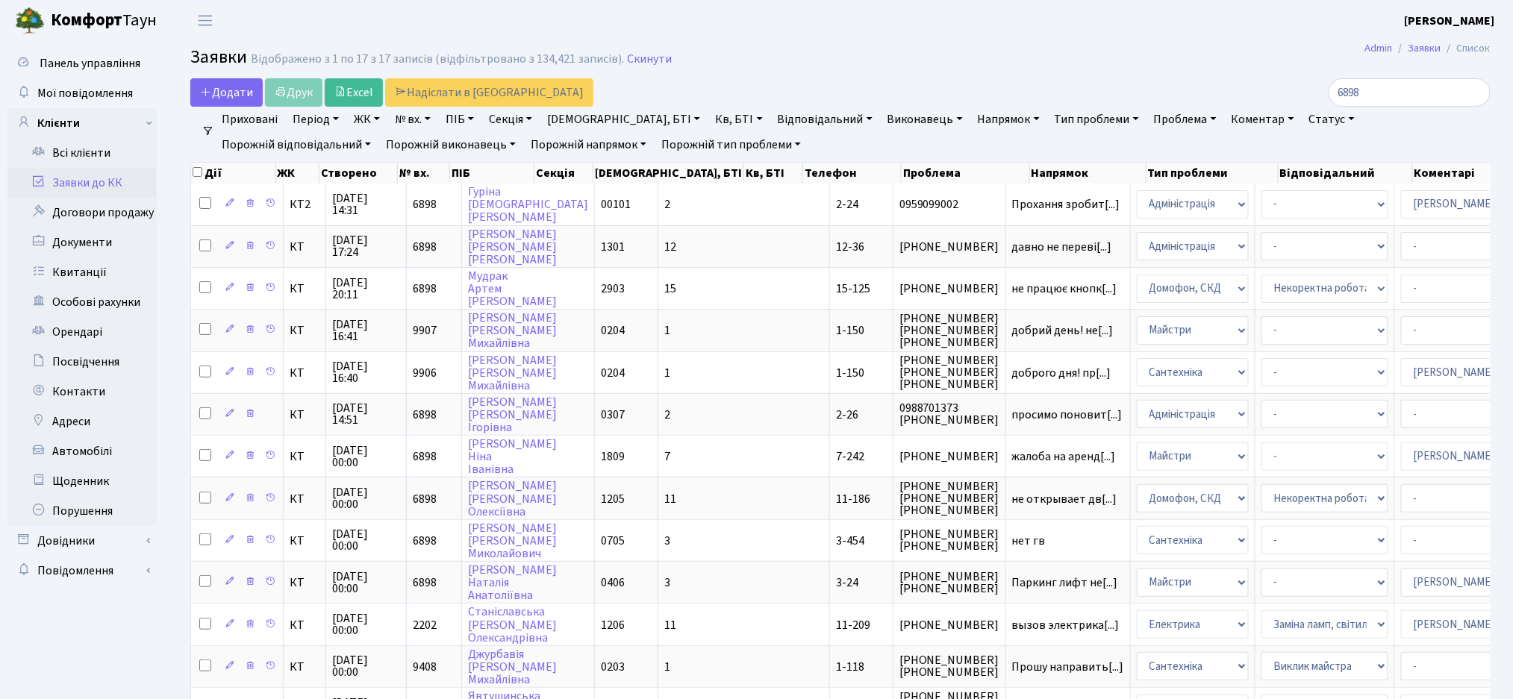
click at [1048, 128] on link "Тип проблеми" at bounding box center [1096, 119] width 96 height 25
click at [1048, 121] on link "Тип проблеми" at bounding box center [1096, 119] width 96 height 25
click at [972, 125] on link "Напрямок" at bounding box center [1009, 119] width 74 height 25
click at [972, 123] on link "Напрямок" at bounding box center [1009, 119] width 74 height 25
click at [1148, 121] on link "Проблема" at bounding box center [1185, 119] width 75 height 25
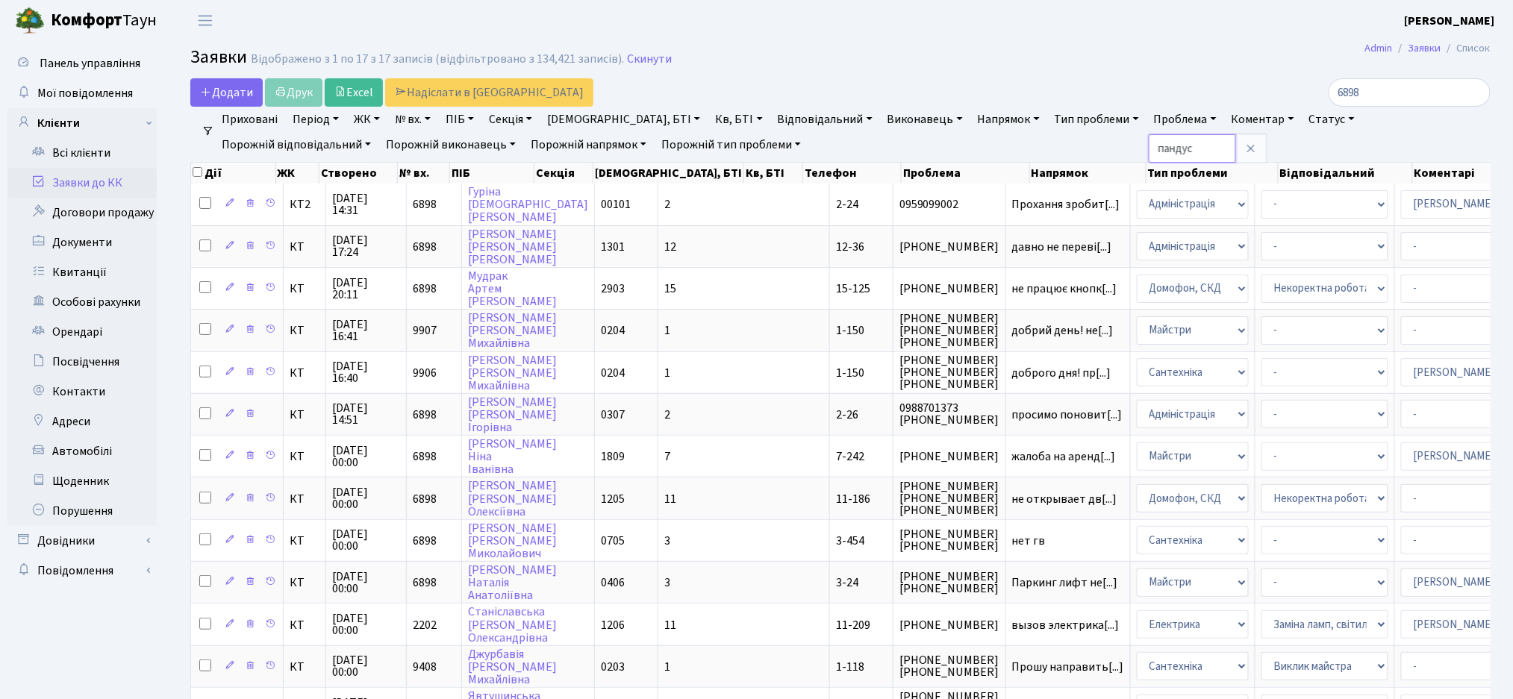
type input "пандус"
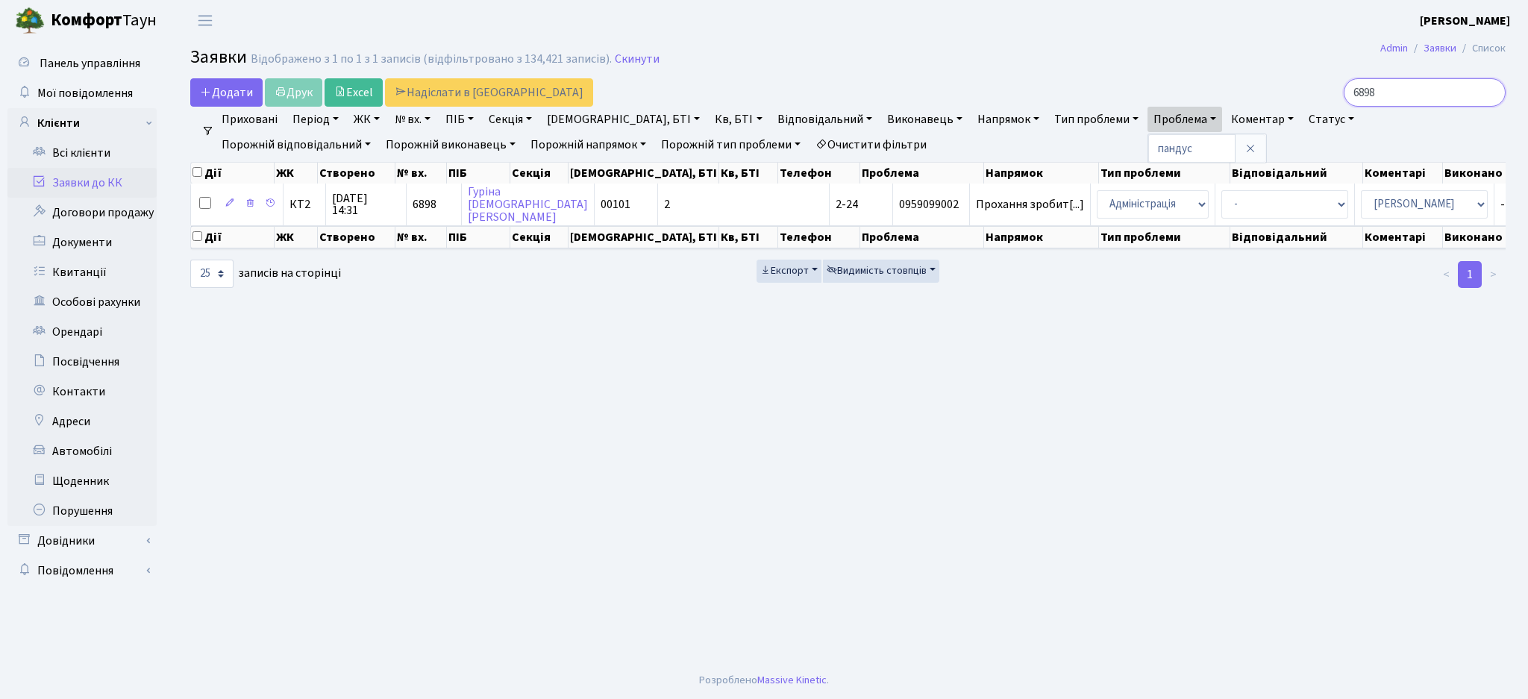
drag, startPoint x: 1406, startPoint y: 95, endPoint x: 1324, endPoint y: 92, distance: 82.1
click at [1324, 93] on div "6898" at bounding box center [1294, 92] width 424 height 28
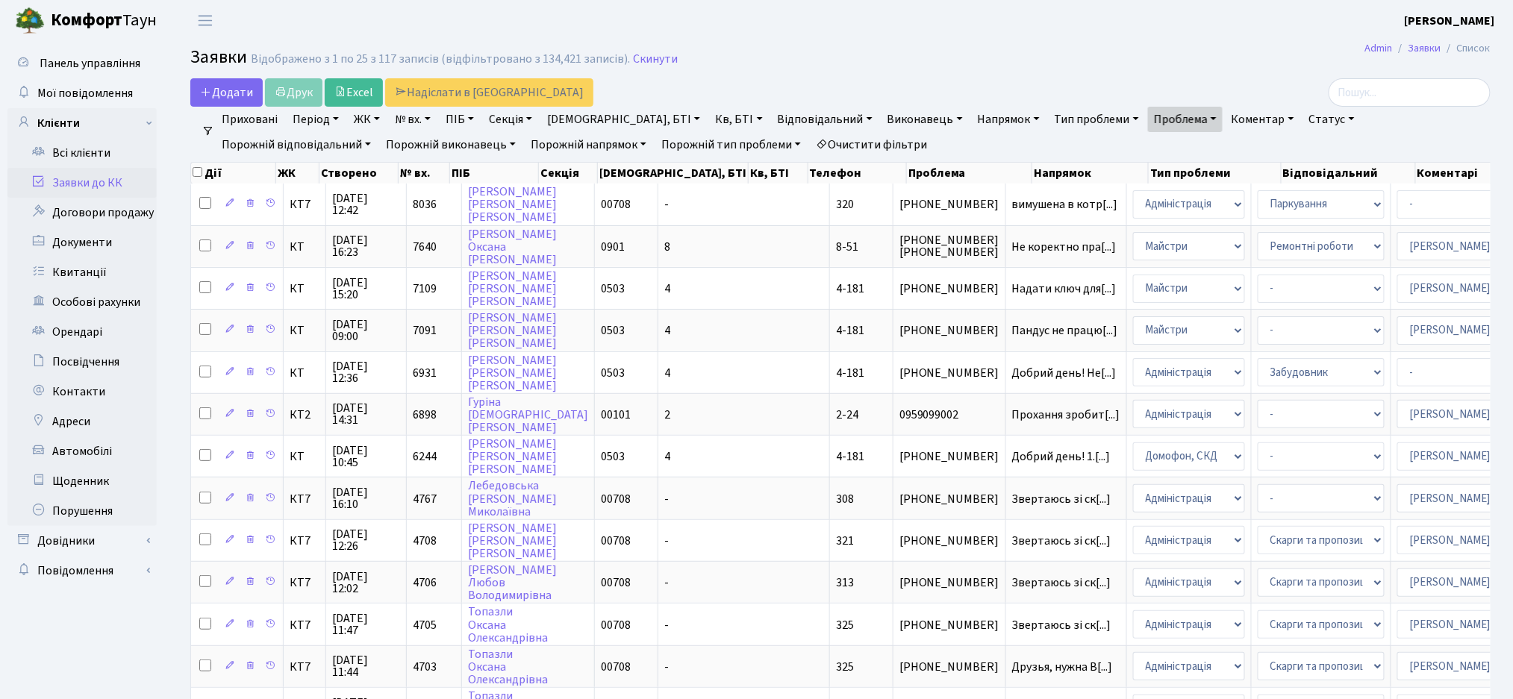
click at [1017, 61] on h2 "Заявки Відображено з 1 по 25 з 117 записів (відфільтровано з 134,421 записів). …" at bounding box center [840, 59] width 1300 height 25
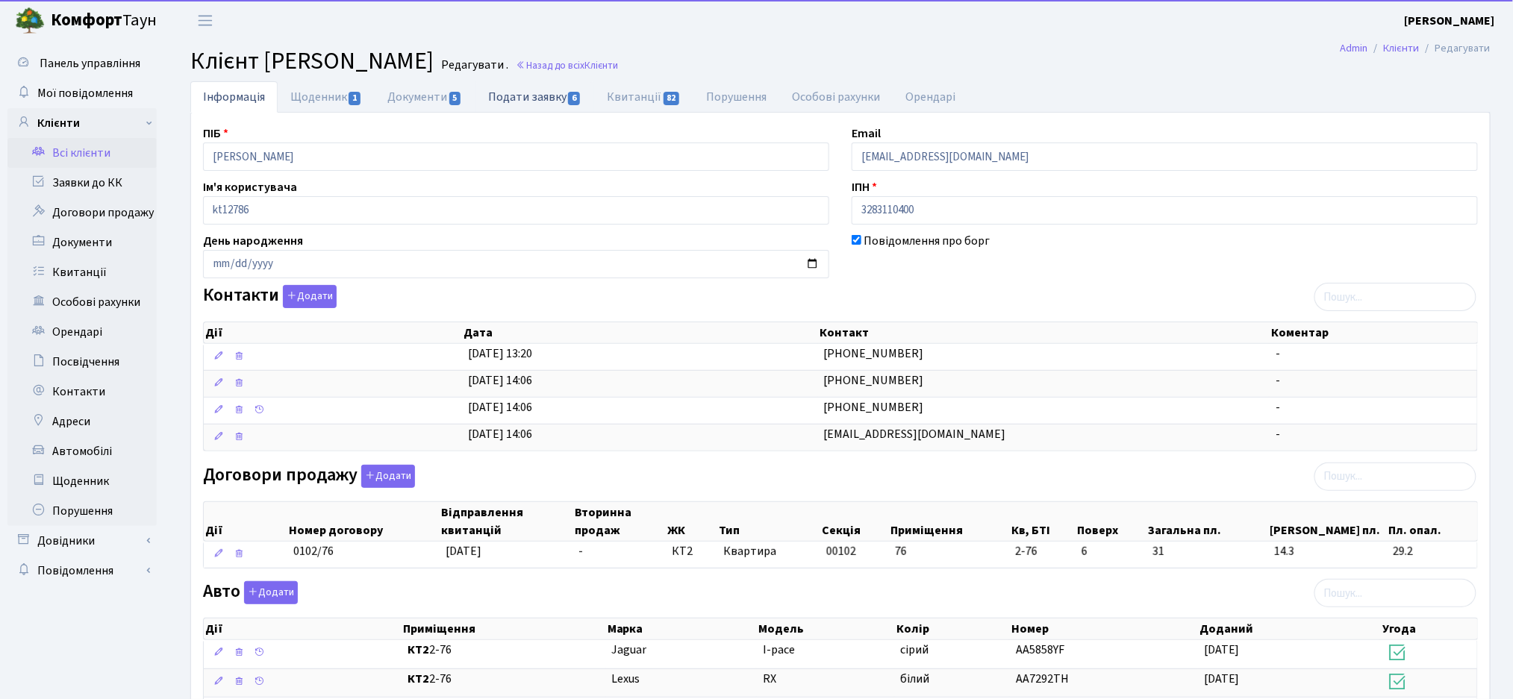
click at [581, 92] on link "Подати заявку 6" at bounding box center [534, 96] width 119 height 31
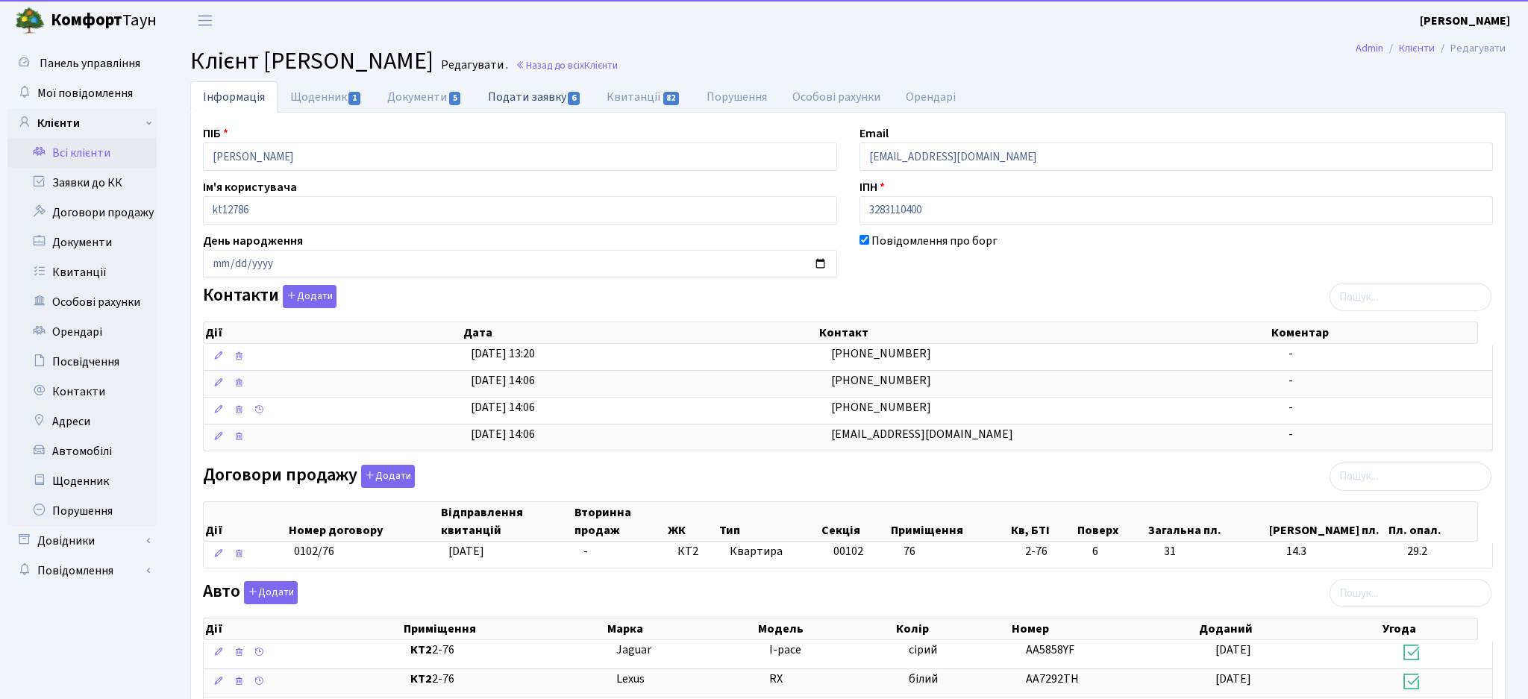
select select "25"
